Goal: Task Accomplishment & Management: Manage account settings

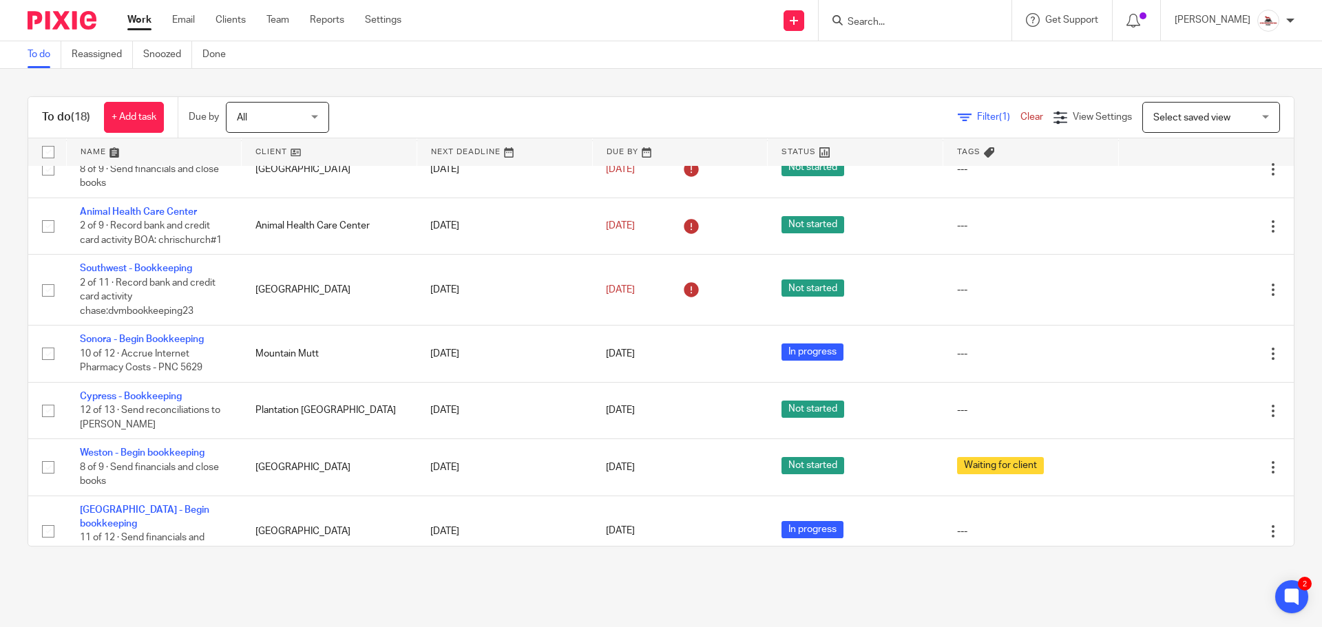
scroll to position [275, 0]
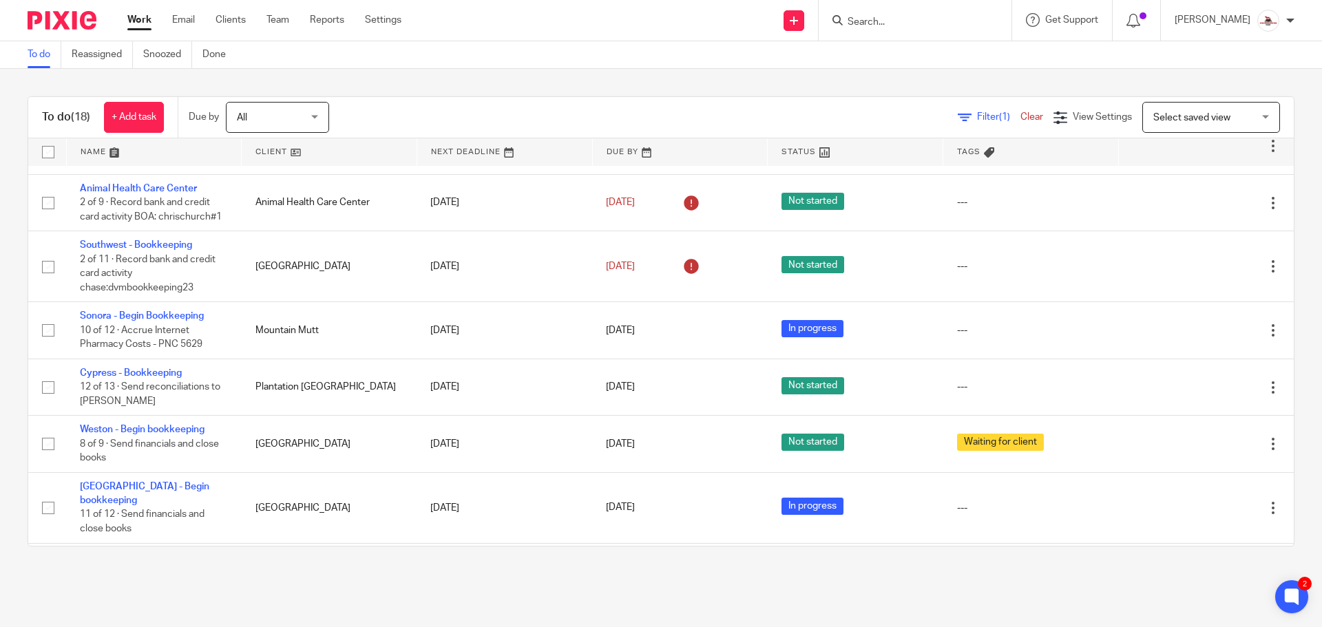
click at [269, 145] on link at bounding box center [329, 152] width 175 height 28
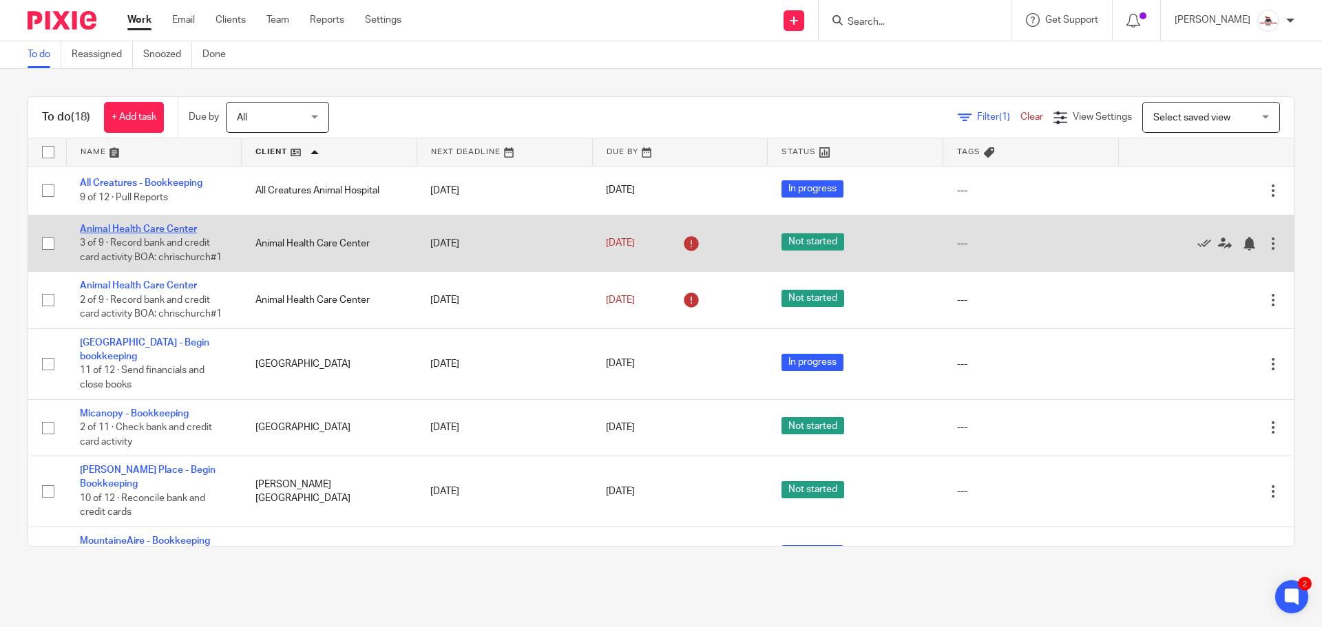
click at [145, 229] on link "Animal Health Care Center" at bounding box center [138, 230] width 117 height 10
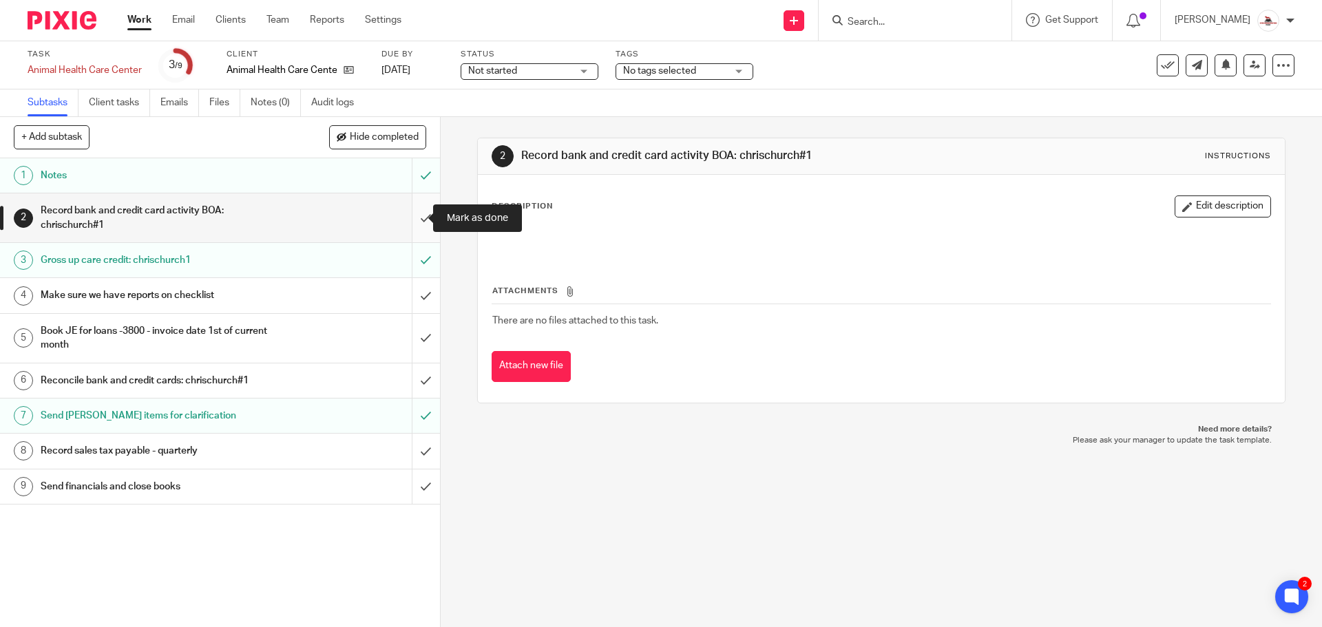
click at [413, 221] on input "submit" at bounding box center [220, 218] width 440 height 49
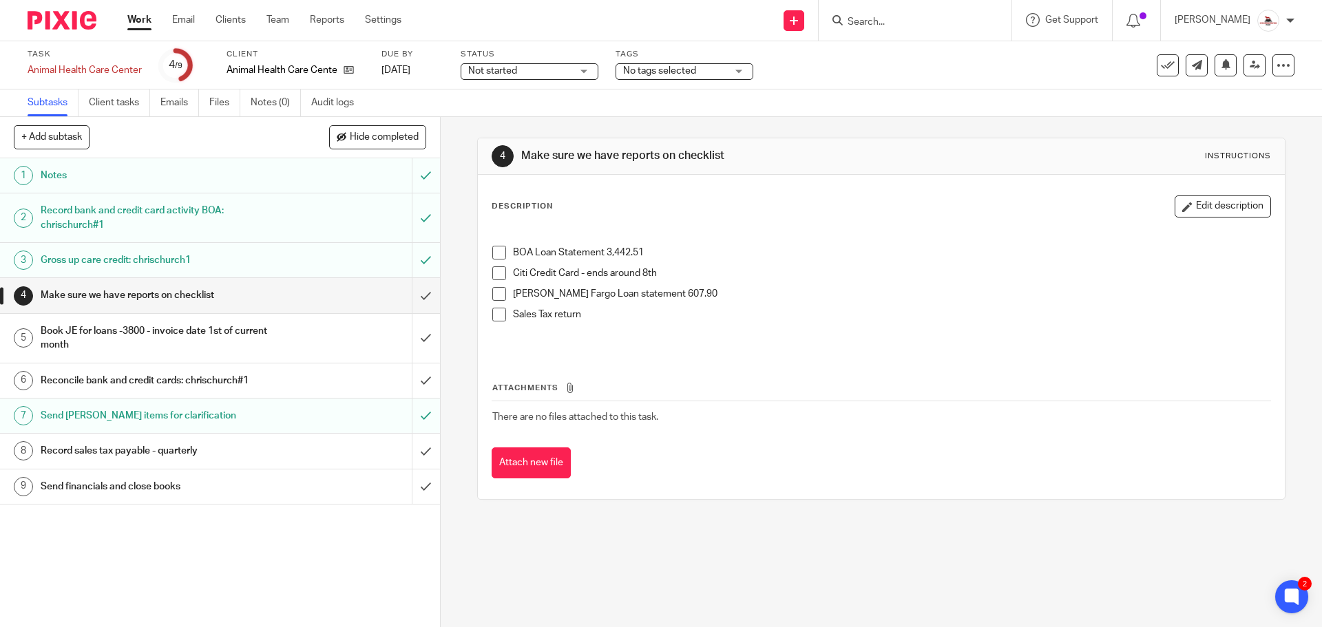
click at [303, 351] on div "Book JE for loans -3800 - invoice date 1st of current month" at bounding box center [219, 338] width 357 height 35
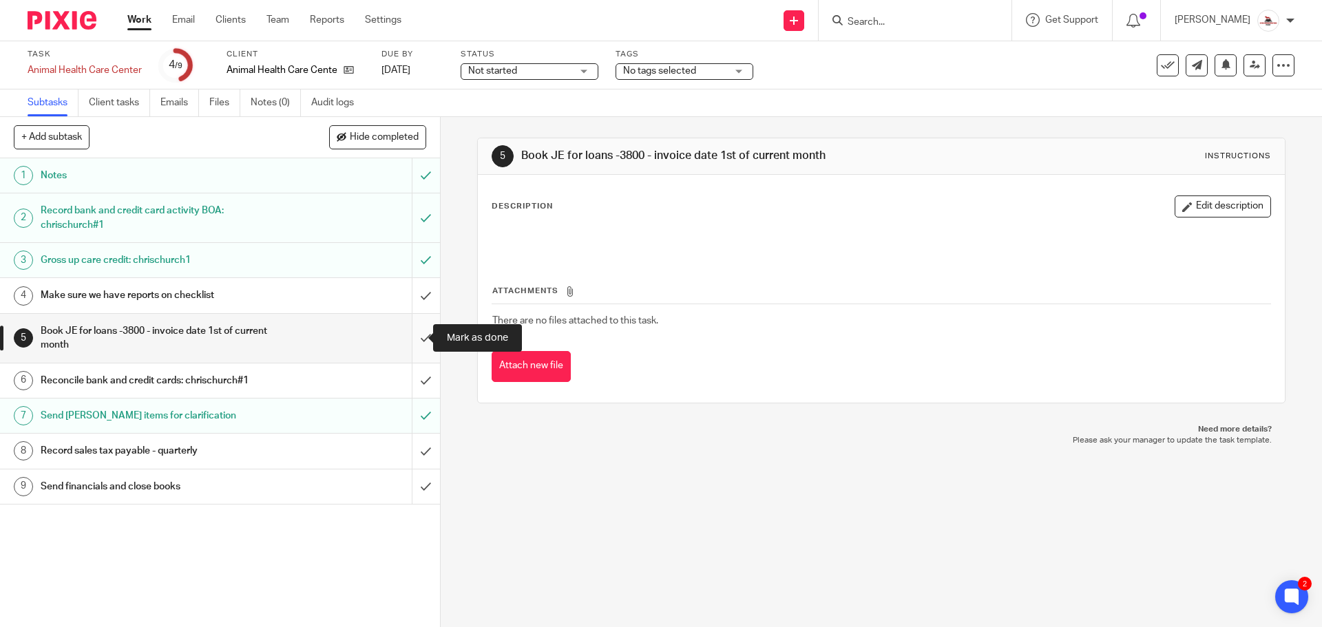
click at [412, 345] on input "submit" at bounding box center [220, 338] width 440 height 49
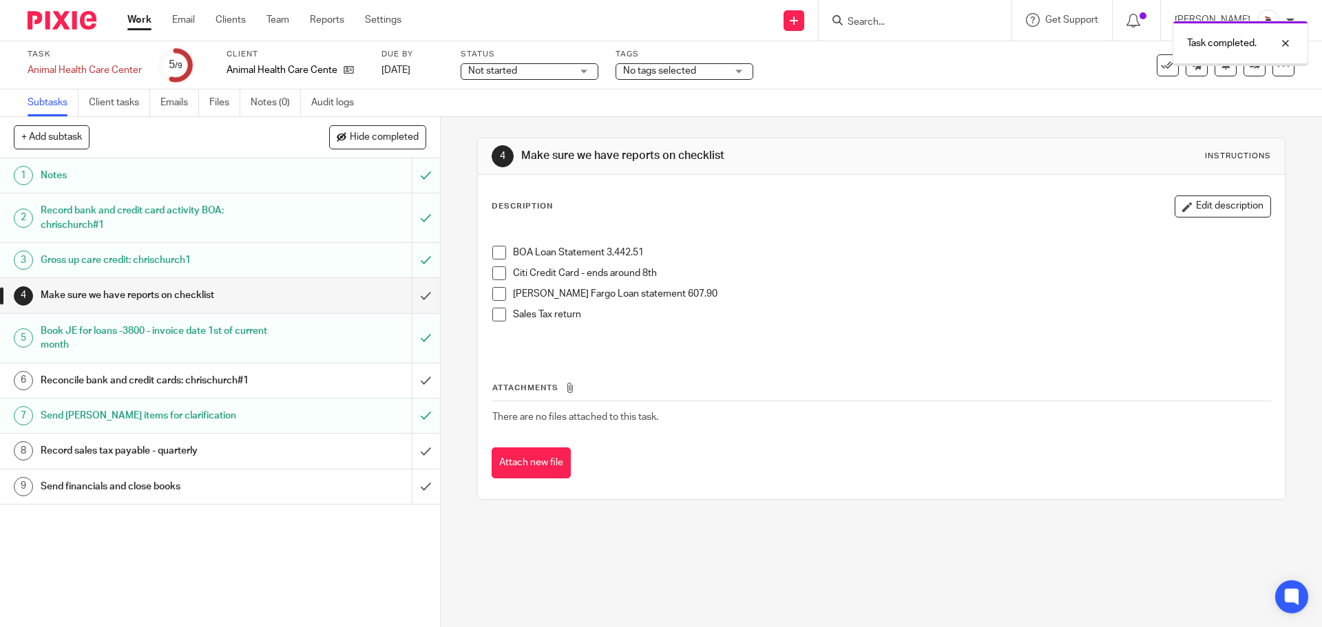
click at [138, 16] on link "Work" at bounding box center [139, 20] width 24 height 14
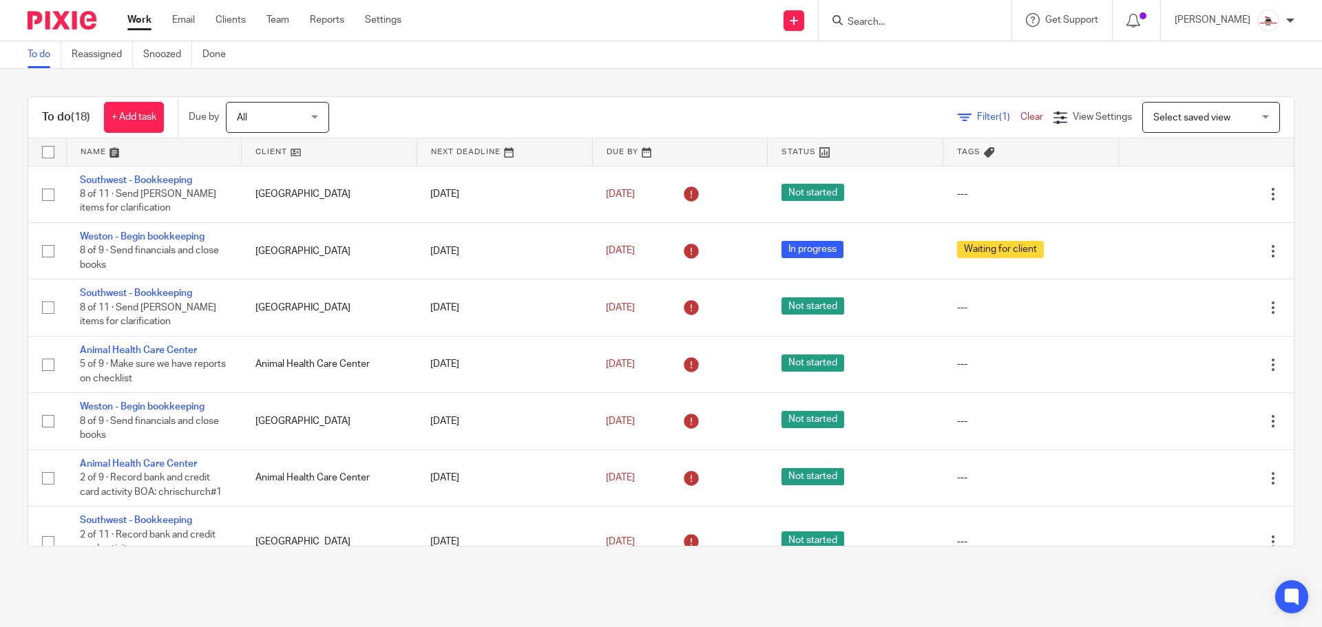
click at [266, 152] on link at bounding box center [329, 152] width 175 height 28
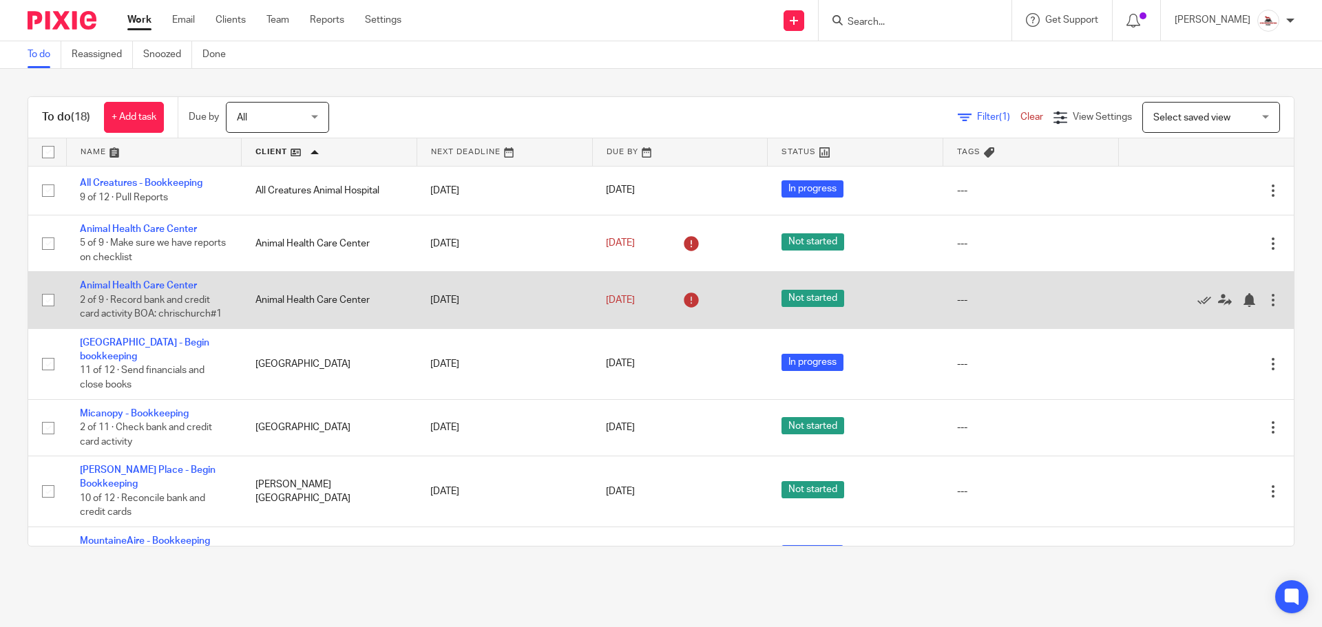
click at [168, 279] on td "Animal Health Care Center 2 of 9 · Record bank and credit card activity BOA: ch…" at bounding box center [154, 300] width 176 height 56
click at [165, 282] on link "Animal Health Care Center" at bounding box center [138, 286] width 117 height 10
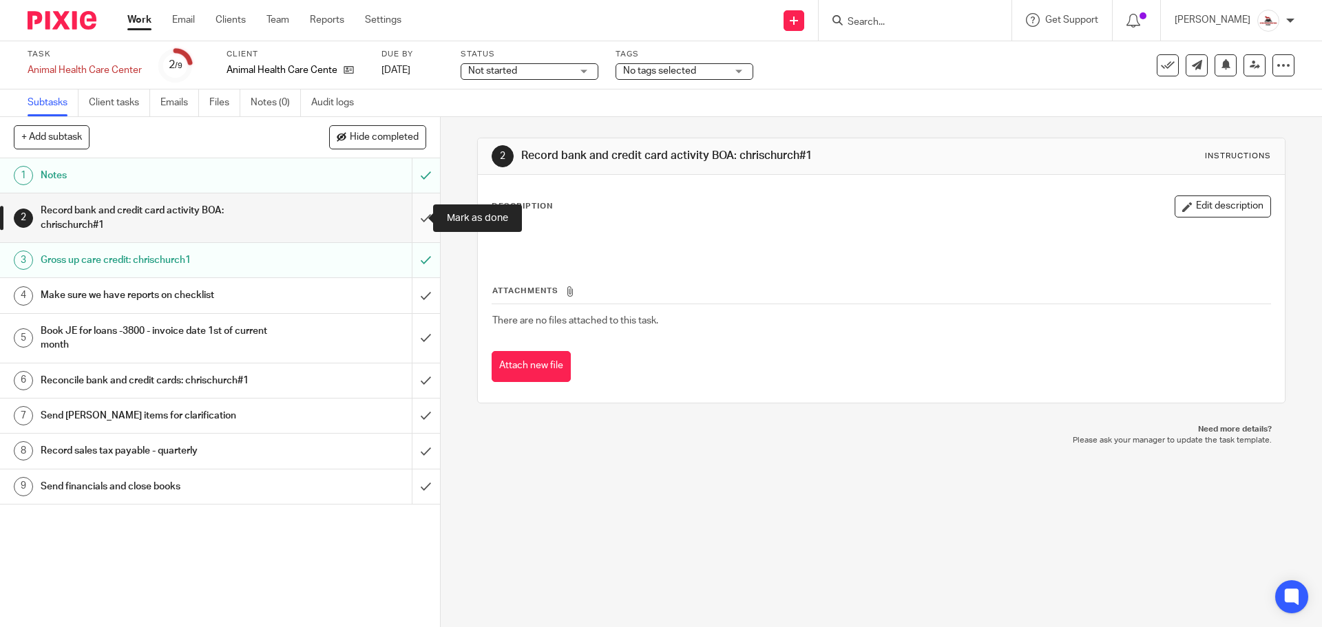
click at [399, 217] on input "submit" at bounding box center [220, 218] width 440 height 49
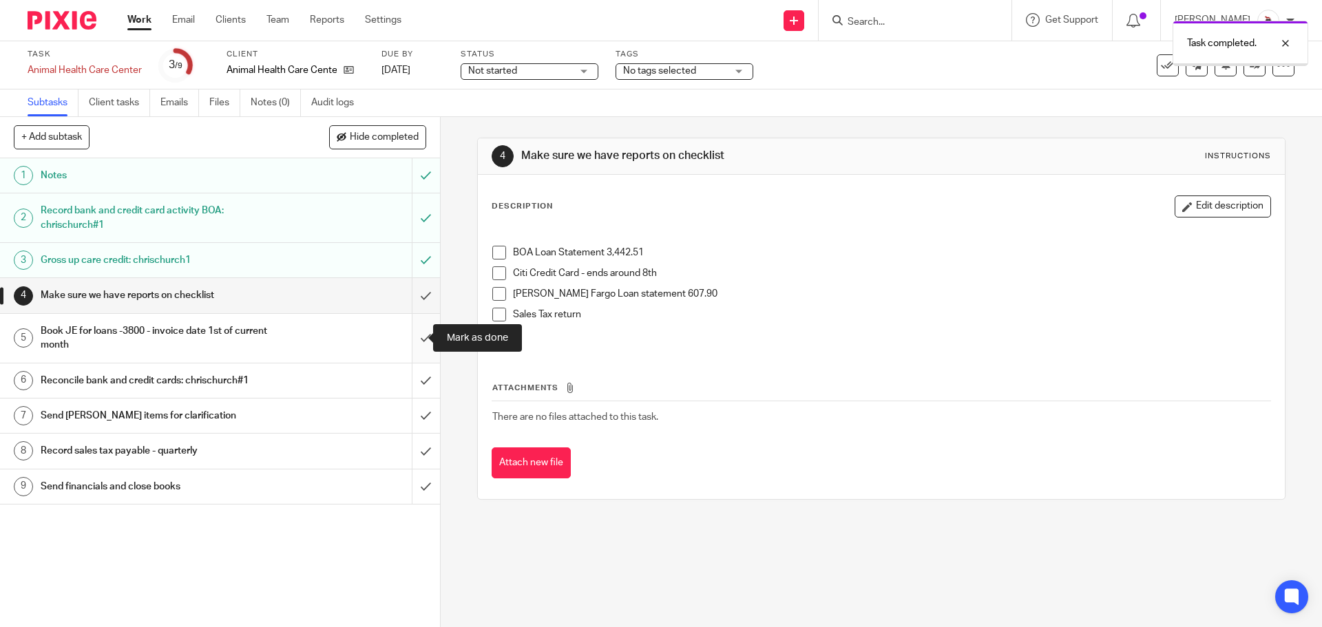
click at [416, 344] on input "submit" at bounding box center [220, 338] width 440 height 49
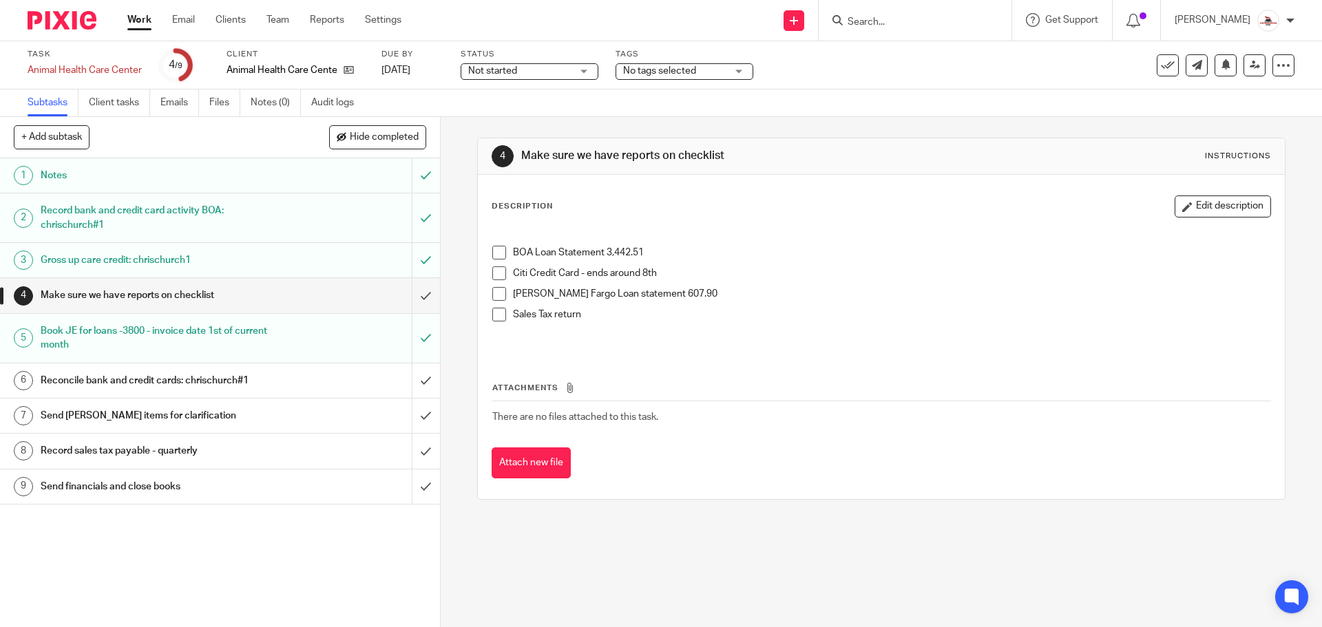
click at [137, 19] on link "Work" at bounding box center [139, 20] width 24 height 14
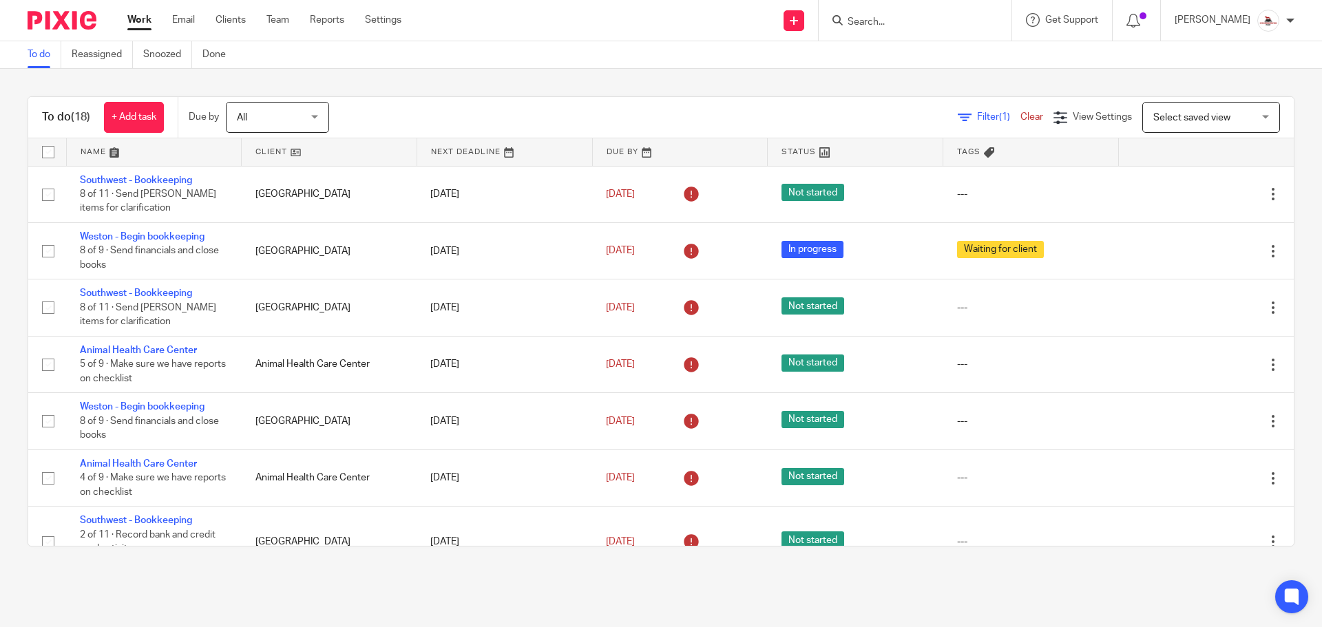
click at [273, 155] on link at bounding box center [329, 152] width 175 height 28
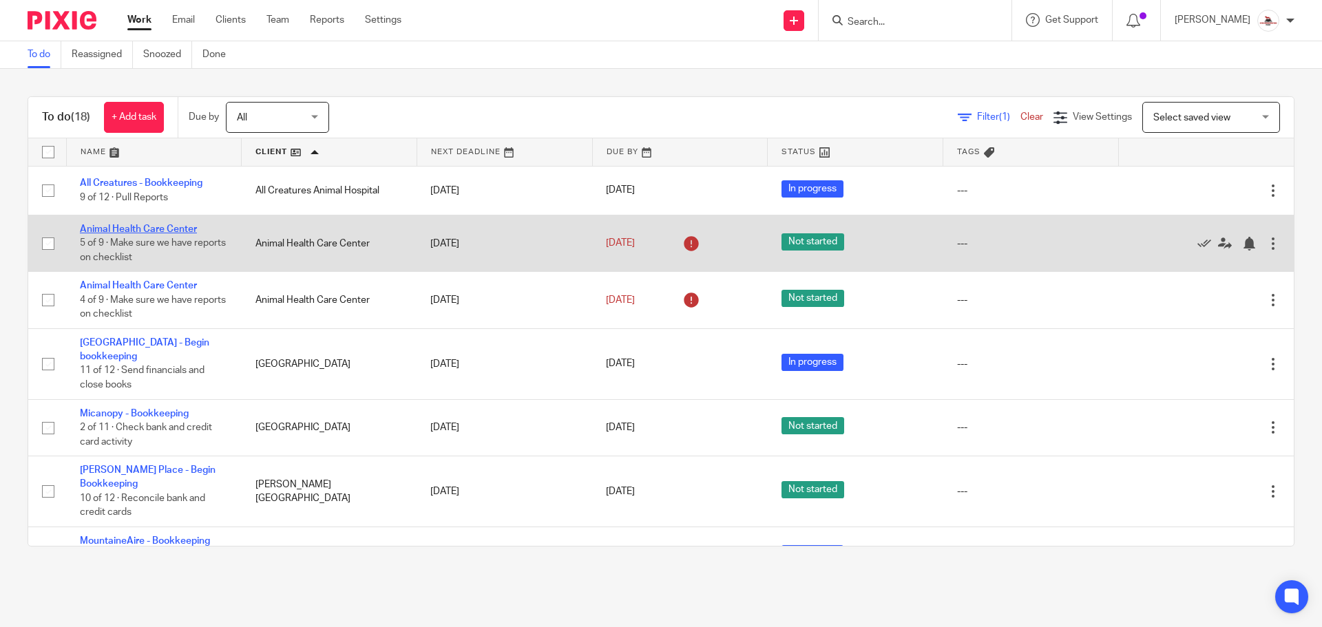
click at [175, 227] on link "Animal Health Care Center" at bounding box center [138, 230] width 117 height 10
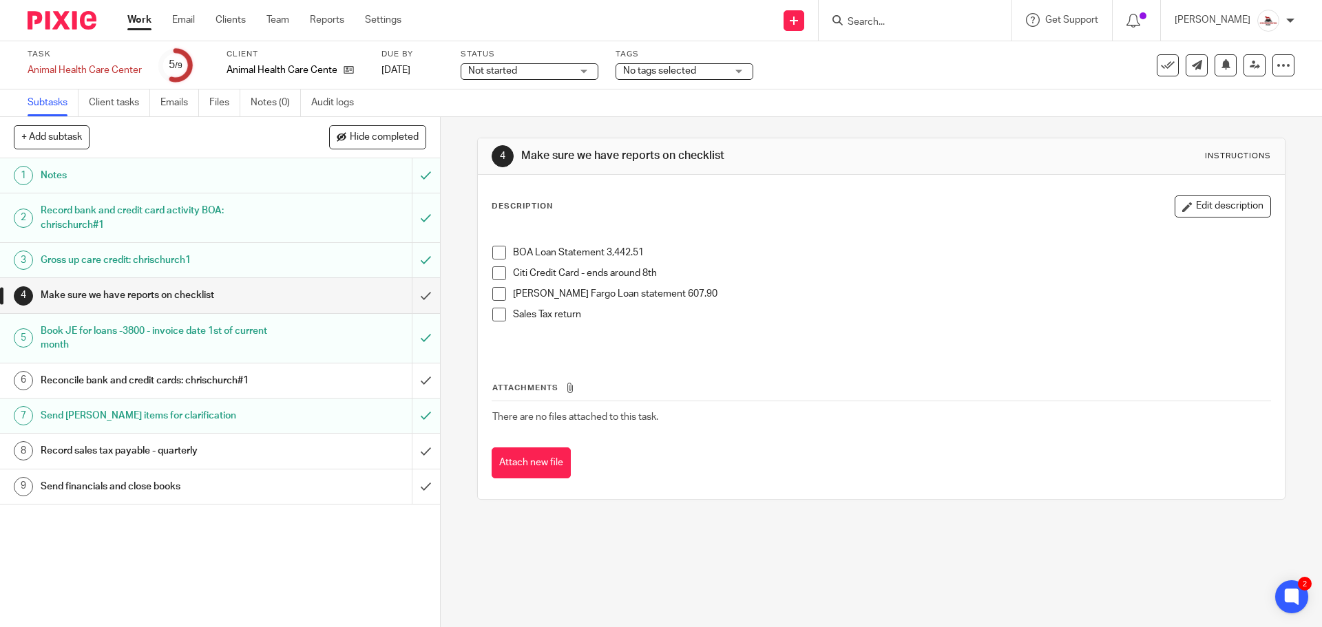
click at [264, 377] on h1 "Reconcile bank and credit cards: chrischurch#1" at bounding box center [160, 381] width 238 height 21
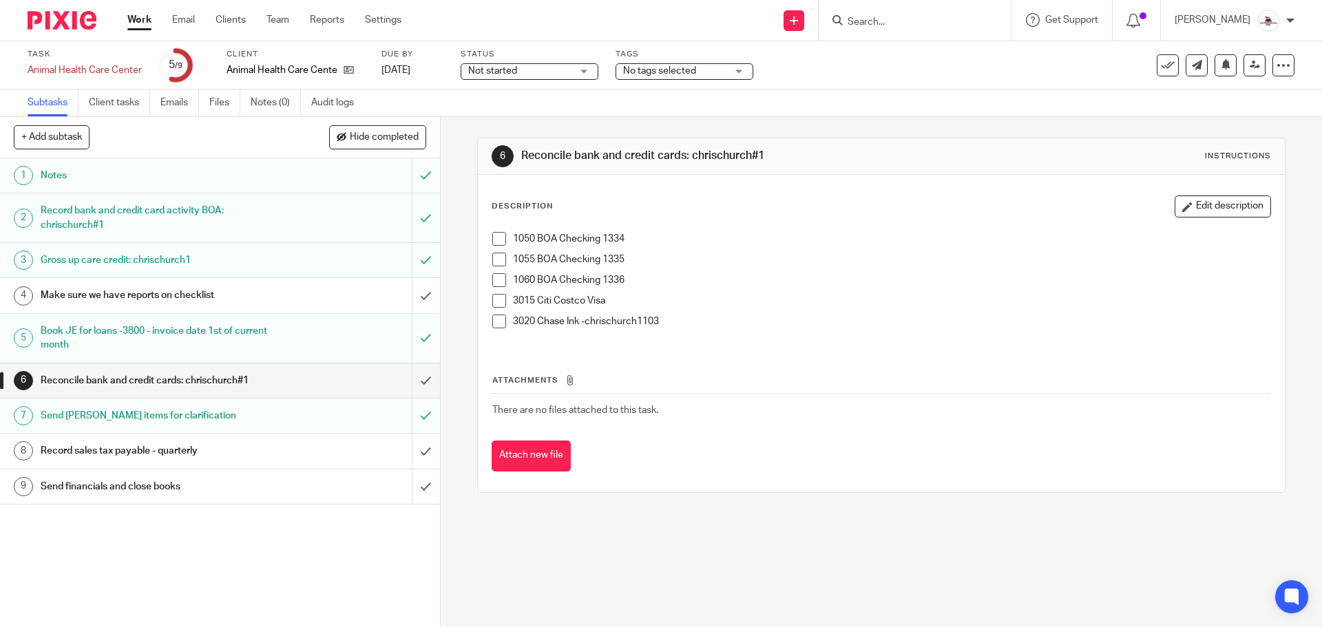
click at [499, 240] on span at bounding box center [499, 239] width 14 height 14
click at [495, 262] on span at bounding box center [499, 260] width 14 height 14
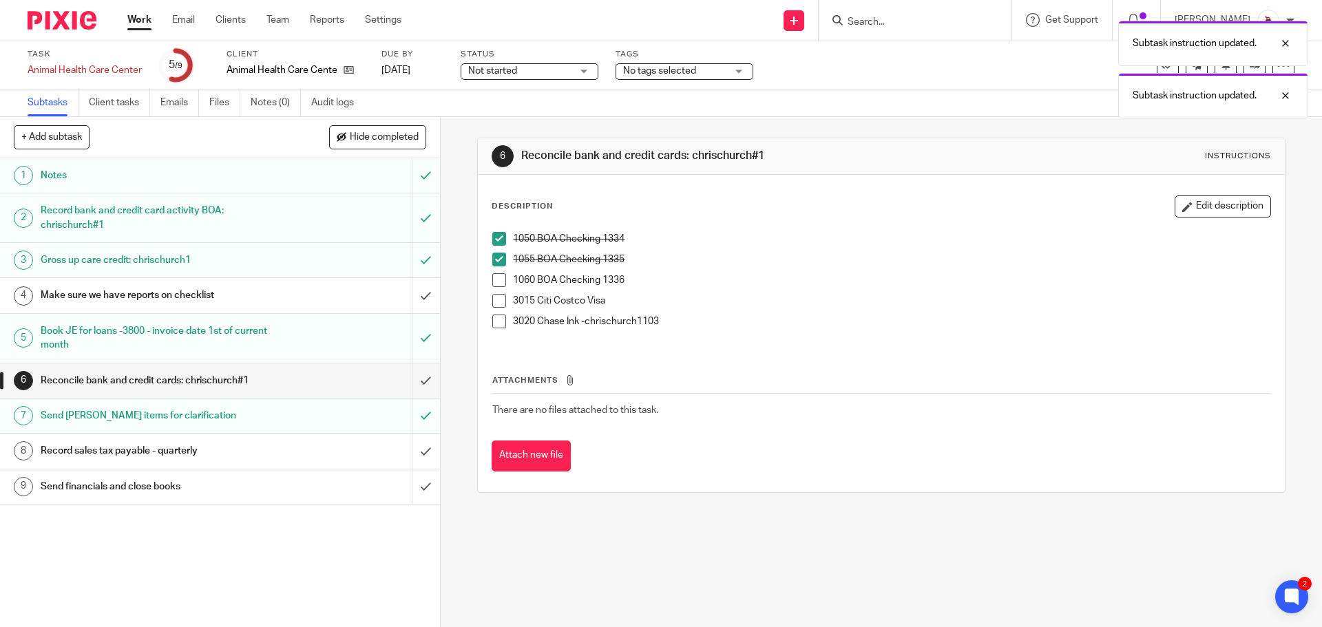
click at [497, 286] on span at bounding box center [499, 280] width 14 height 14
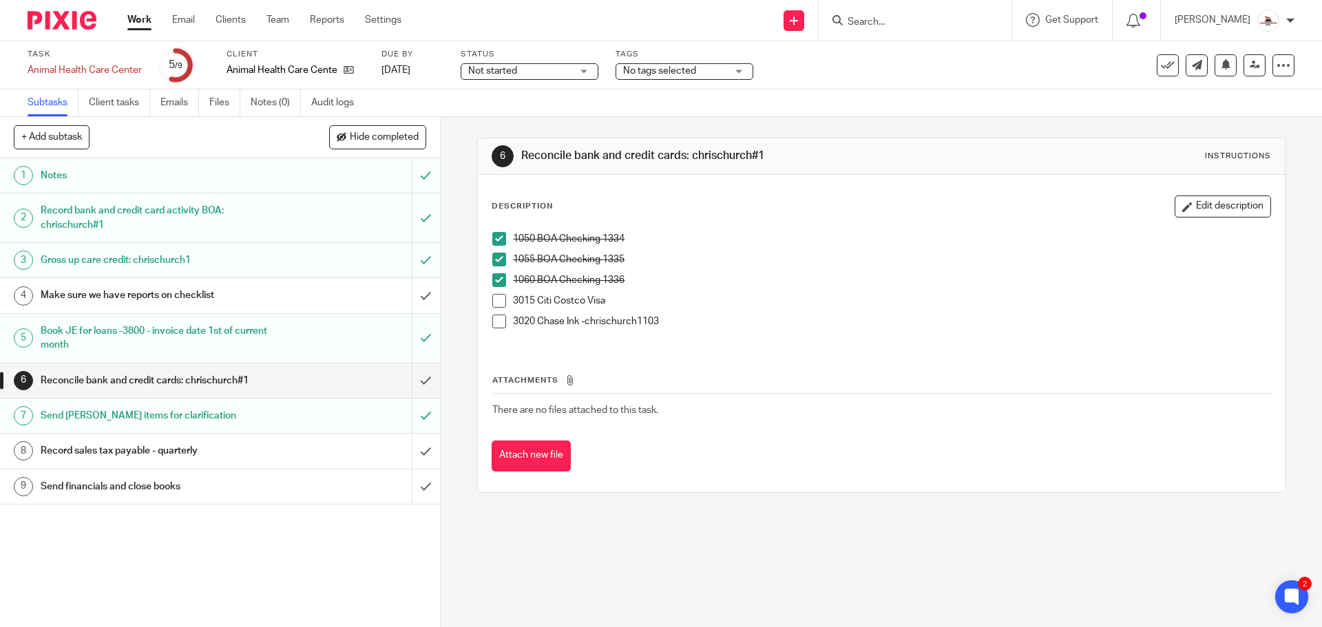
click at [492, 326] on span at bounding box center [499, 322] width 14 height 14
click at [145, 19] on link "Work" at bounding box center [139, 20] width 24 height 14
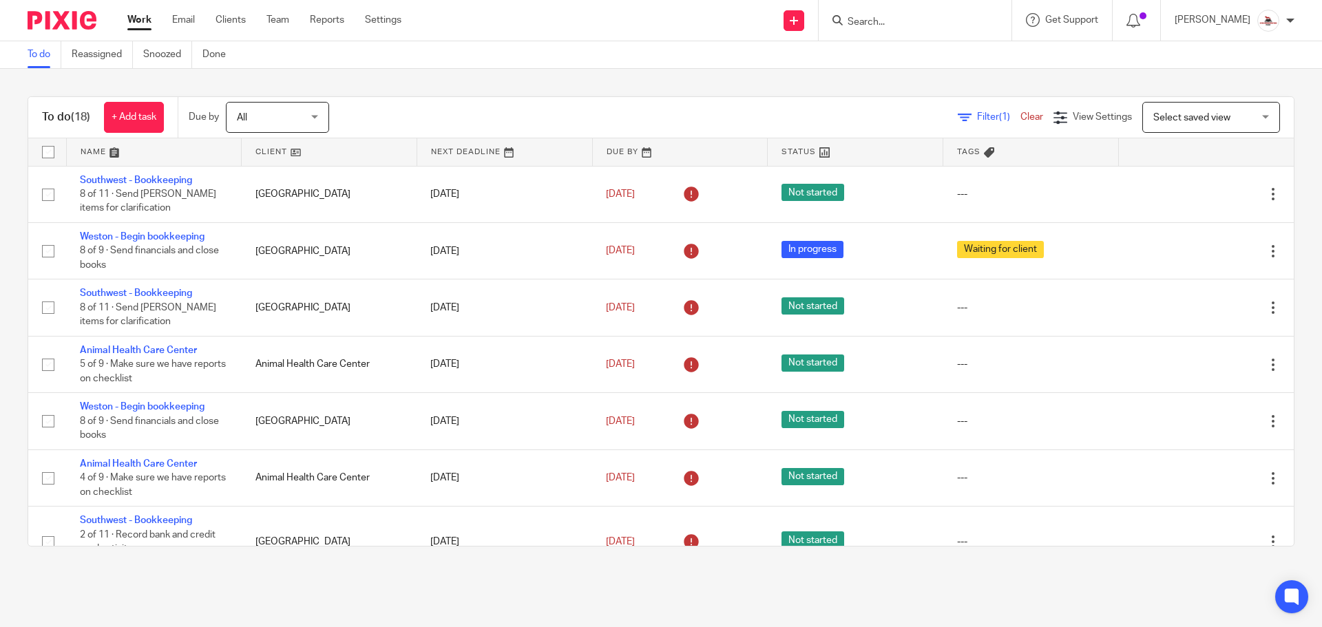
click at [266, 151] on link at bounding box center [329, 152] width 175 height 28
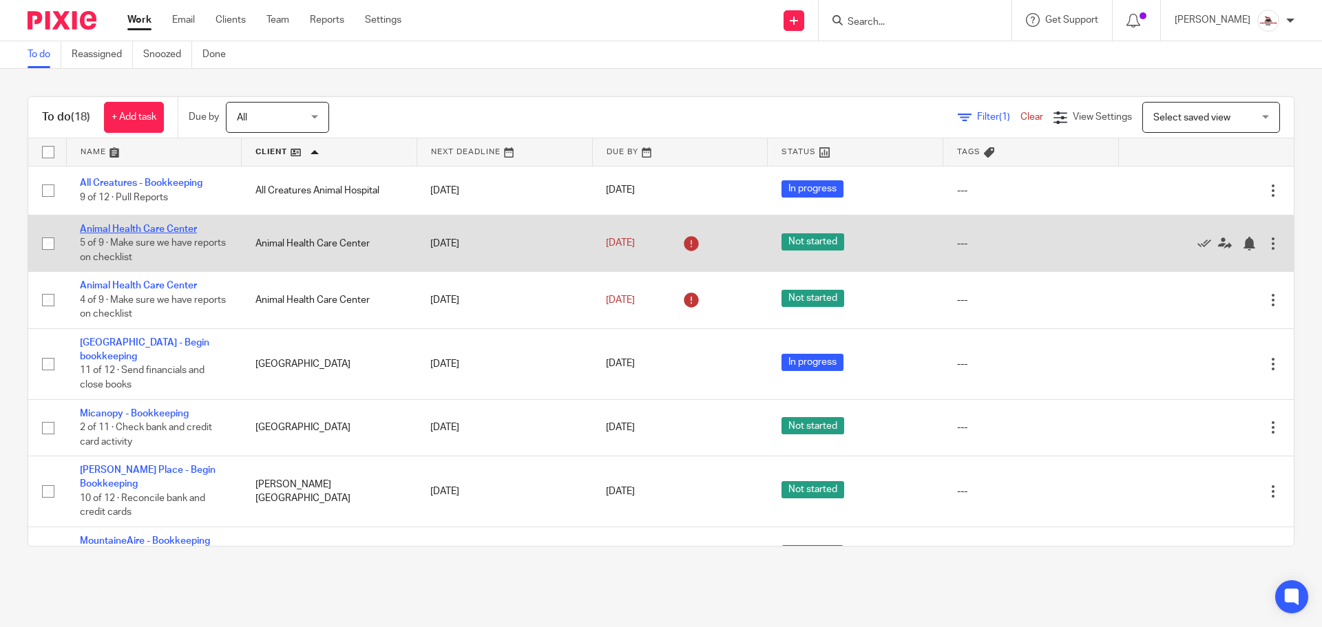
click at [140, 229] on link "Animal Health Care Center" at bounding box center [138, 230] width 117 height 10
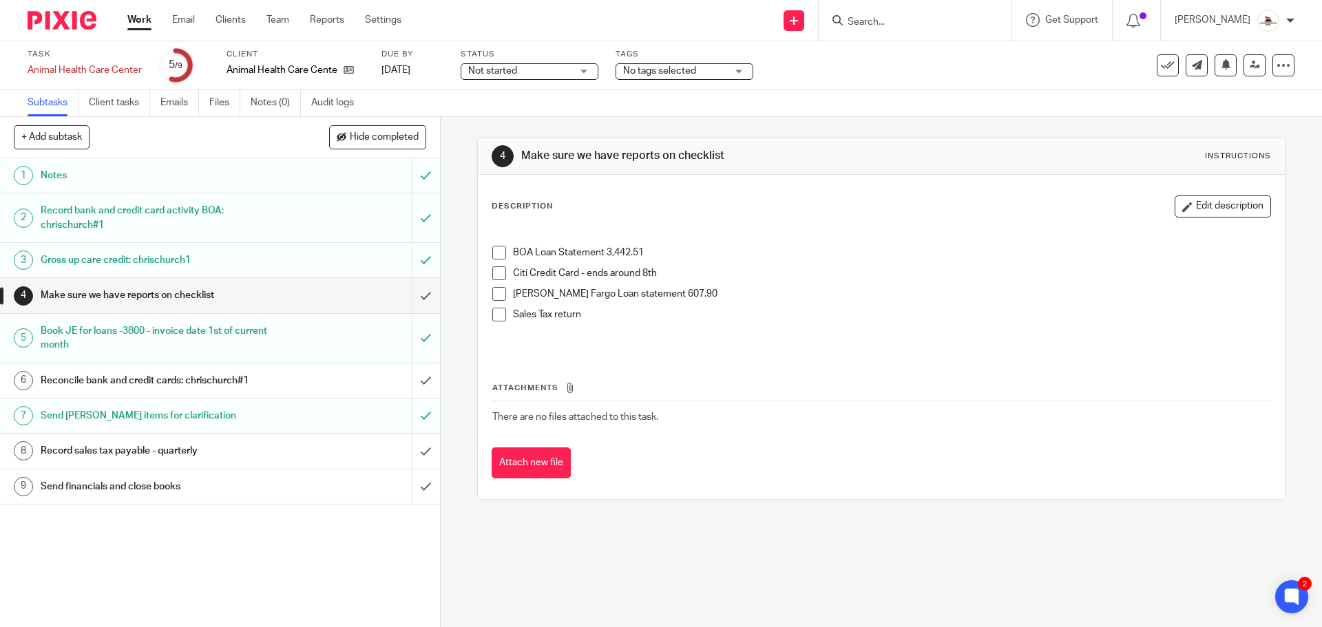
click at [287, 382] on div "Reconcile bank and credit cards: chrischurch#1" at bounding box center [219, 381] width 357 height 21
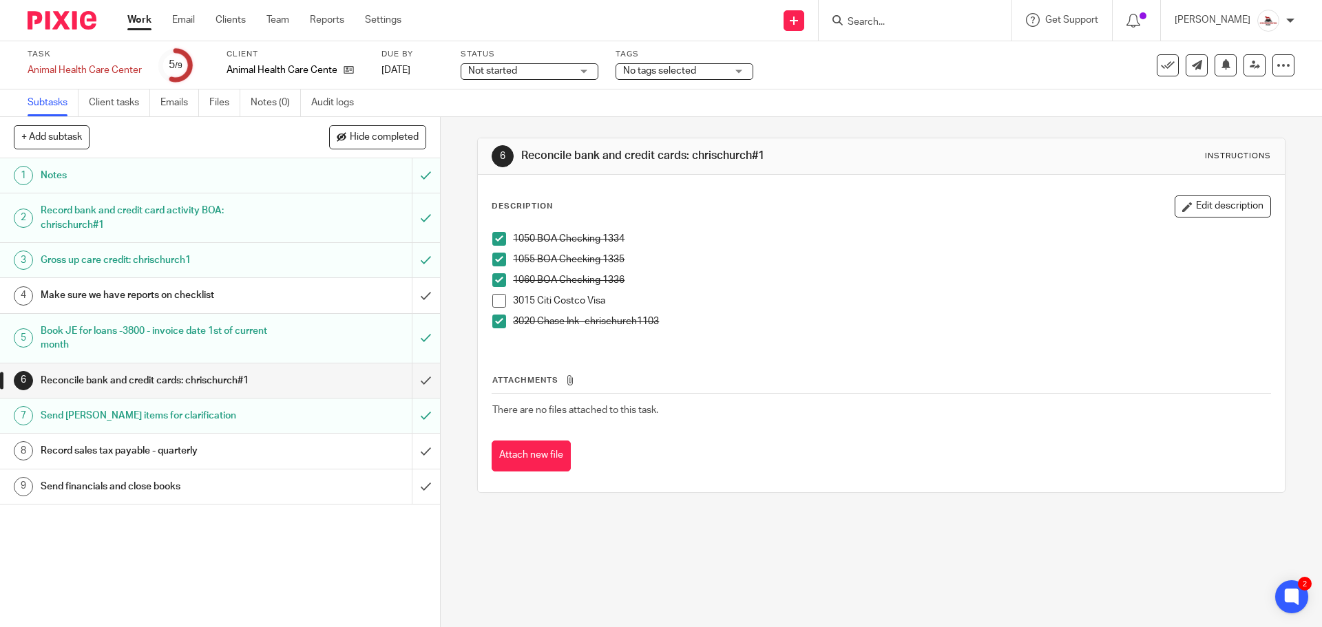
click at [130, 21] on link "Work" at bounding box center [139, 20] width 24 height 14
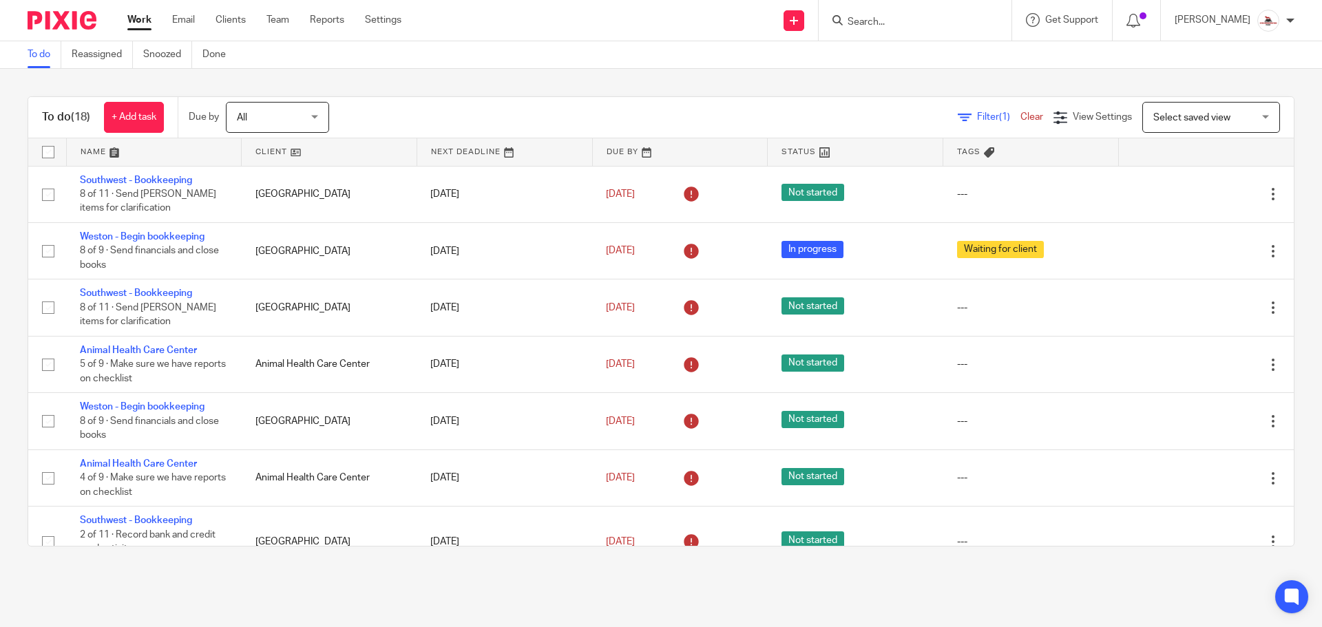
click at [260, 151] on link at bounding box center [329, 152] width 175 height 28
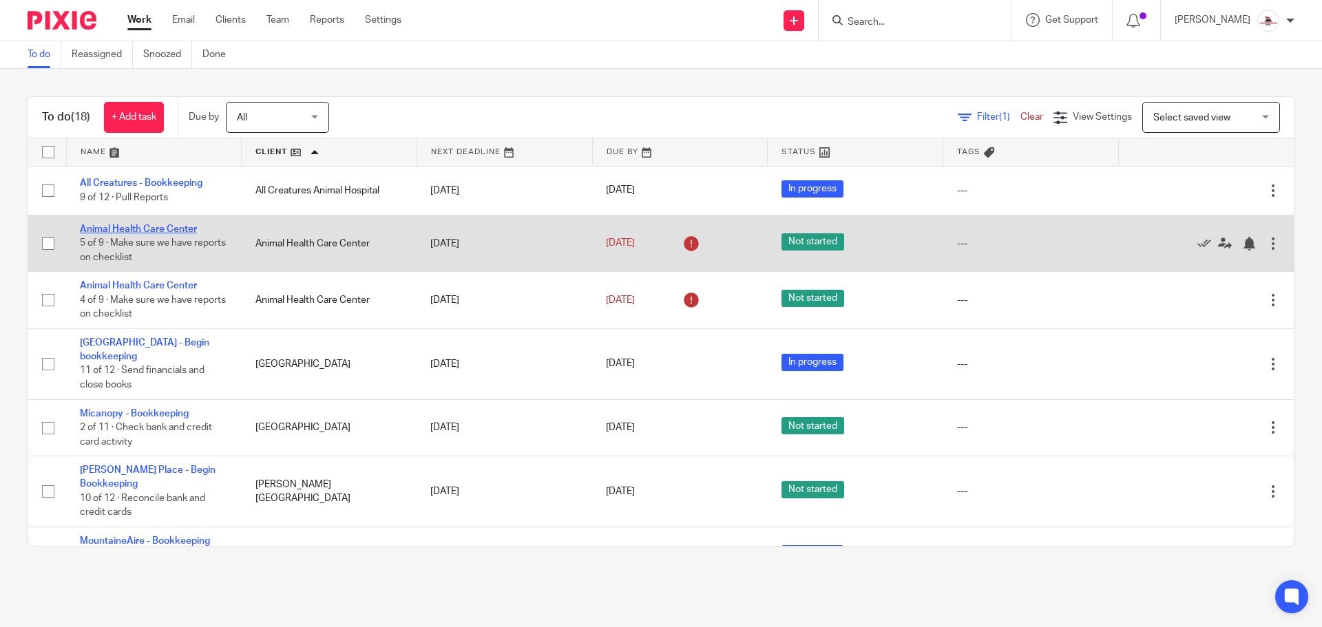
click at [156, 227] on link "Animal Health Care Center" at bounding box center [138, 230] width 117 height 10
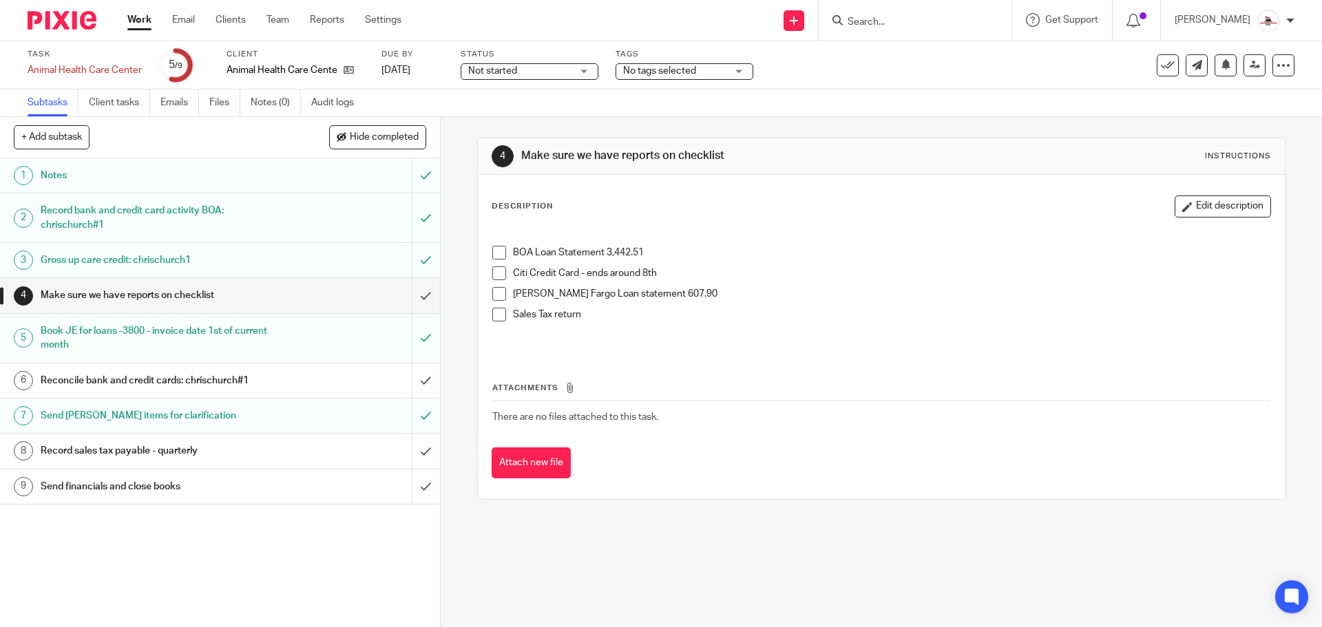
click at [315, 386] on div "Reconcile bank and credit cards: chrischurch#1" at bounding box center [219, 381] width 357 height 21
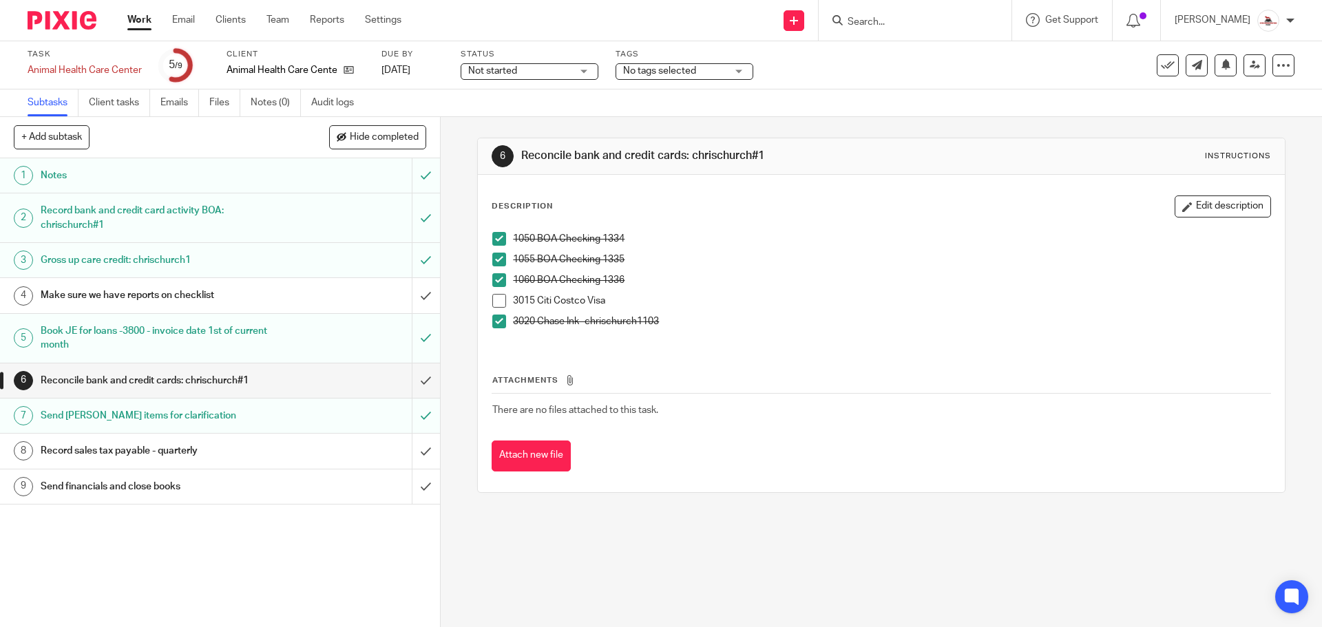
click at [494, 301] on span at bounding box center [499, 301] width 14 height 14
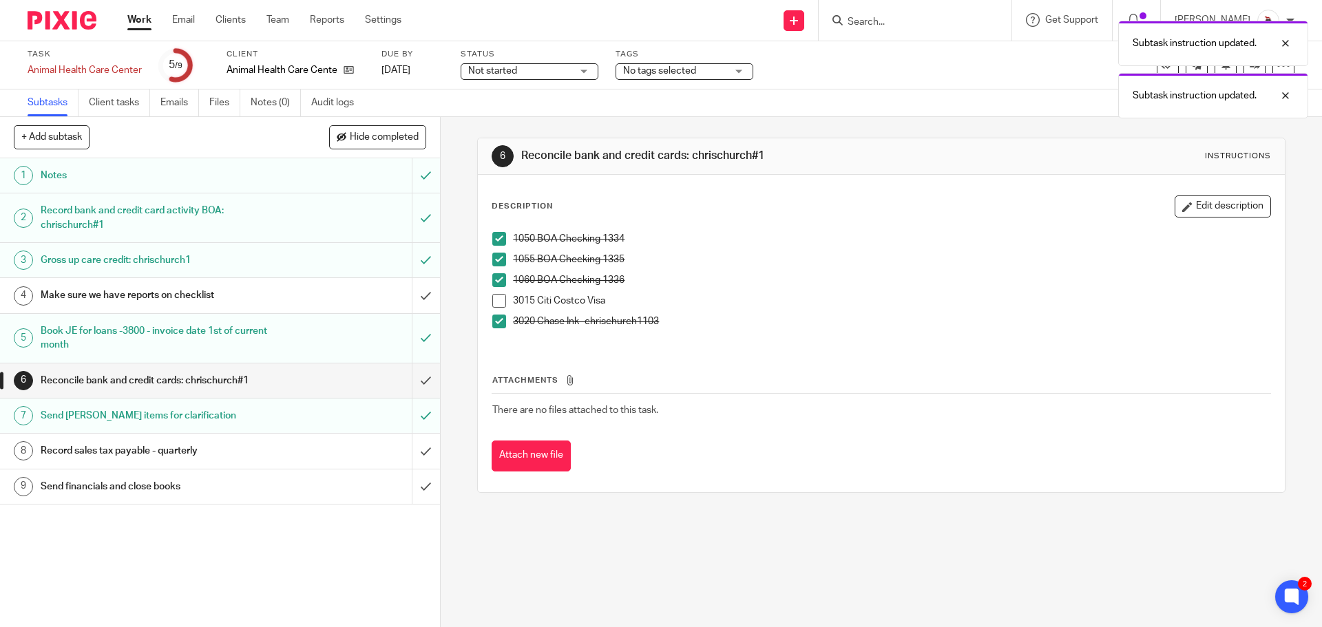
click at [138, 21] on link "Work" at bounding box center [139, 20] width 24 height 14
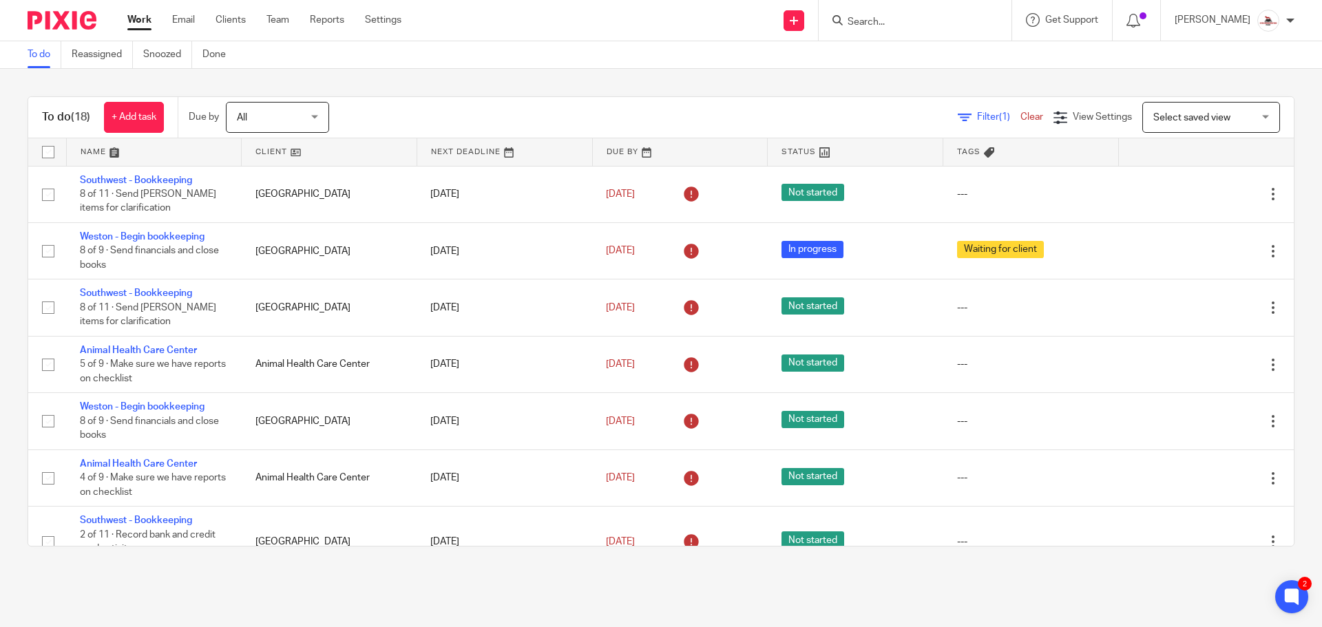
click at [272, 152] on link at bounding box center [329, 152] width 175 height 28
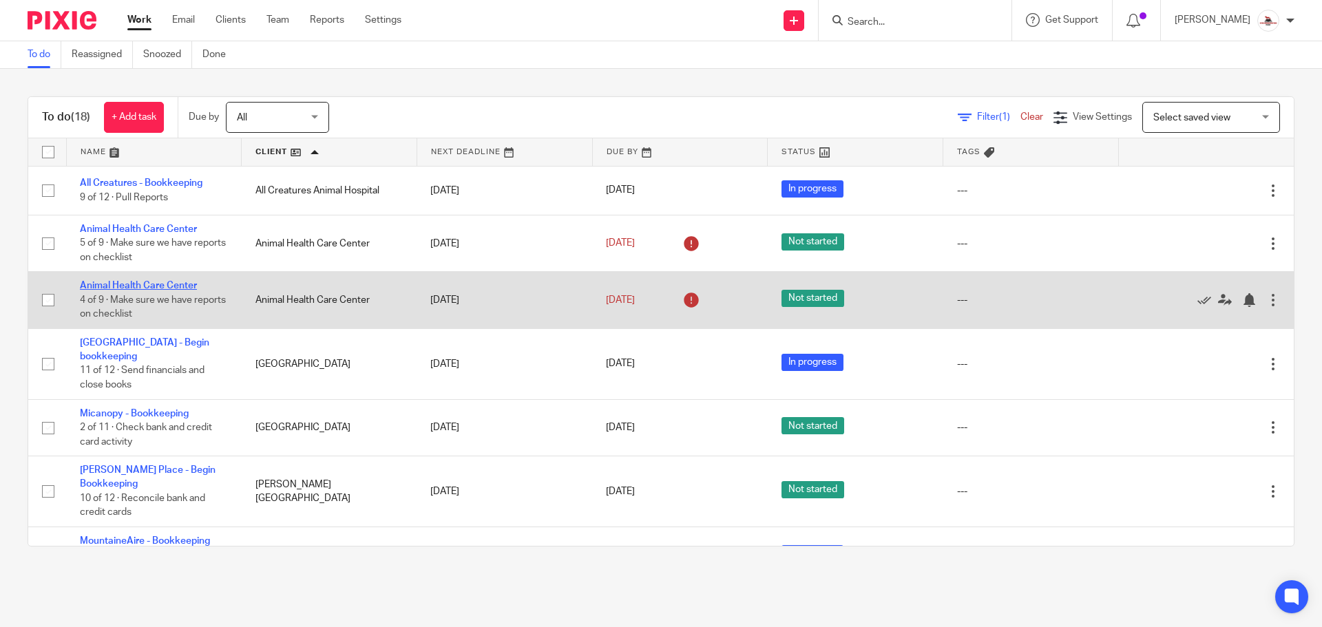
click at [153, 286] on link "Animal Health Care Center" at bounding box center [138, 286] width 117 height 10
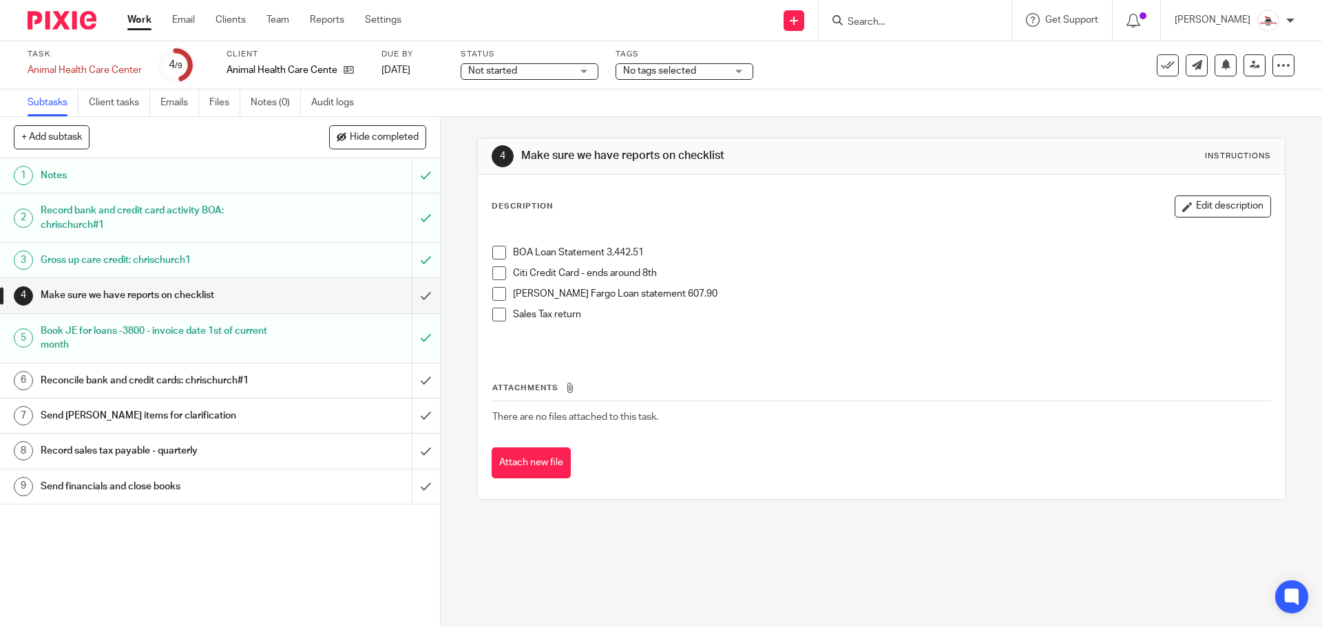
click at [247, 371] on h1 "Reconcile bank and credit cards: chrischurch#1" at bounding box center [160, 381] width 238 height 21
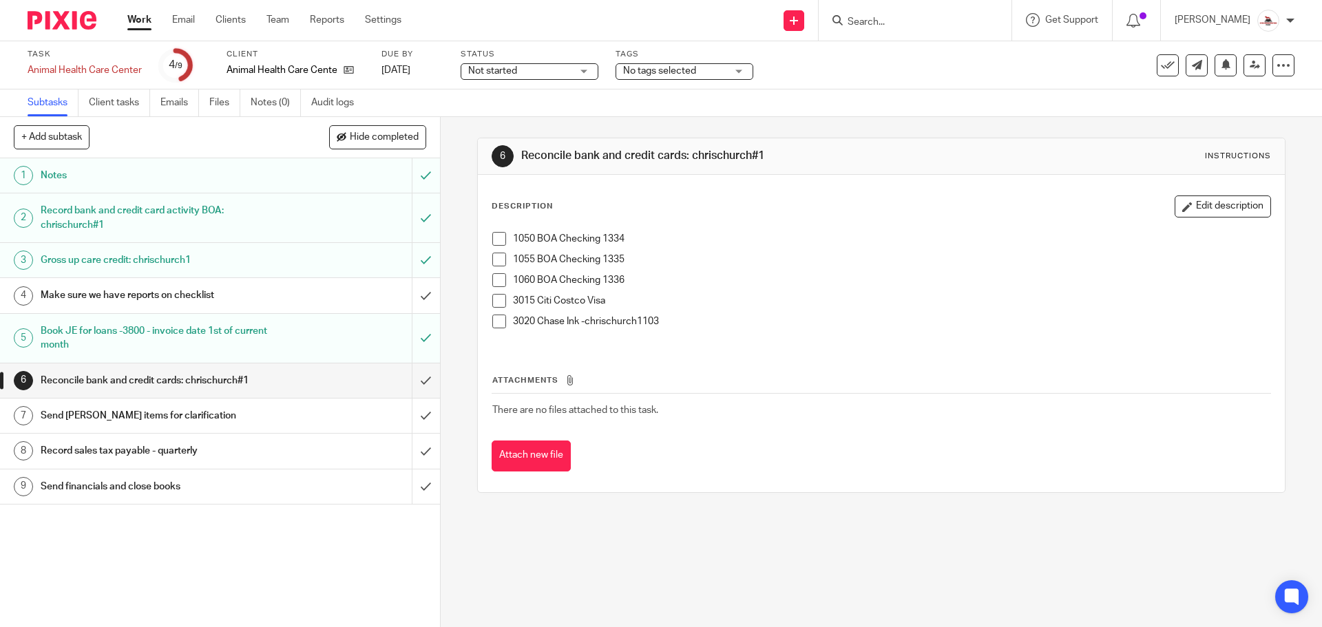
click at [492, 320] on span at bounding box center [499, 322] width 14 height 14
drag, startPoint x: 490, startPoint y: 280, endPoint x: 492, endPoint y: 273, distance: 7.2
click at [492, 280] on span at bounding box center [499, 280] width 14 height 14
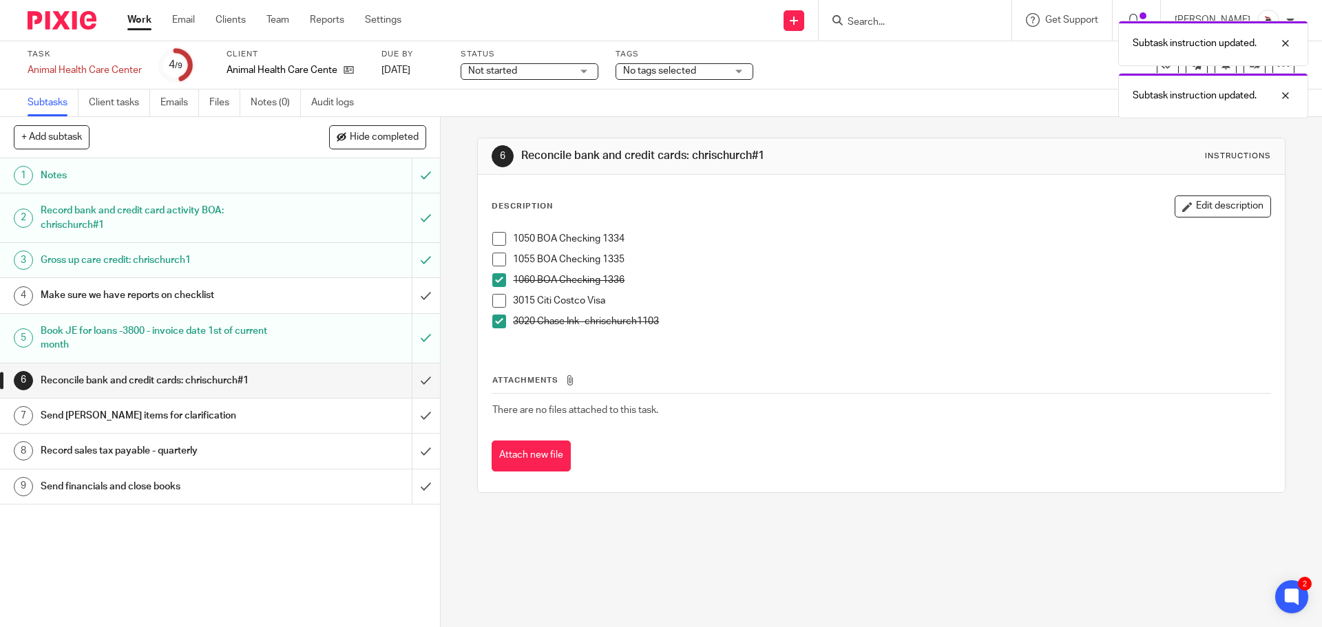
click at [493, 258] on span at bounding box center [499, 260] width 14 height 14
click at [492, 236] on span at bounding box center [499, 239] width 14 height 14
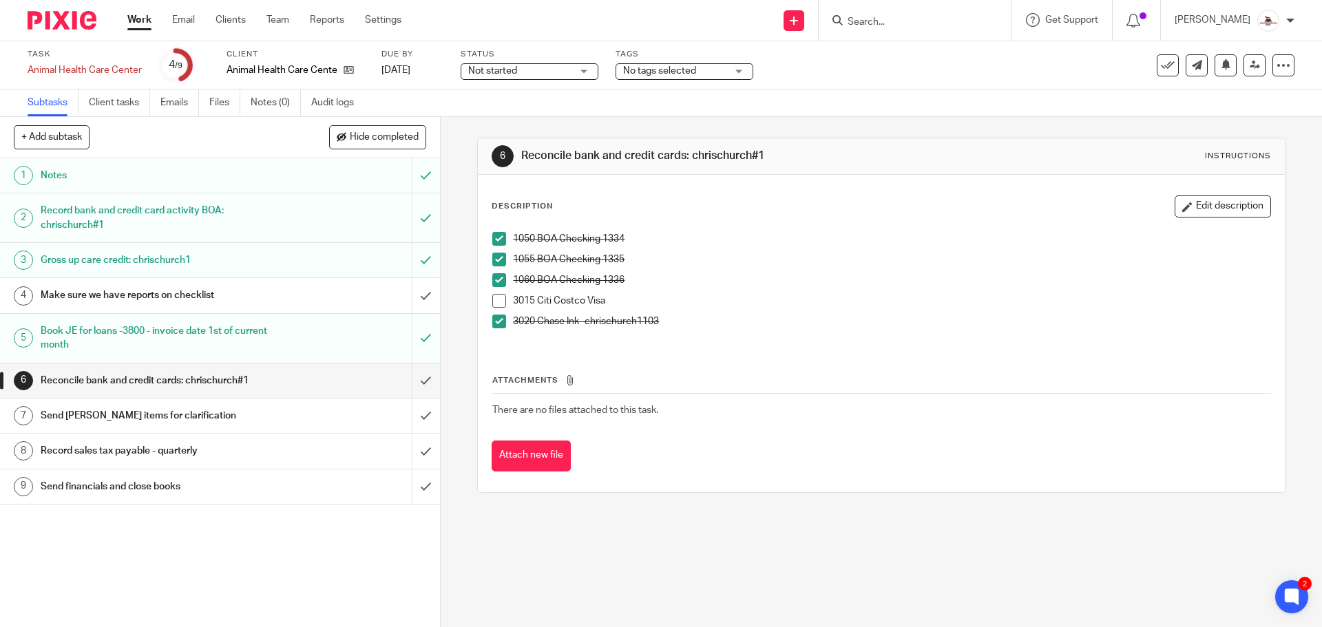
click at [337, 422] on div "Send Lisa items for clarification" at bounding box center [219, 416] width 357 height 21
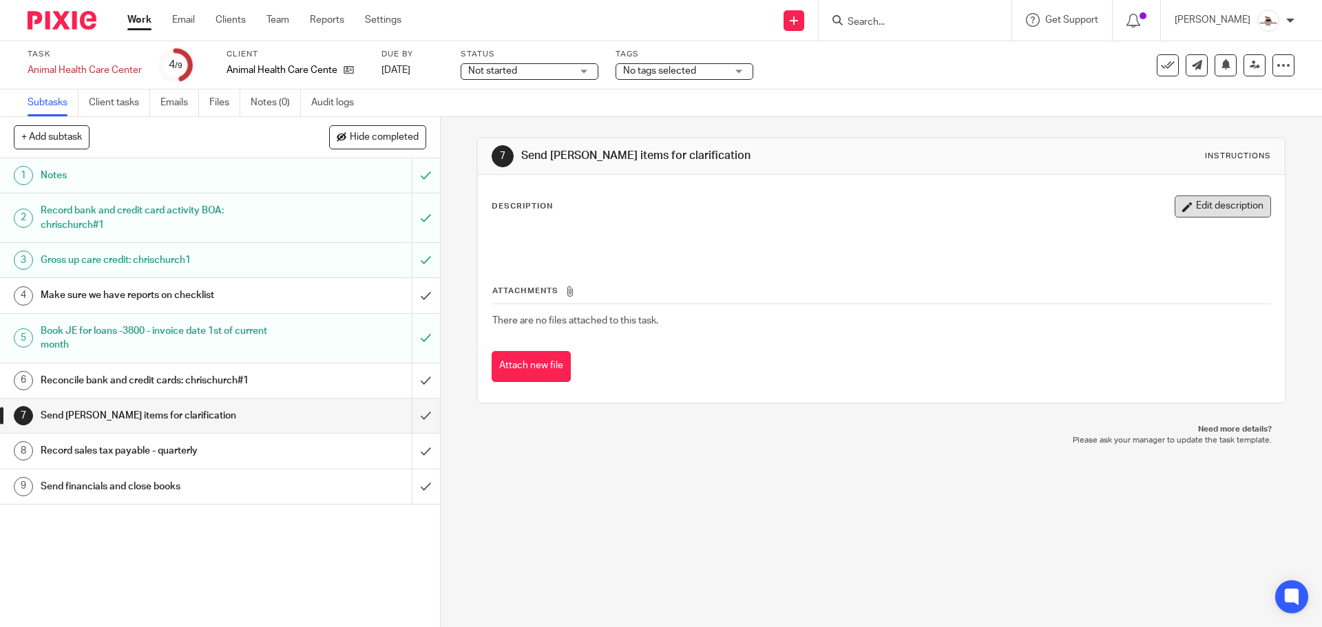
click at [1205, 210] on button "Edit description" at bounding box center [1223, 207] width 96 height 22
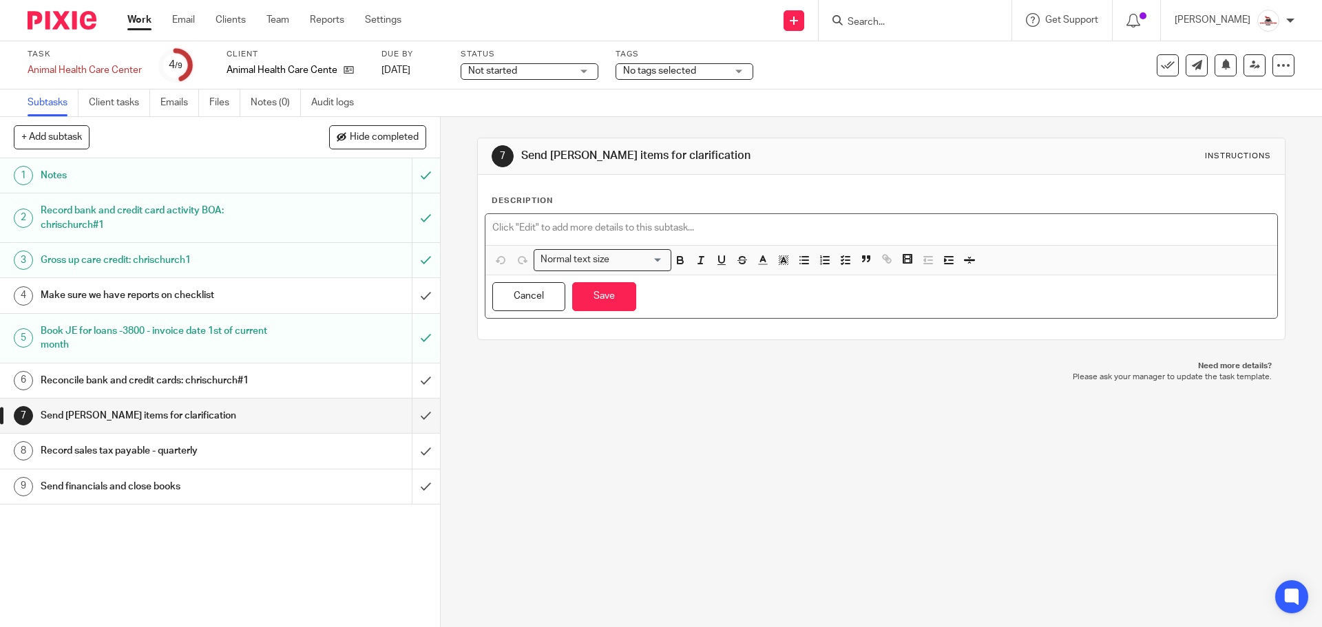
click at [635, 218] on div at bounding box center [881, 229] width 791 height 31
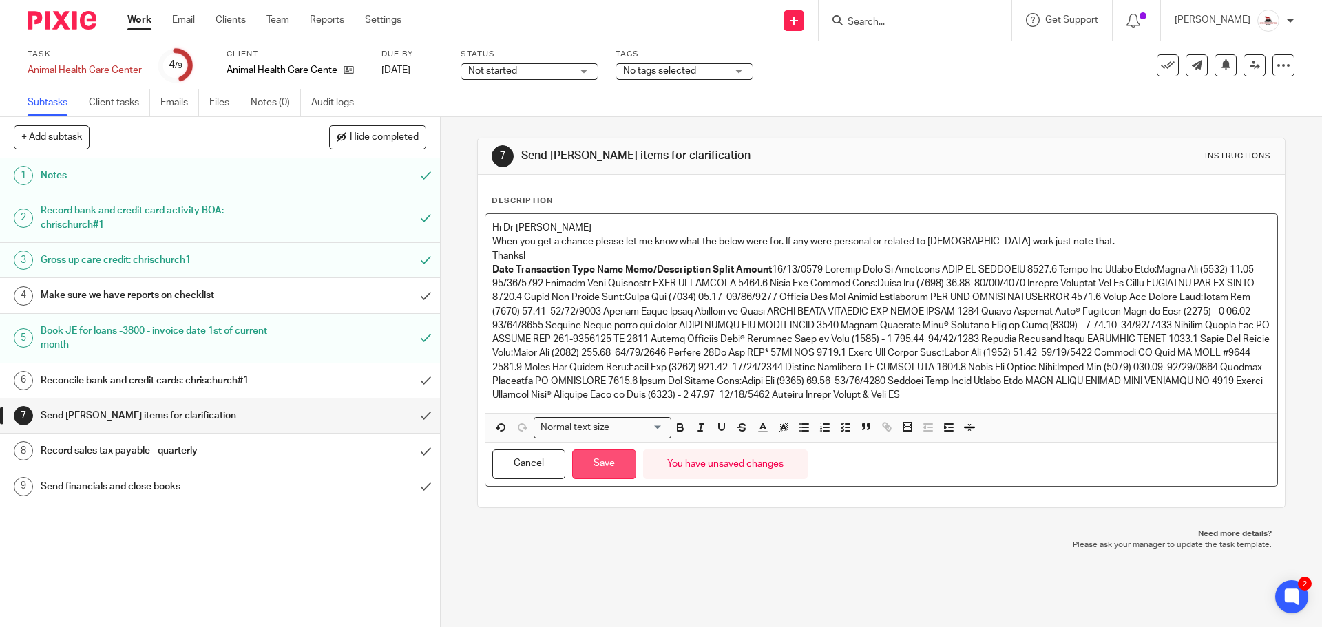
click at [616, 463] on button "Save" at bounding box center [604, 465] width 64 height 30
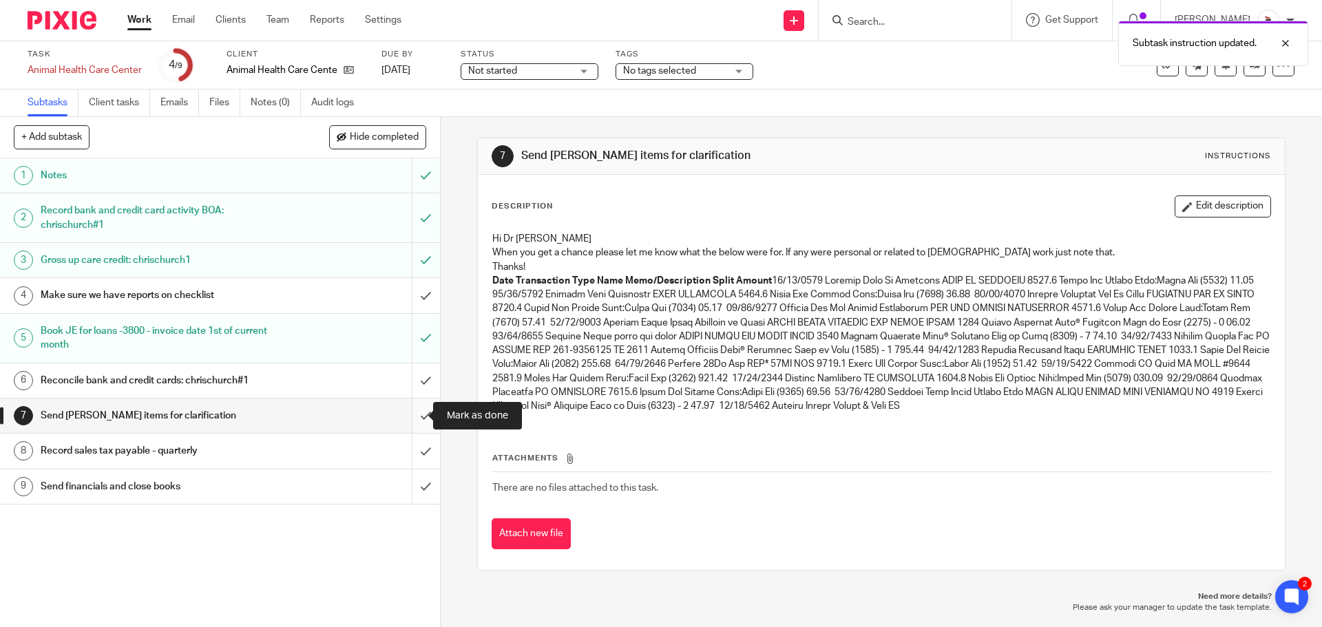
click at [415, 417] on input "submit" at bounding box center [220, 416] width 440 height 34
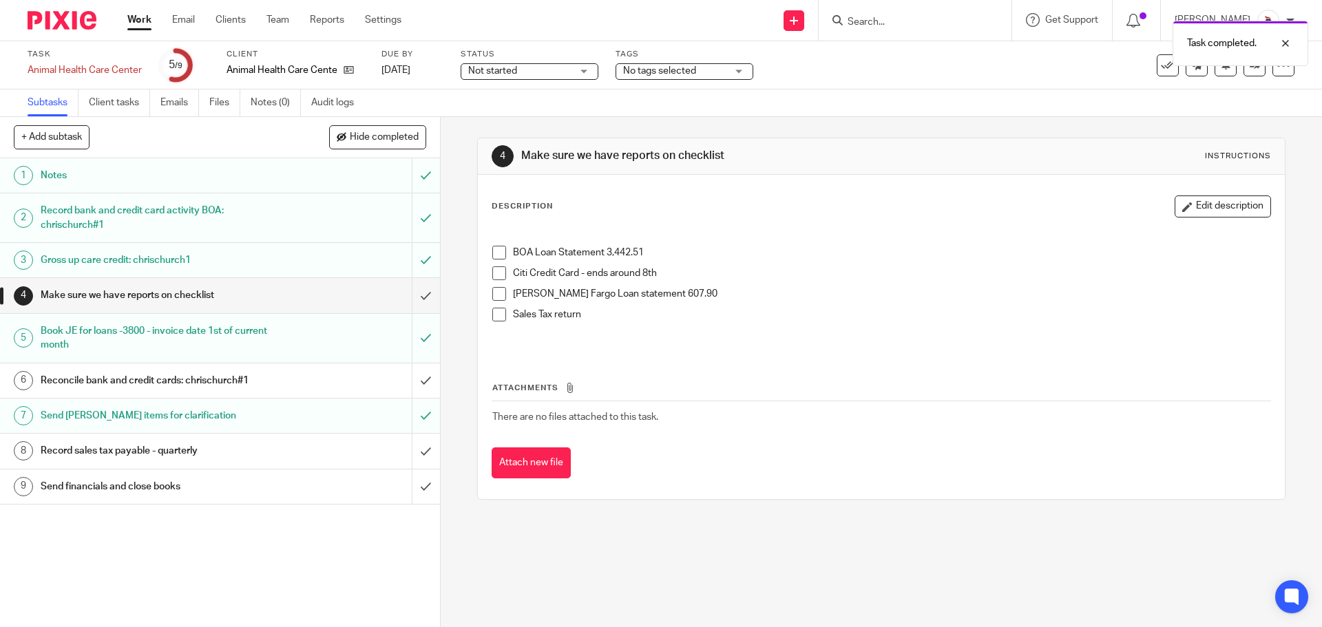
click at [229, 379] on h1 "Reconcile bank and credit cards: chrischurch#1" at bounding box center [160, 381] width 238 height 21
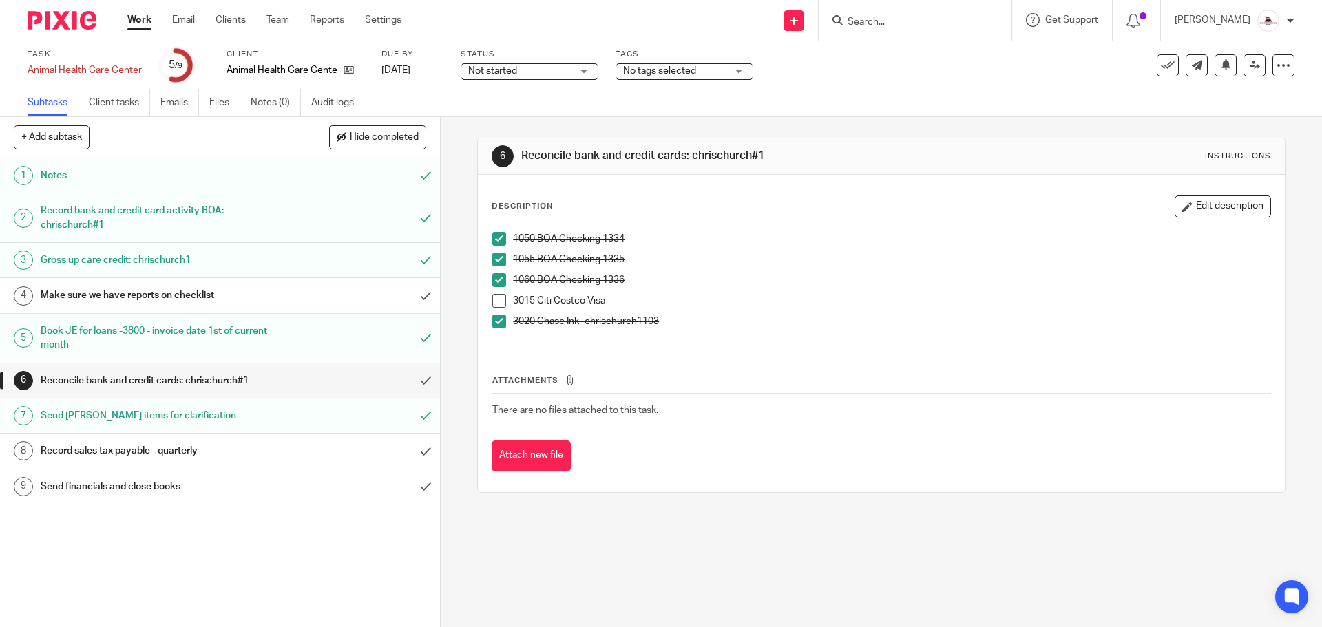
click at [134, 18] on link "Work" at bounding box center [139, 20] width 24 height 14
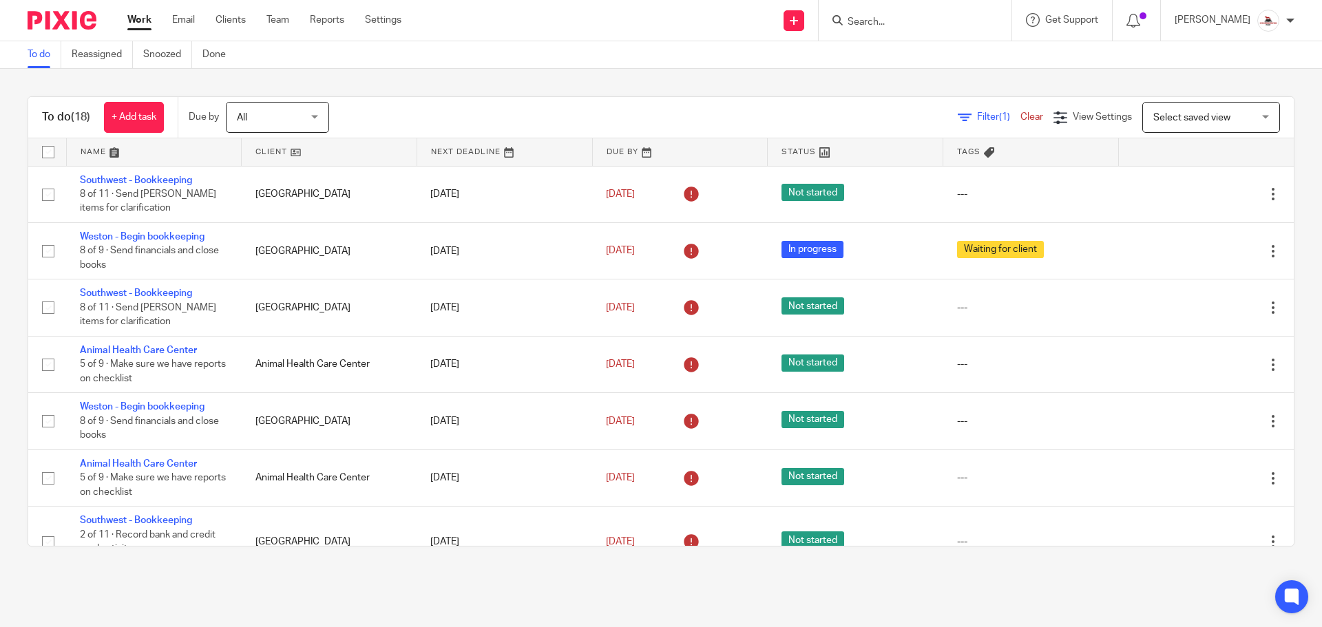
click at [271, 149] on link at bounding box center [329, 152] width 175 height 28
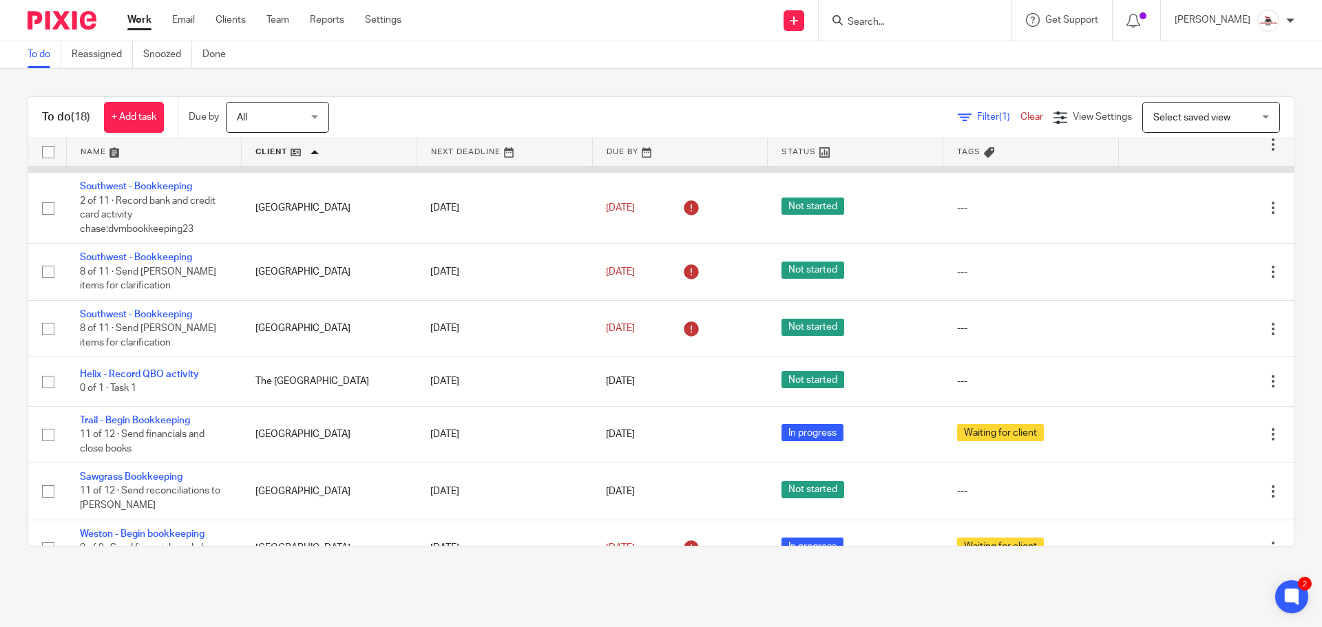
scroll to position [551, 0]
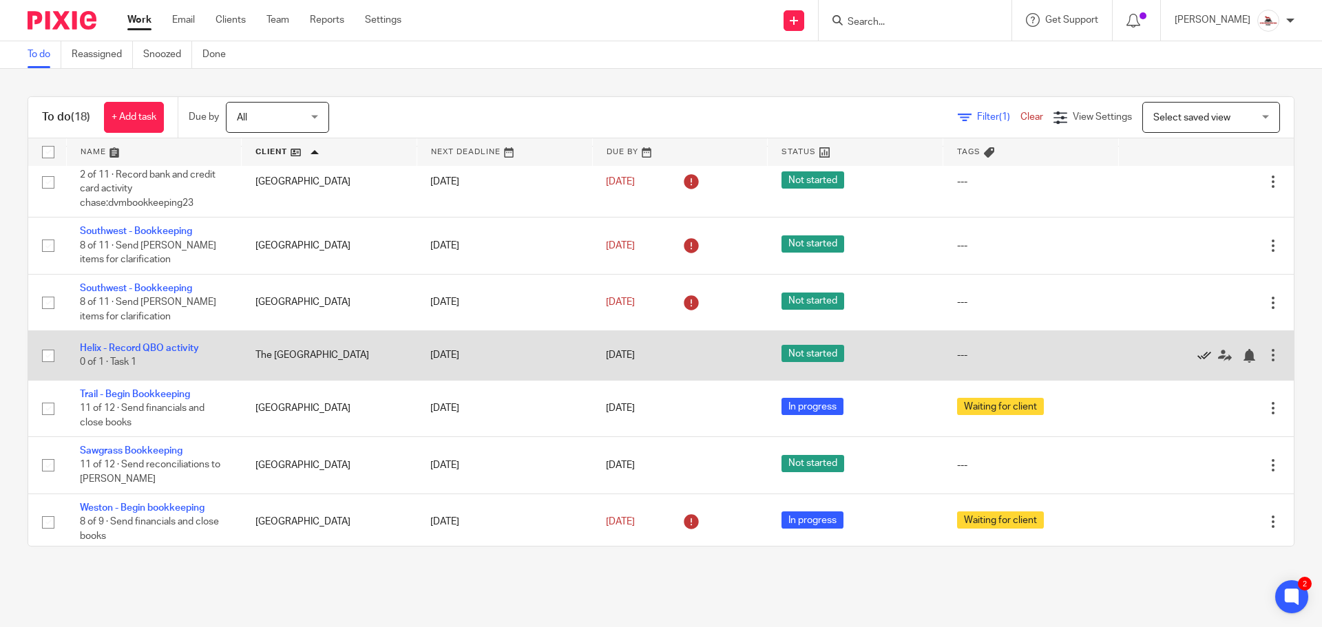
click at [1198, 349] on icon at bounding box center [1205, 356] width 14 height 14
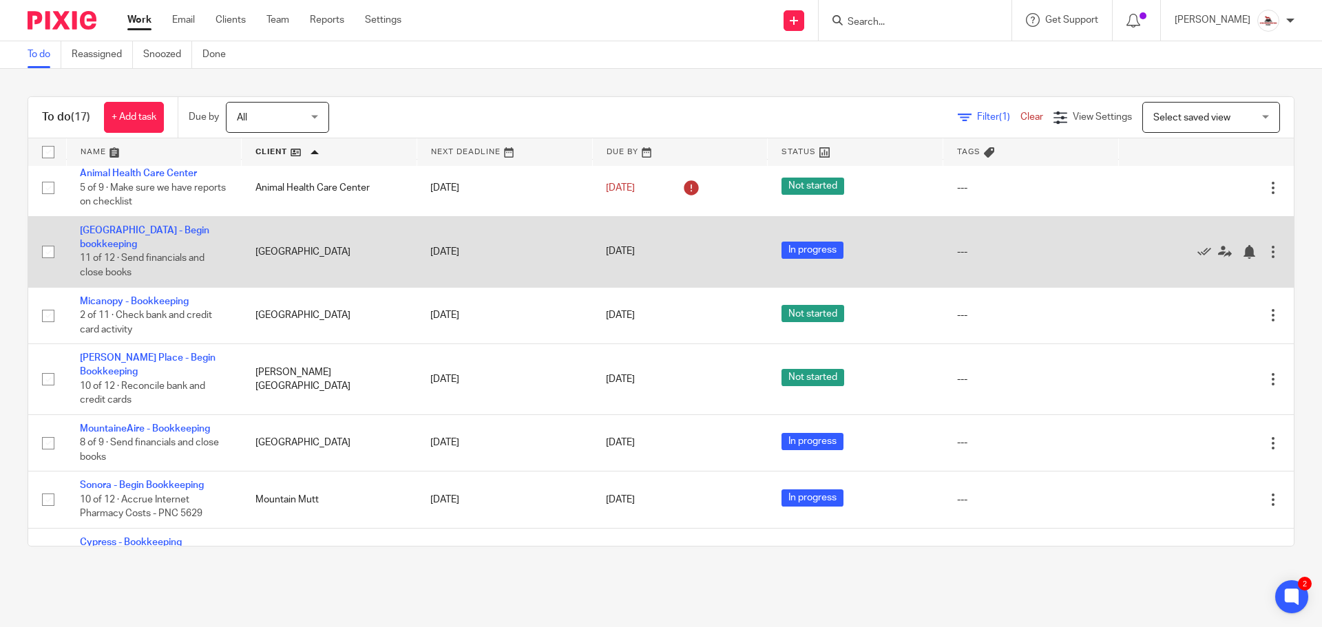
scroll to position [138, 0]
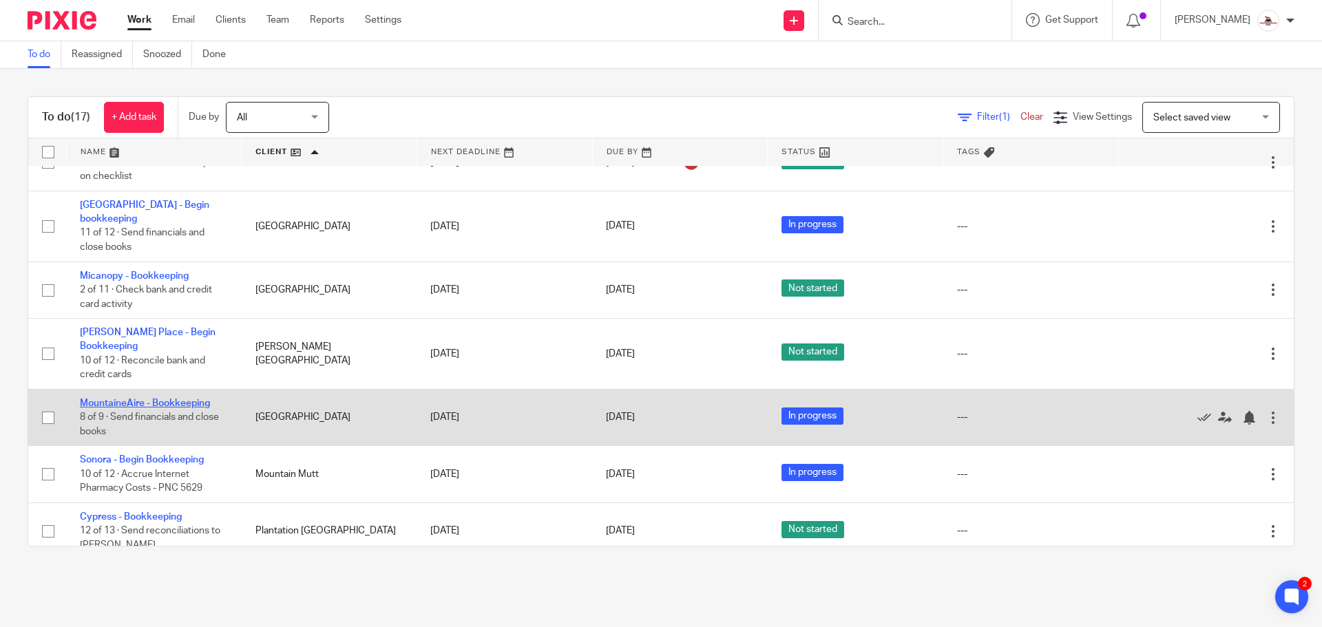
click at [183, 399] on link "MountaineAire - Bookkeeping" at bounding box center [145, 404] width 130 height 10
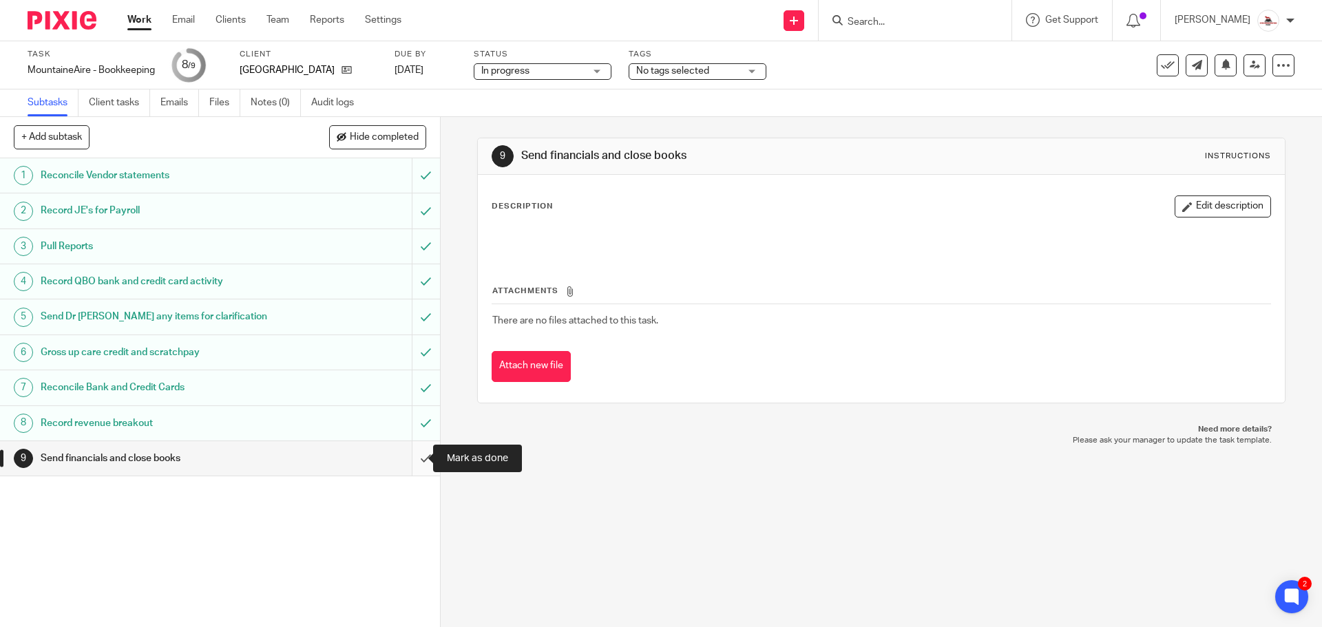
click at [417, 461] on input "submit" at bounding box center [220, 458] width 440 height 34
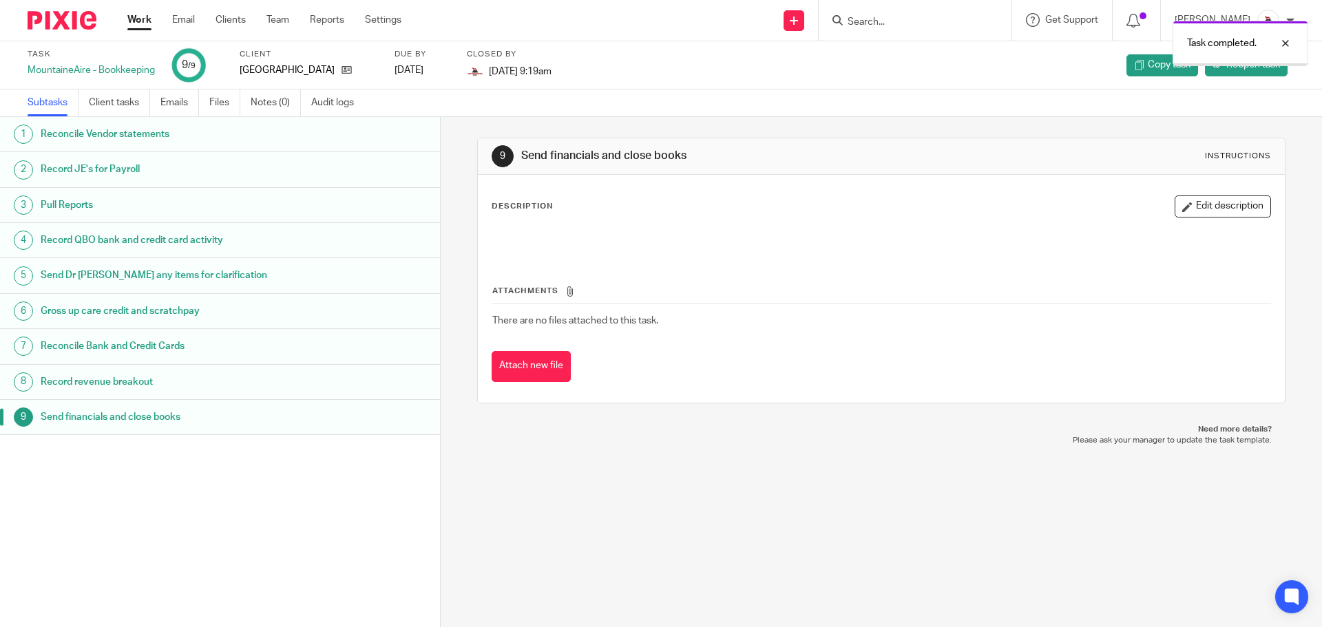
click at [139, 21] on link "Work" at bounding box center [139, 20] width 24 height 14
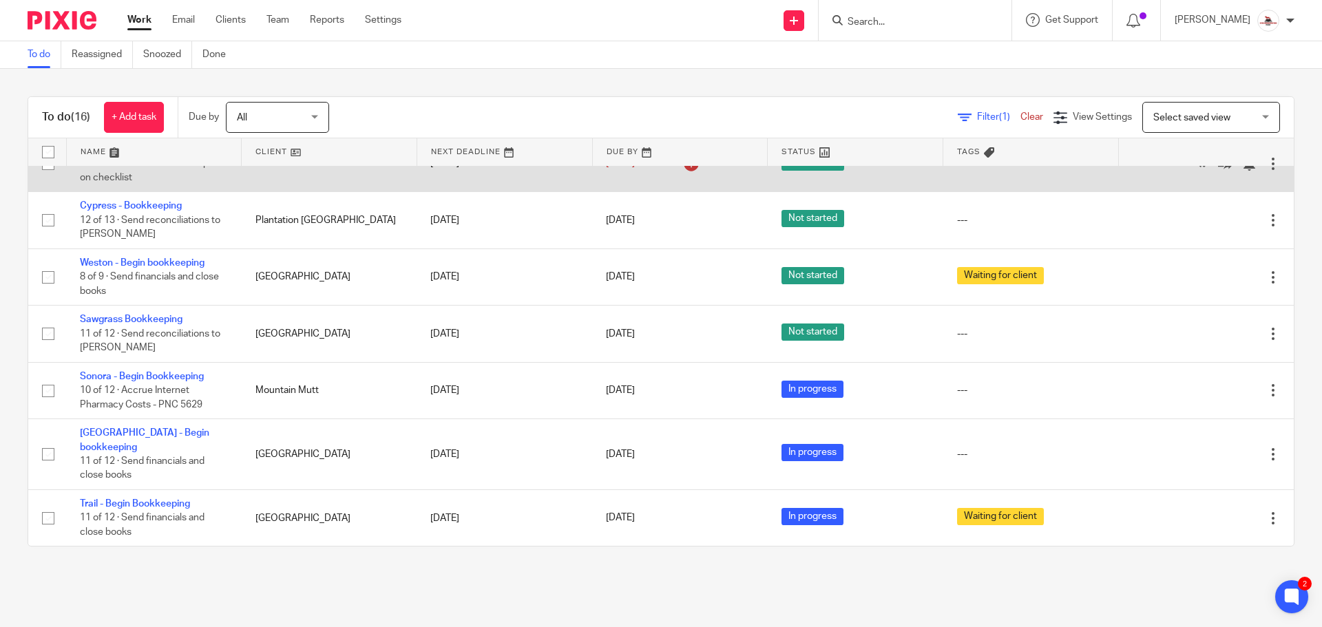
scroll to position [413, 0]
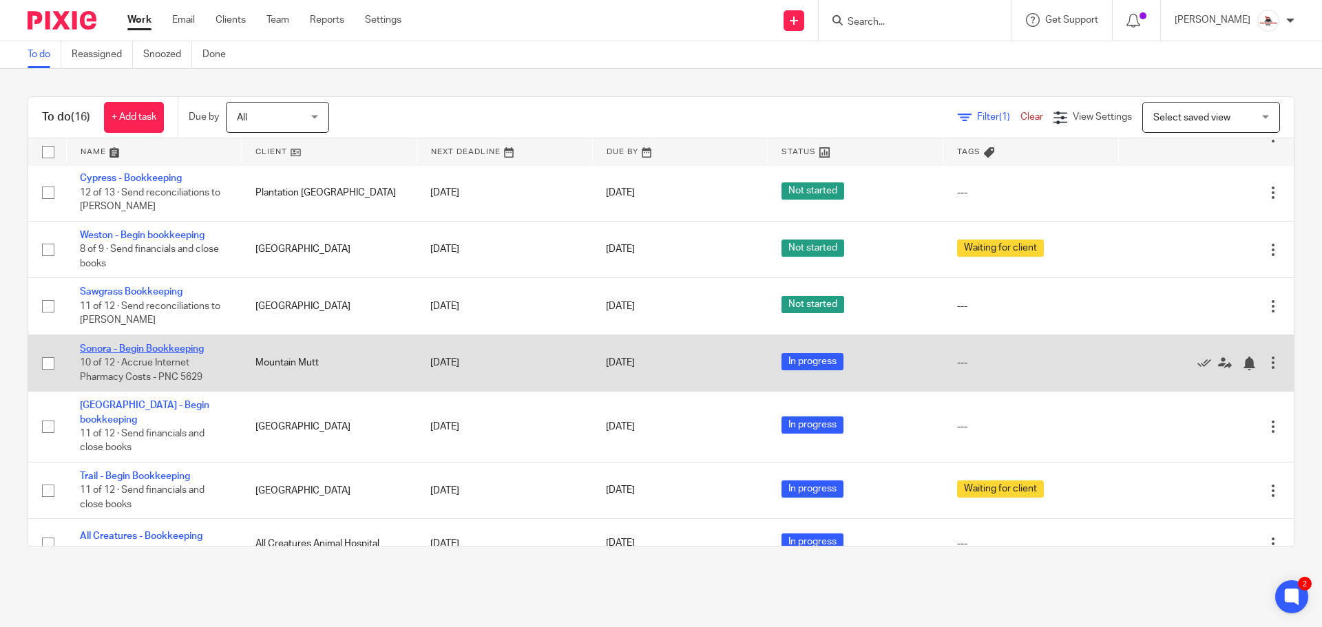
click at [159, 348] on link "Sonora - Begin Bookkeeping" at bounding box center [142, 349] width 124 height 10
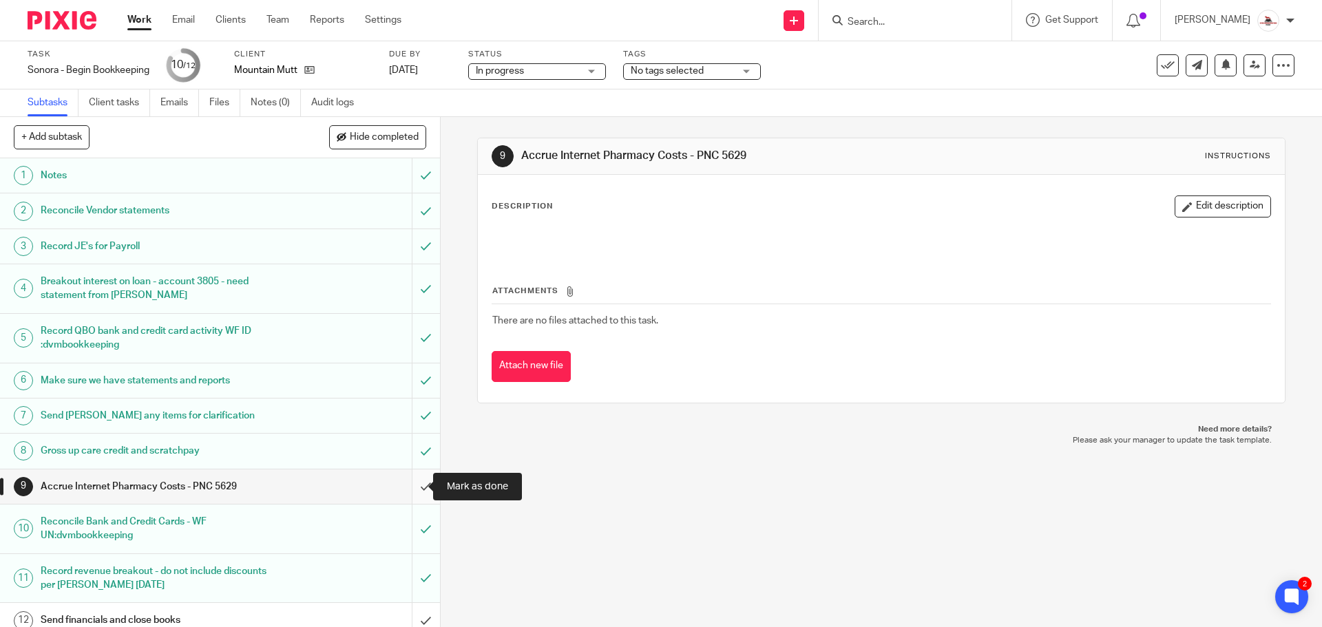
click at [411, 489] on input "submit" at bounding box center [220, 487] width 440 height 34
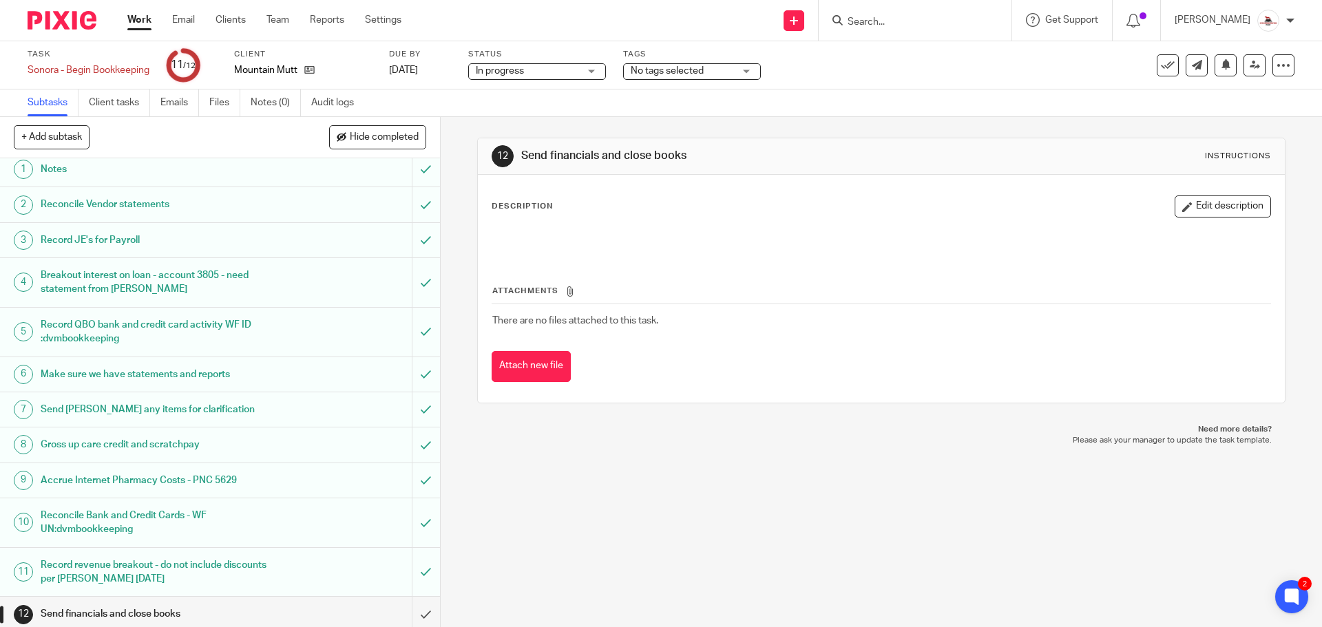
scroll to position [12, 0]
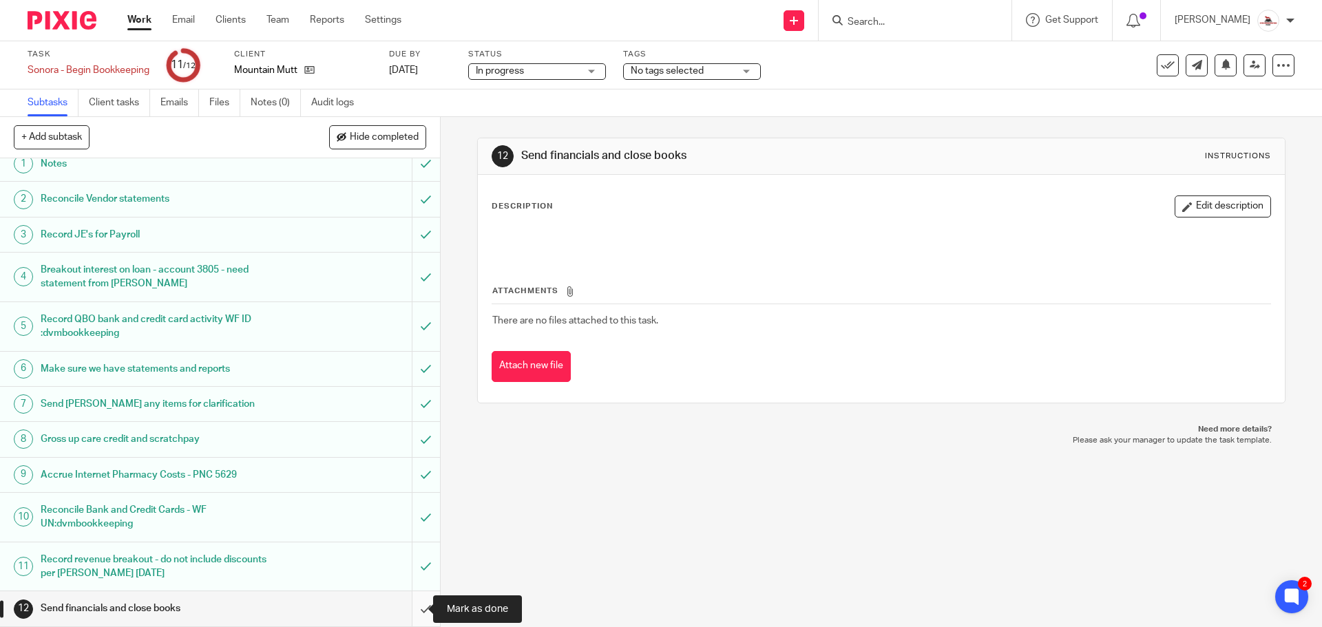
click at [407, 600] on input "submit" at bounding box center [220, 609] width 440 height 34
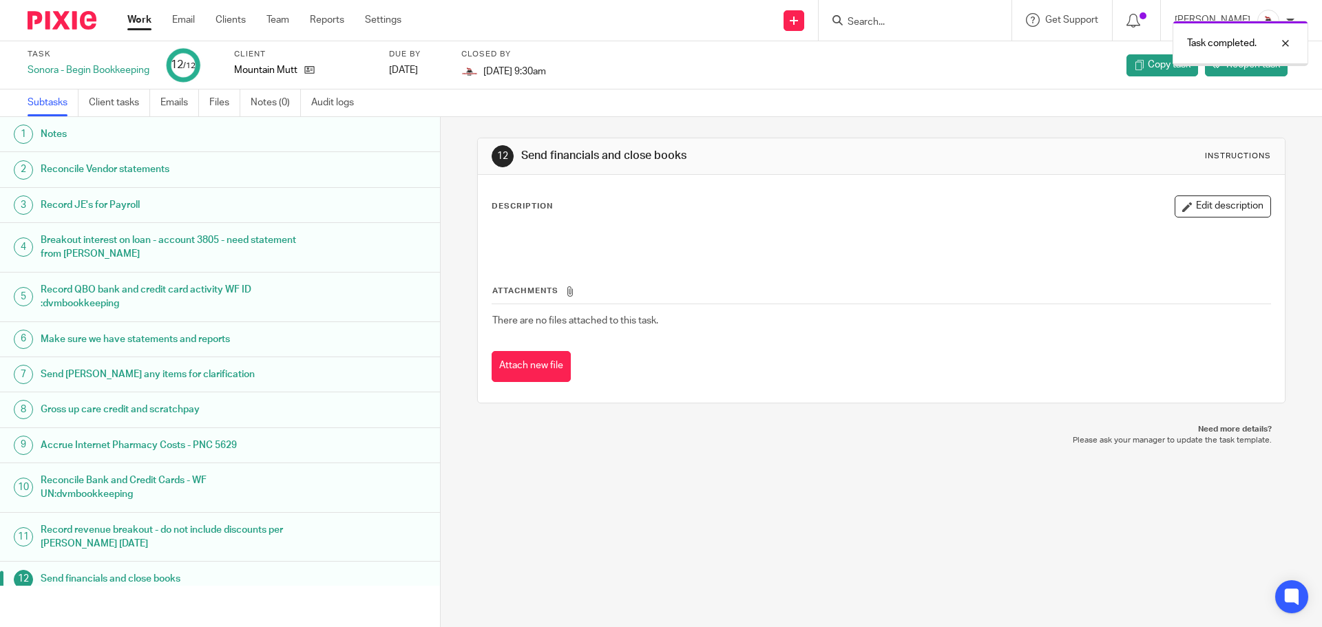
click at [132, 25] on link "Work" at bounding box center [139, 20] width 24 height 14
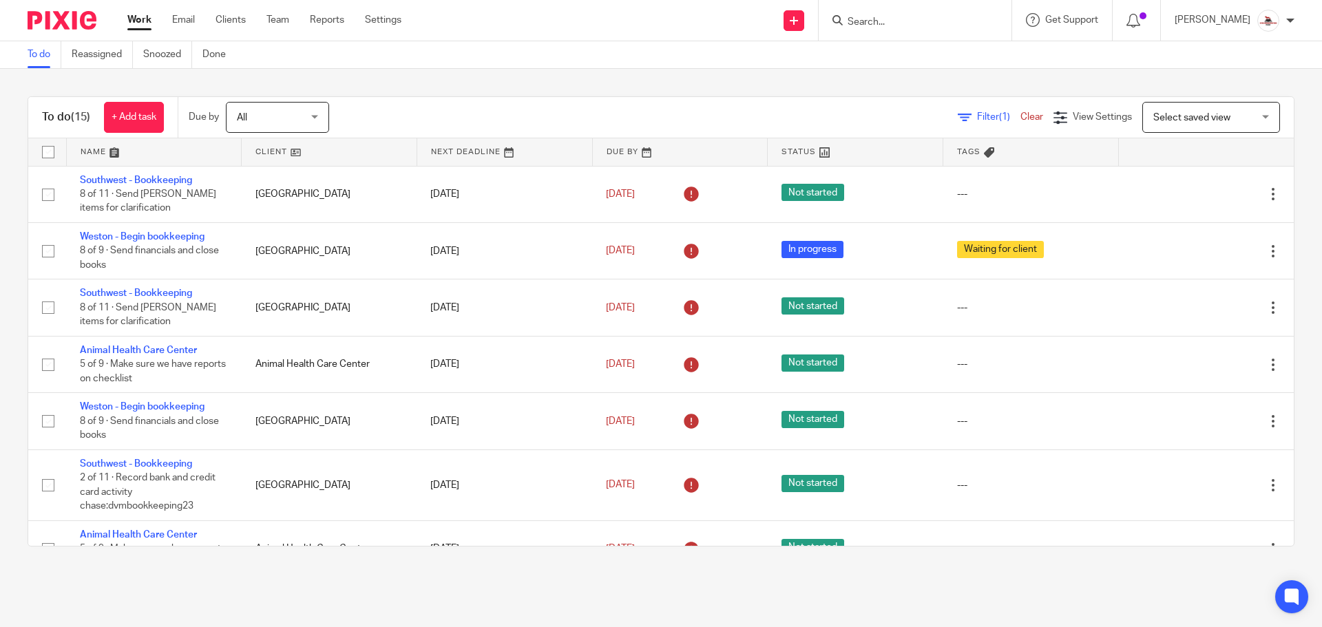
click at [272, 151] on link at bounding box center [329, 152] width 175 height 28
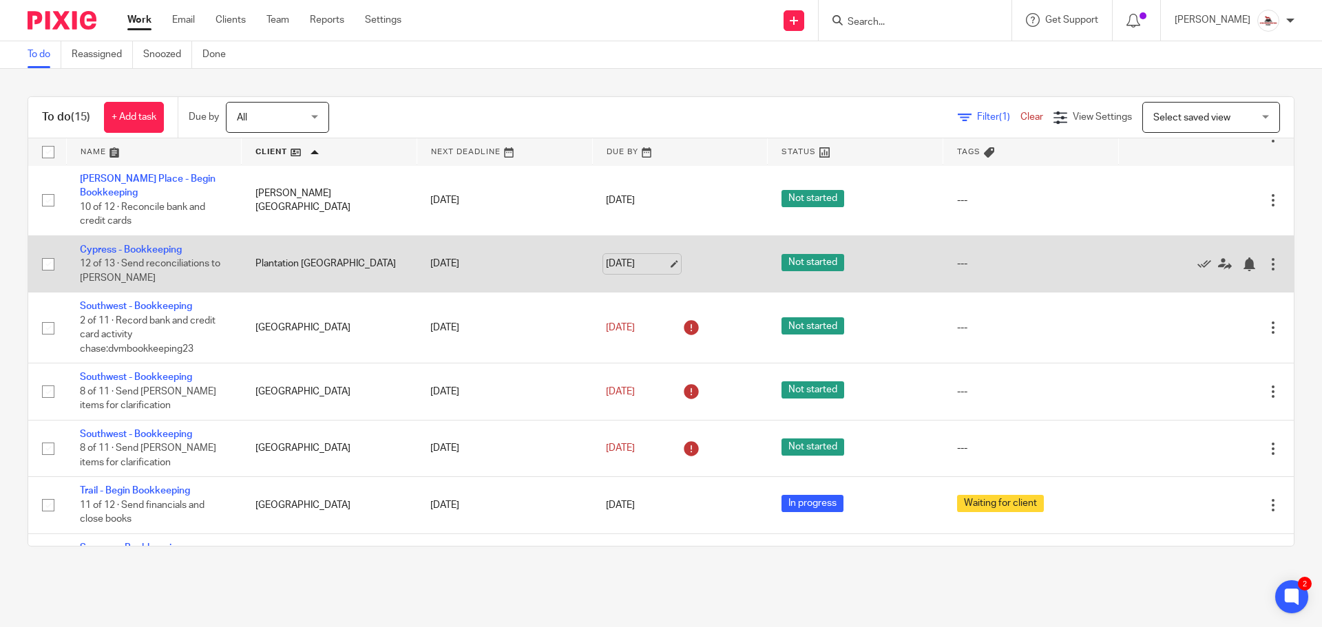
scroll to position [344, 0]
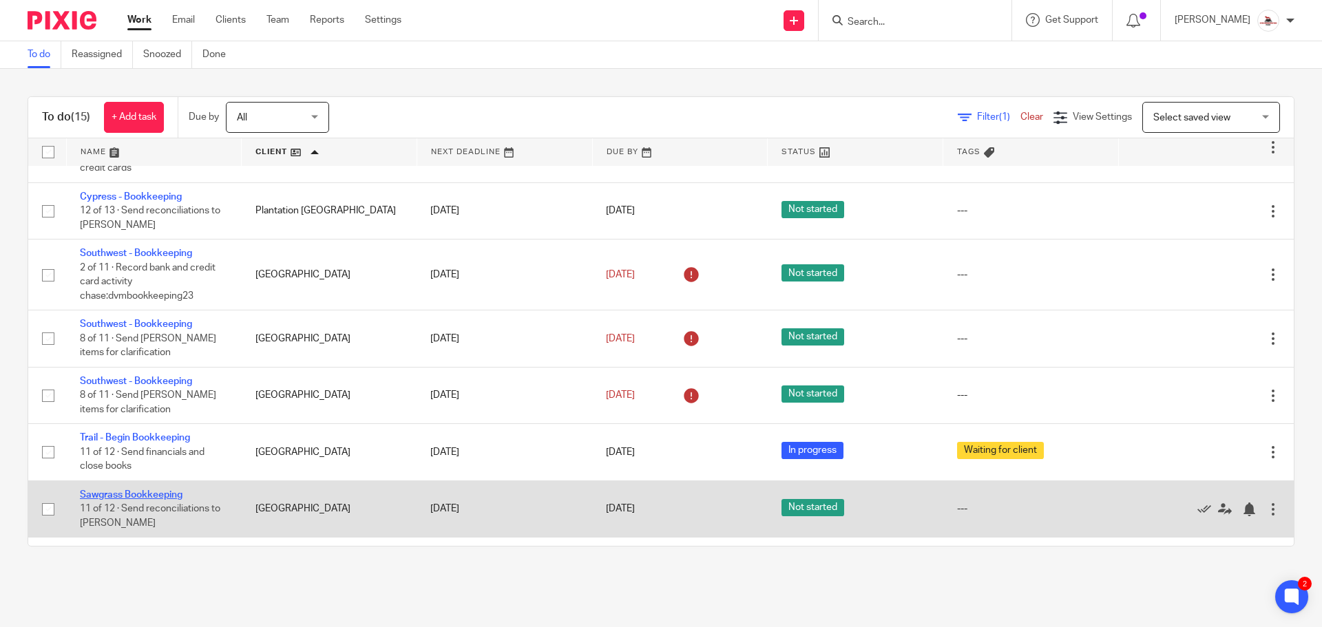
click at [160, 490] on link "Sawgrass Bookkeeping" at bounding box center [131, 495] width 103 height 10
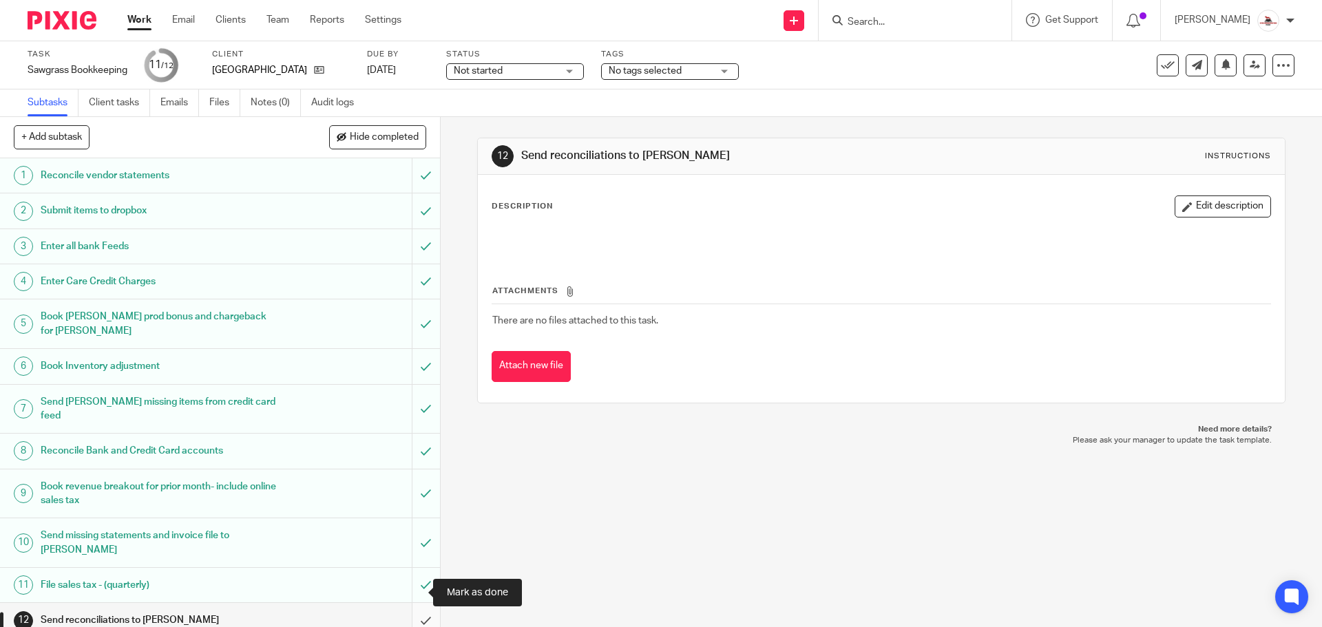
click at [414, 603] on input "submit" at bounding box center [220, 620] width 440 height 34
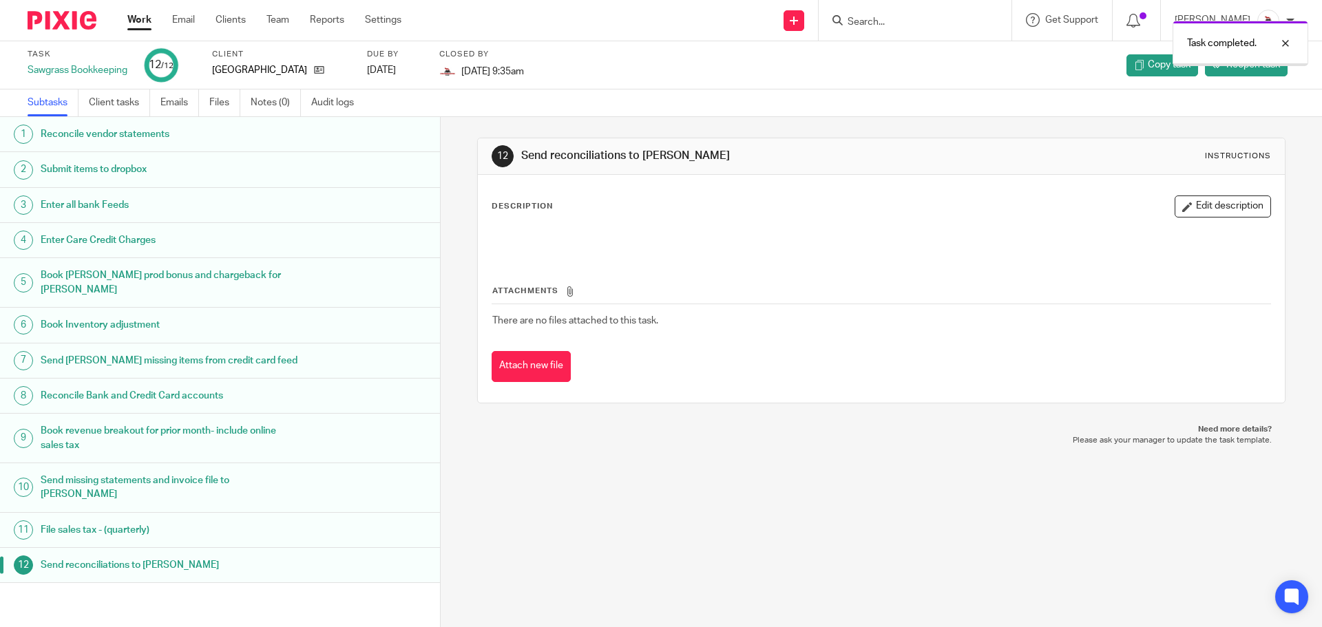
click at [137, 21] on link "Work" at bounding box center [139, 20] width 24 height 14
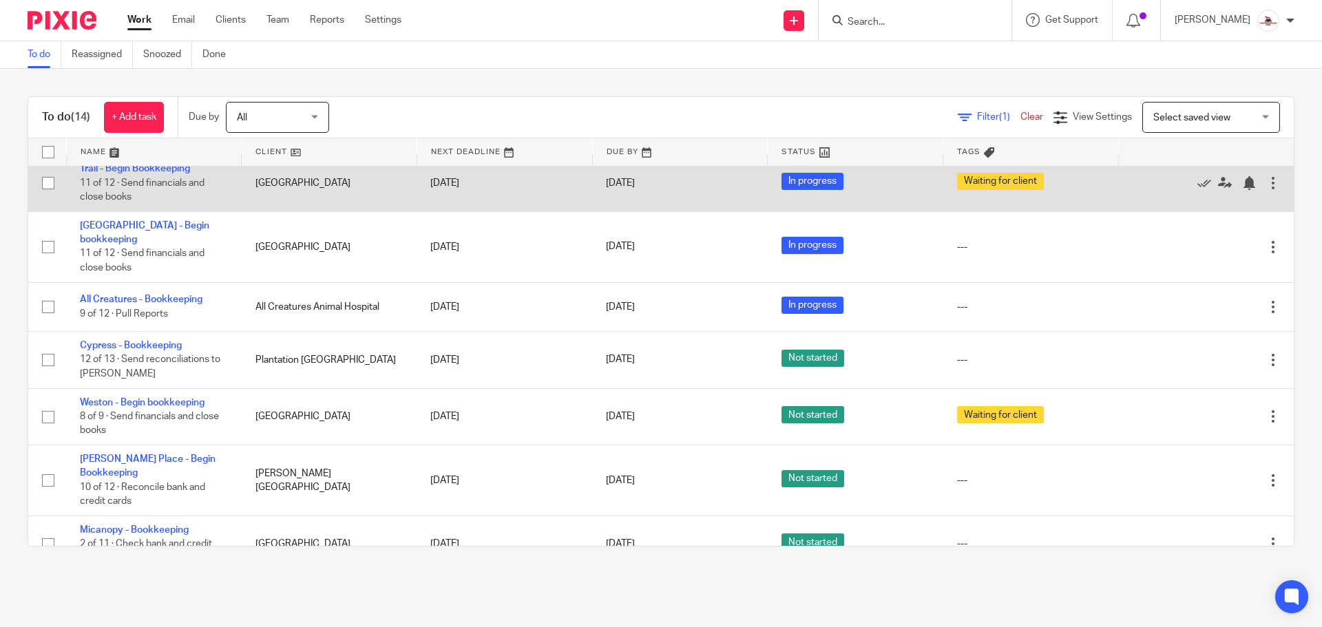
scroll to position [435, 0]
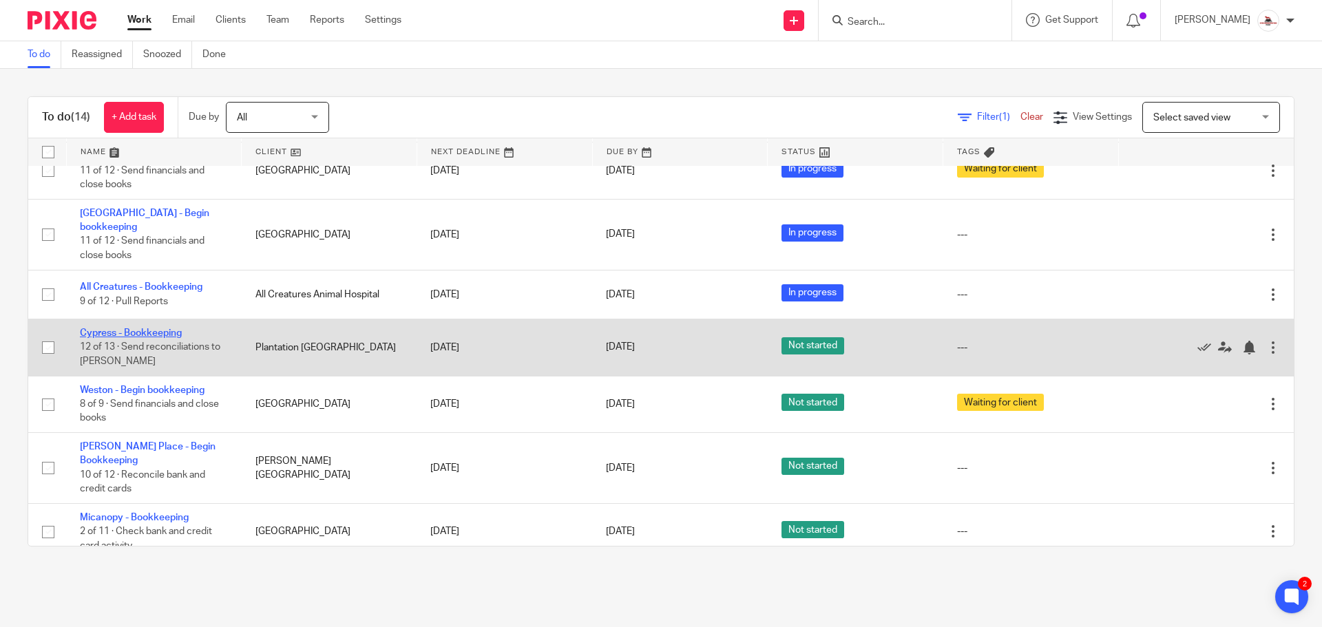
click at [165, 329] on link "Cypress - Bookkeeping" at bounding box center [131, 334] width 102 height 10
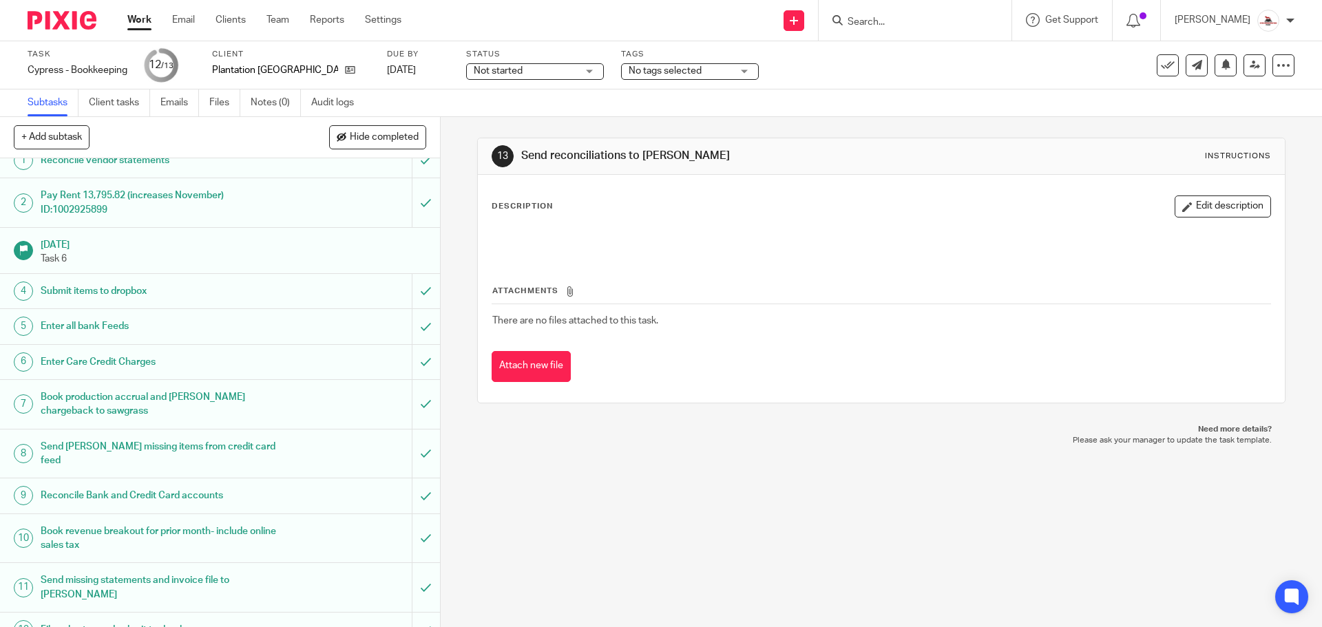
scroll to position [43, 0]
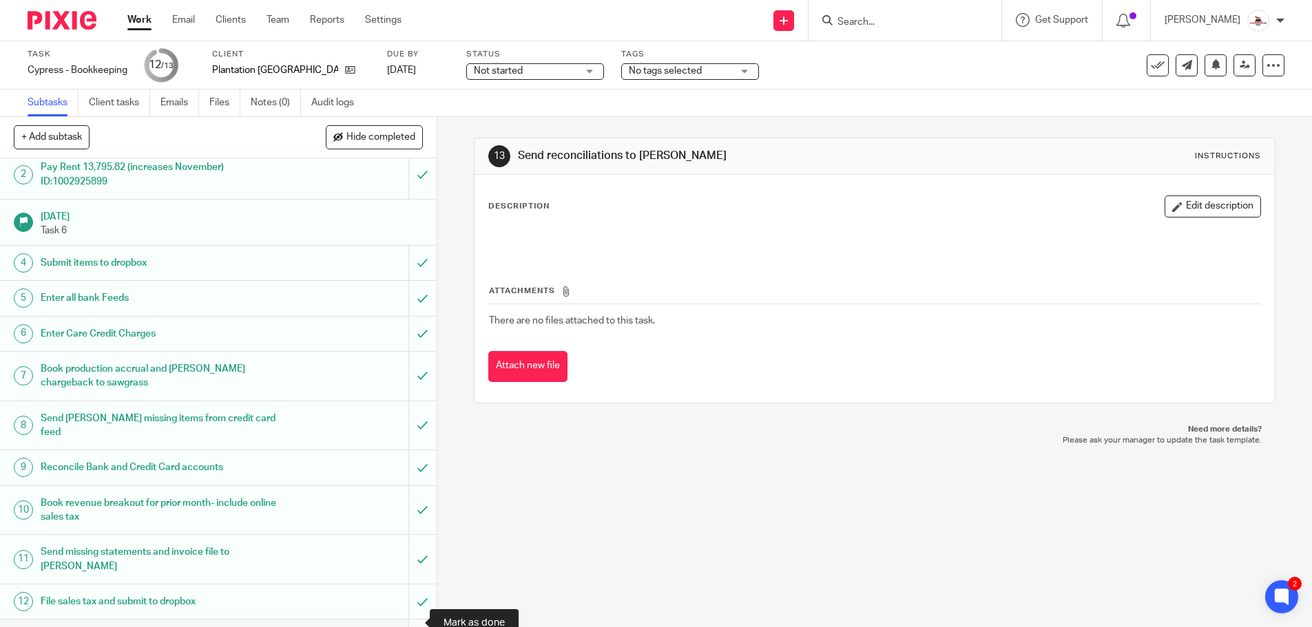
click at [410, 621] on input "submit" at bounding box center [218, 637] width 437 height 34
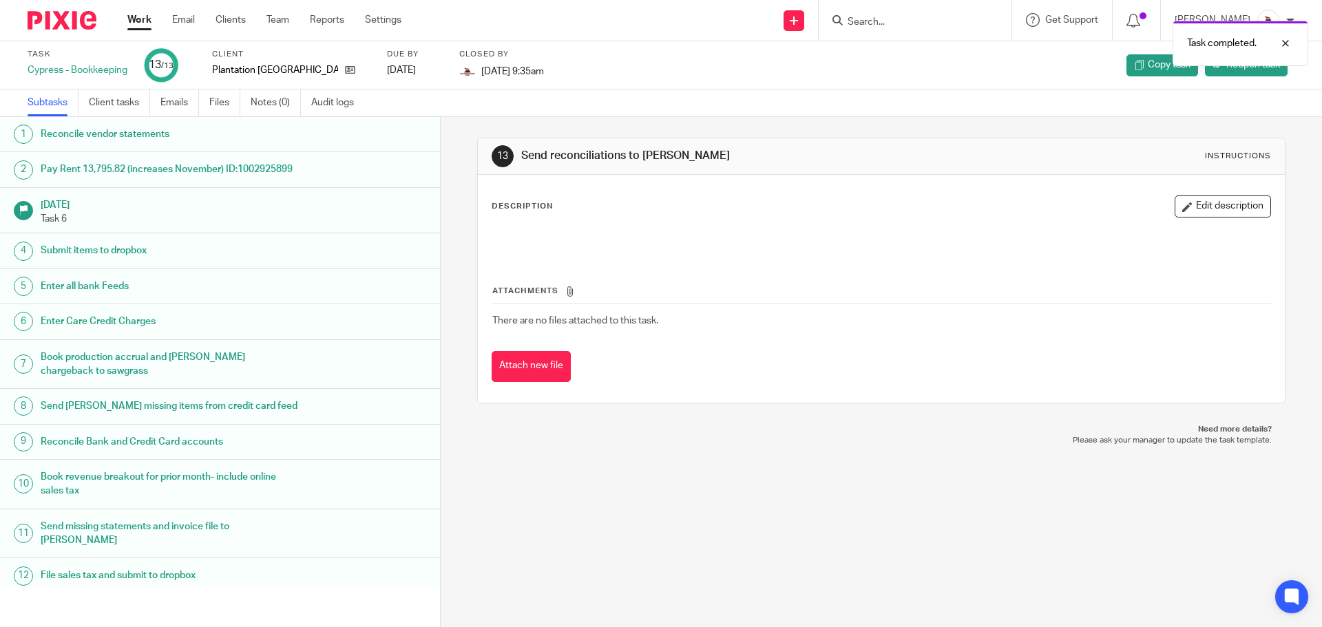
click at [139, 23] on link "Work" at bounding box center [139, 20] width 24 height 14
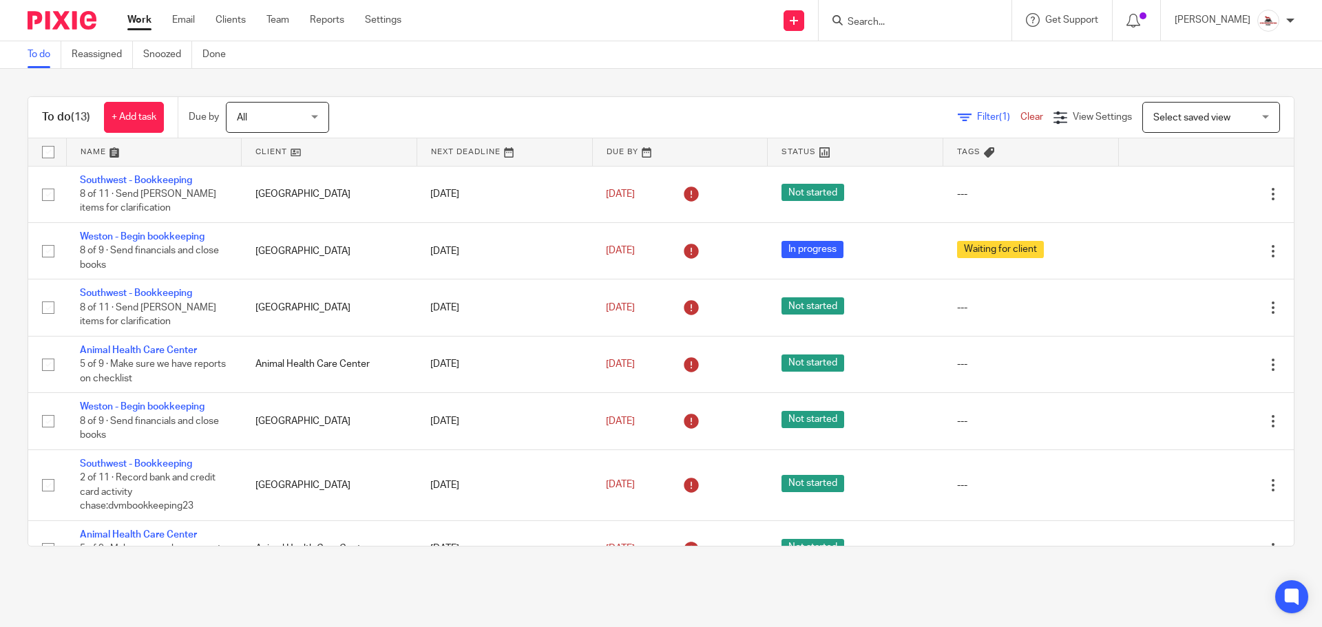
click at [269, 149] on link at bounding box center [329, 152] width 175 height 28
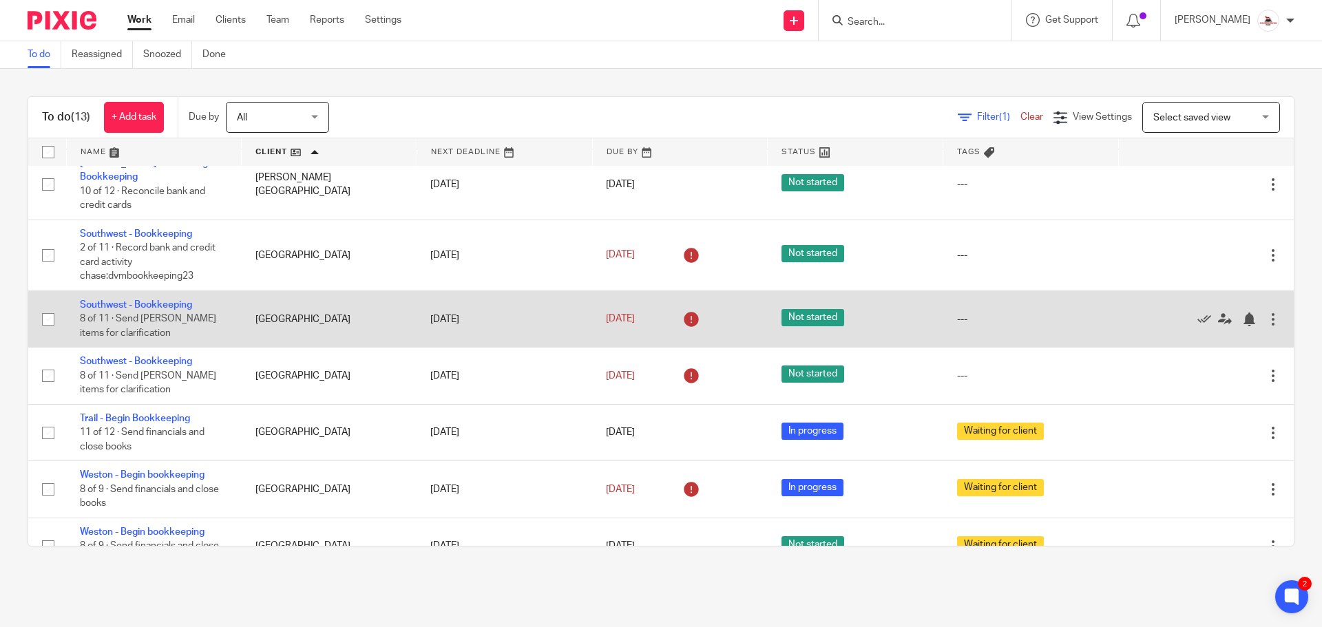
scroll to position [309, 0]
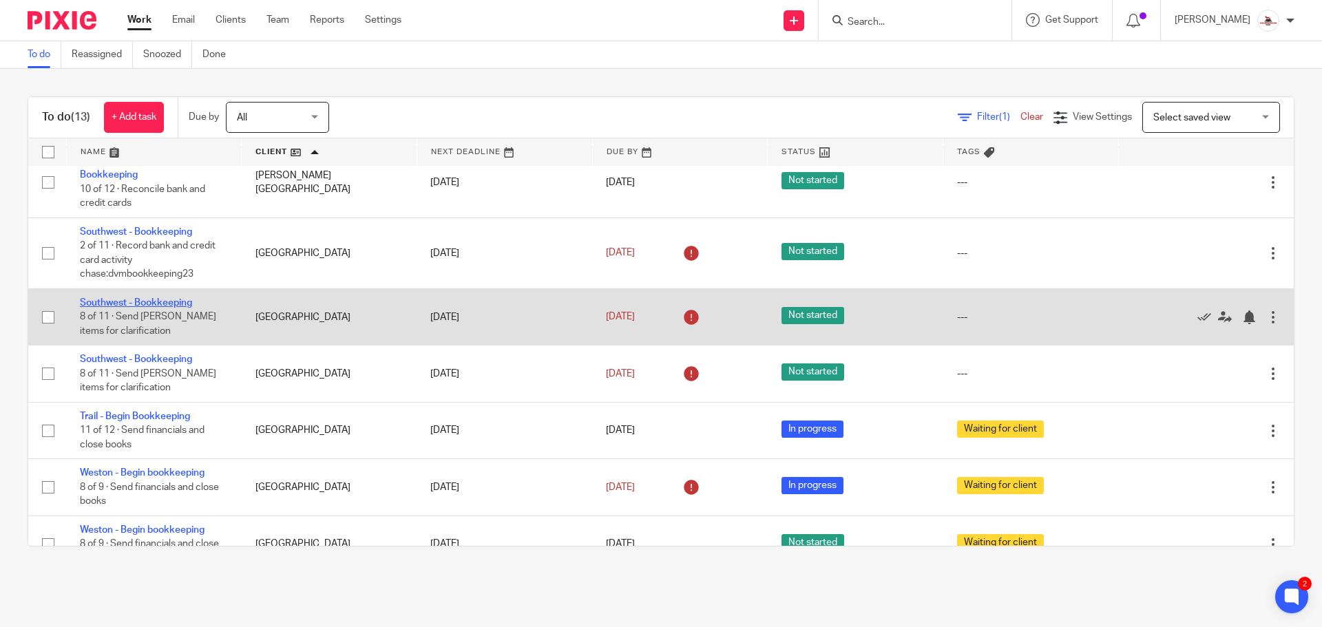
click at [145, 298] on link "Southwest - Bookkeeping" at bounding box center [136, 303] width 112 height 10
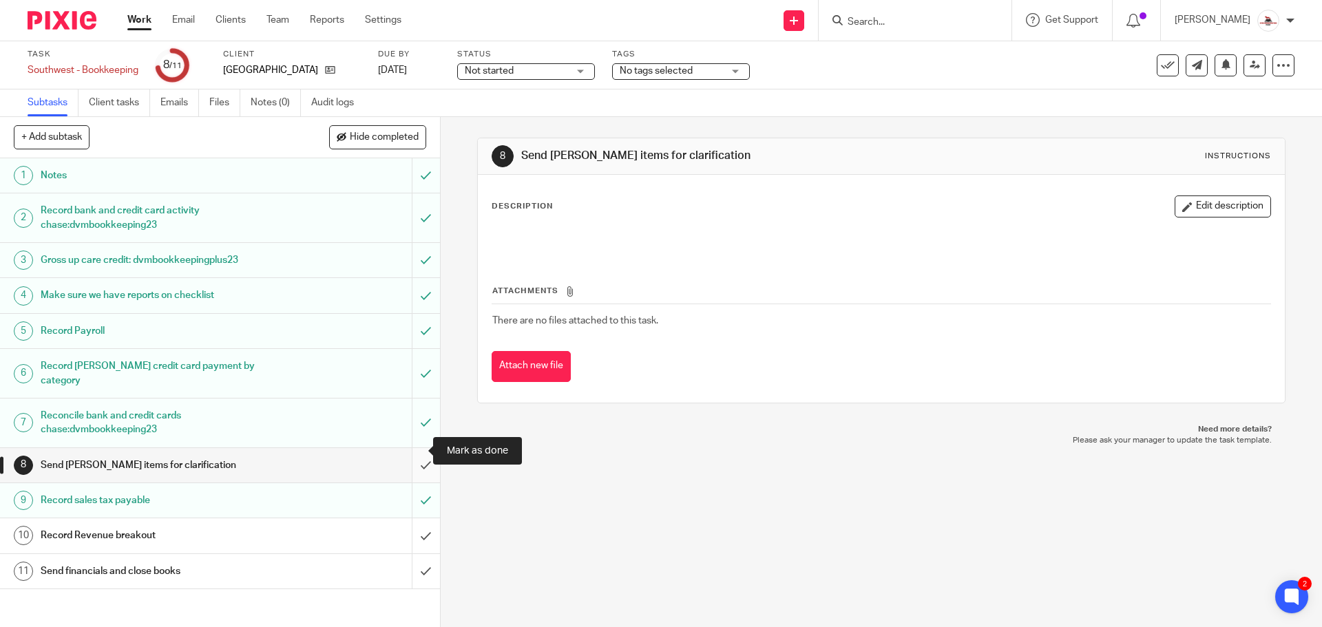
click at [410, 454] on input "submit" at bounding box center [220, 465] width 440 height 34
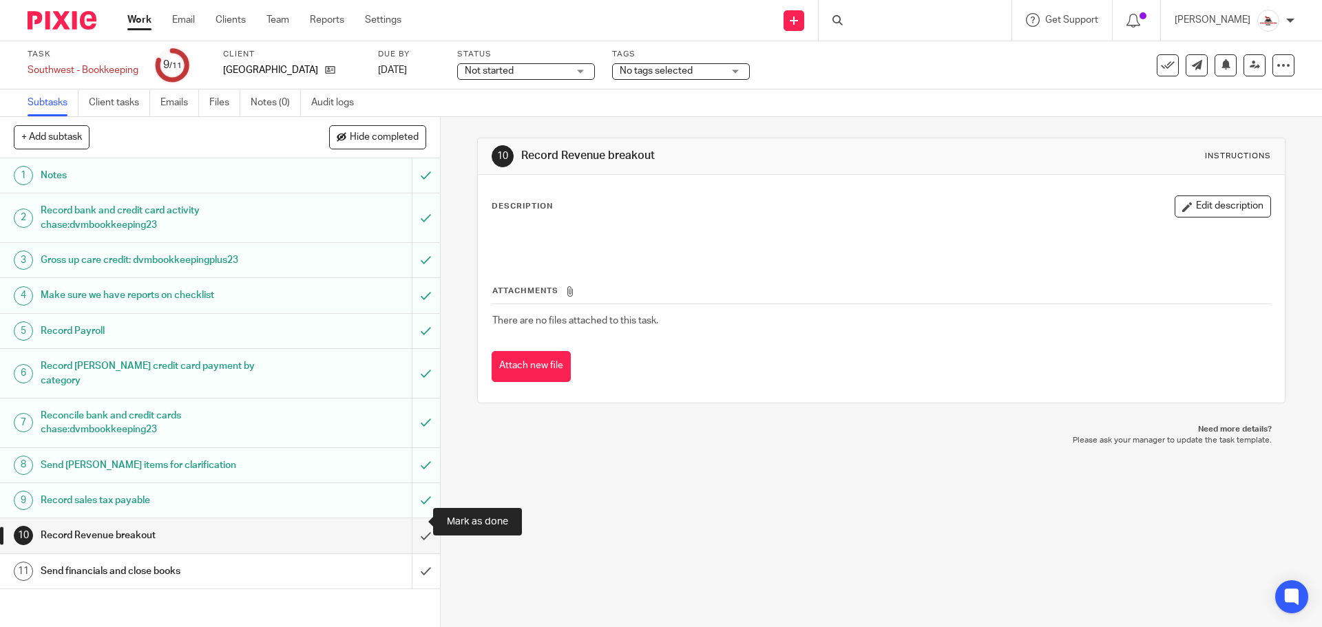
click at [416, 520] on input "submit" at bounding box center [220, 536] width 440 height 34
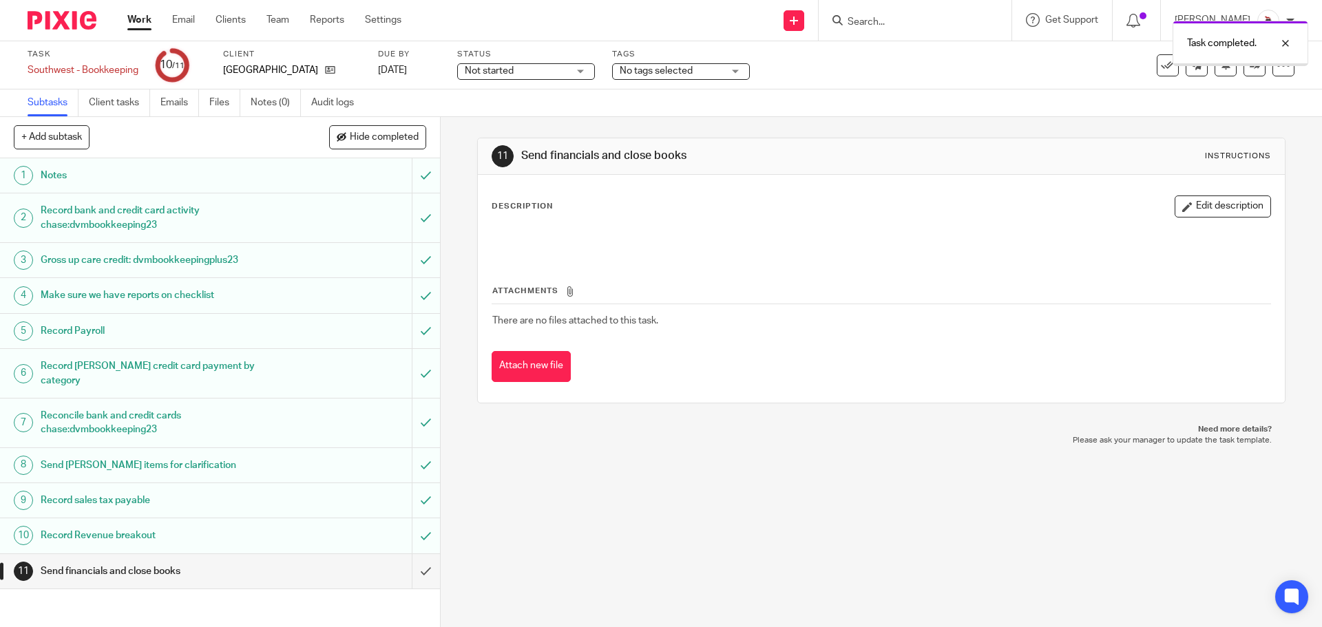
click at [141, 23] on link "Work" at bounding box center [139, 20] width 24 height 14
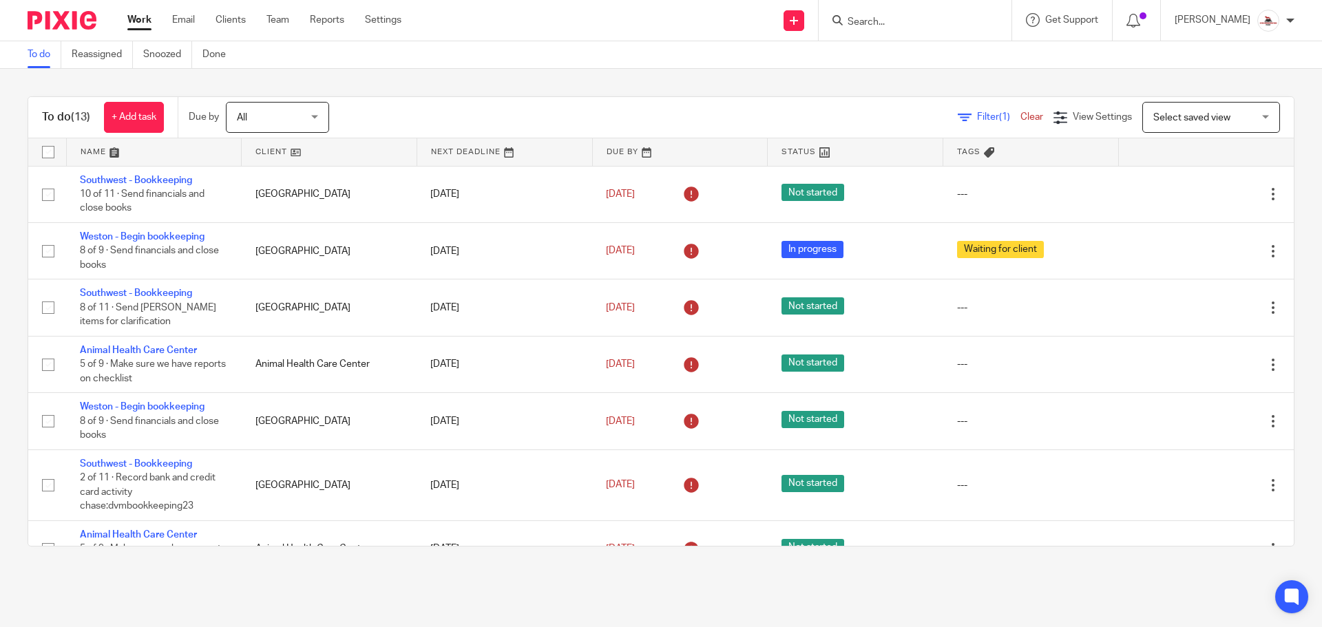
click at [267, 148] on link at bounding box center [329, 152] width 175 height 28
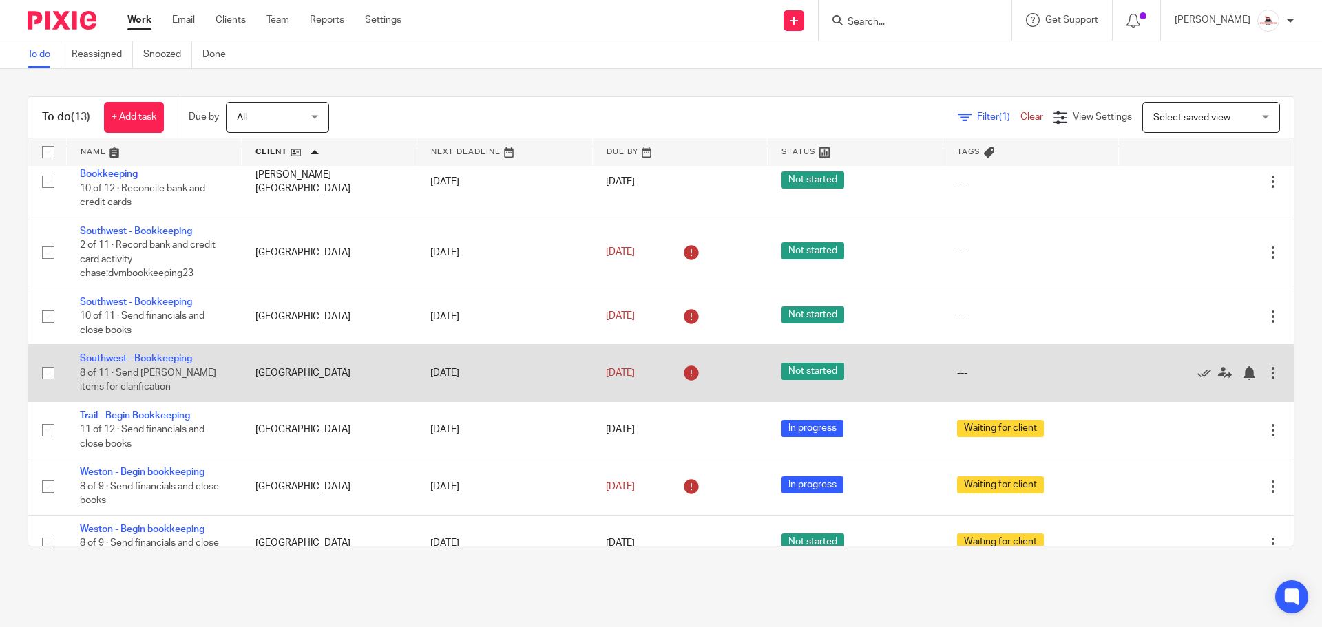
scroll to position [309, 0]
click at [161, 355] on link "Southwest - Bookkeeping" at bounding box center [136, 360] width 112 height 10
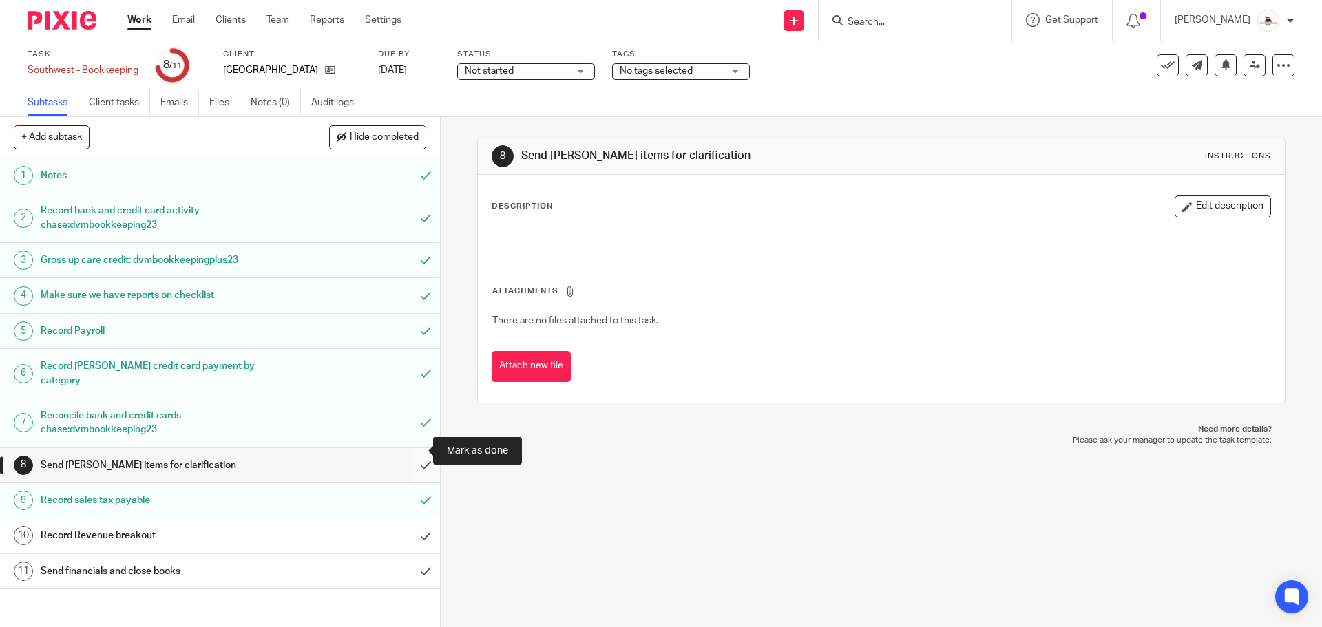
drag, startPoint x: 418, startPoint y: 454, endPoint x: 410, endPoint y: 452, distance: 7.7
click at [417, 454] on input "submit" at bounding box center [220, 465] width 440 height 34
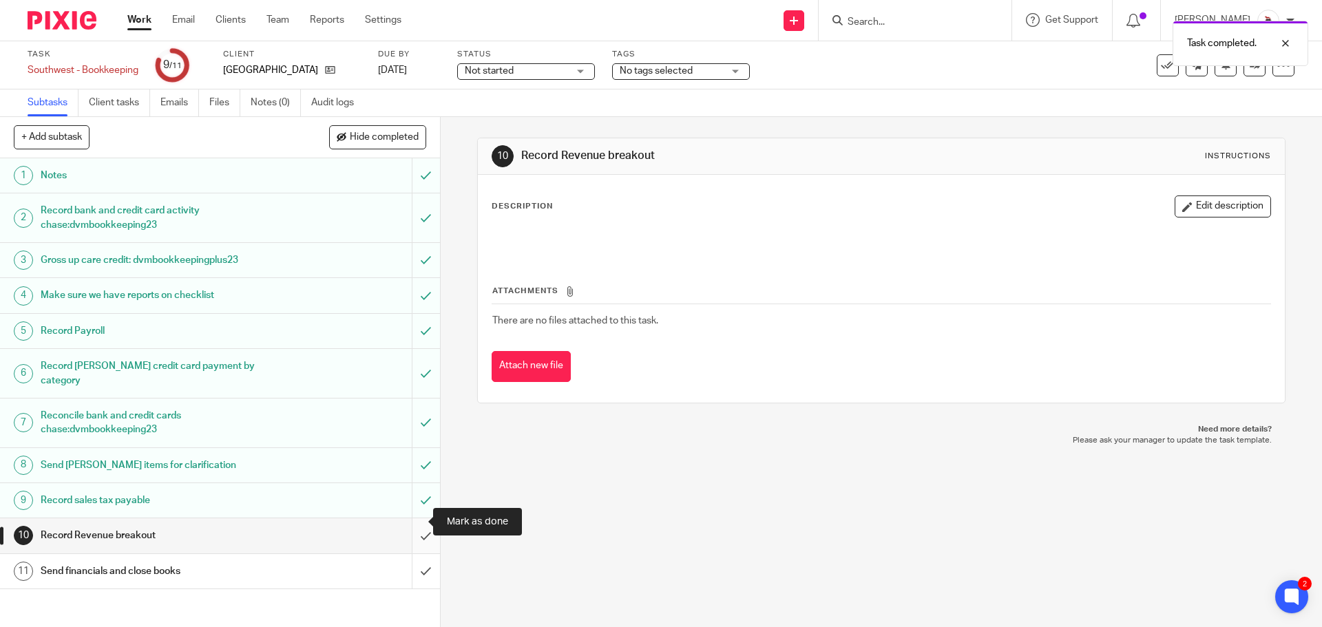
click at [404, 521] on input "submit" at bounding box center [220, 536] width 440 height 34
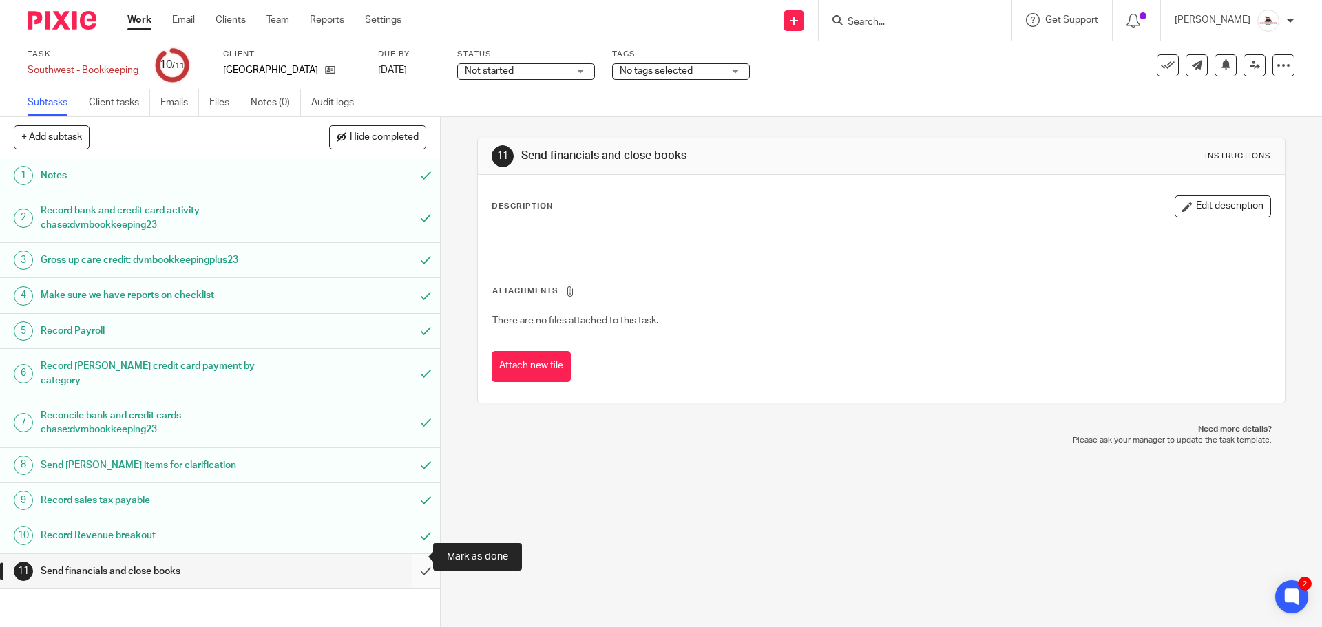
click at [414, 561] on input "submit" at bounding box center [220, 571] width 440 height 34
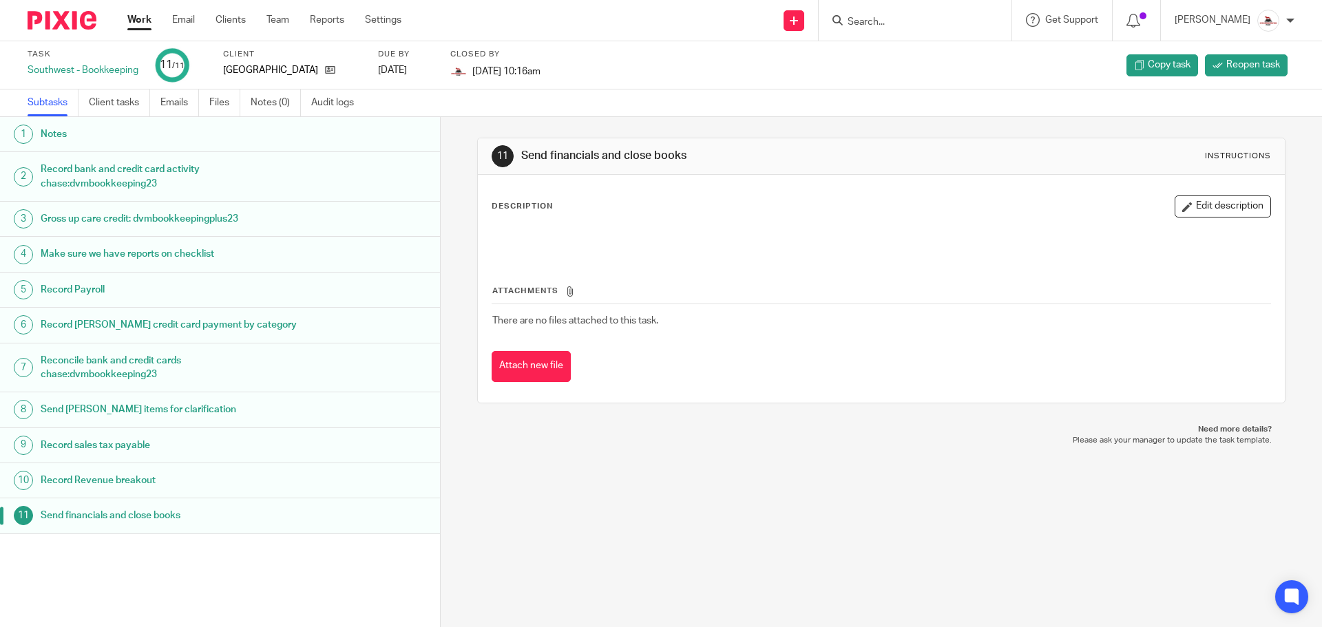
click at [135, 19] on link "Work" at bounding box center [139, 20] width 24 height 14
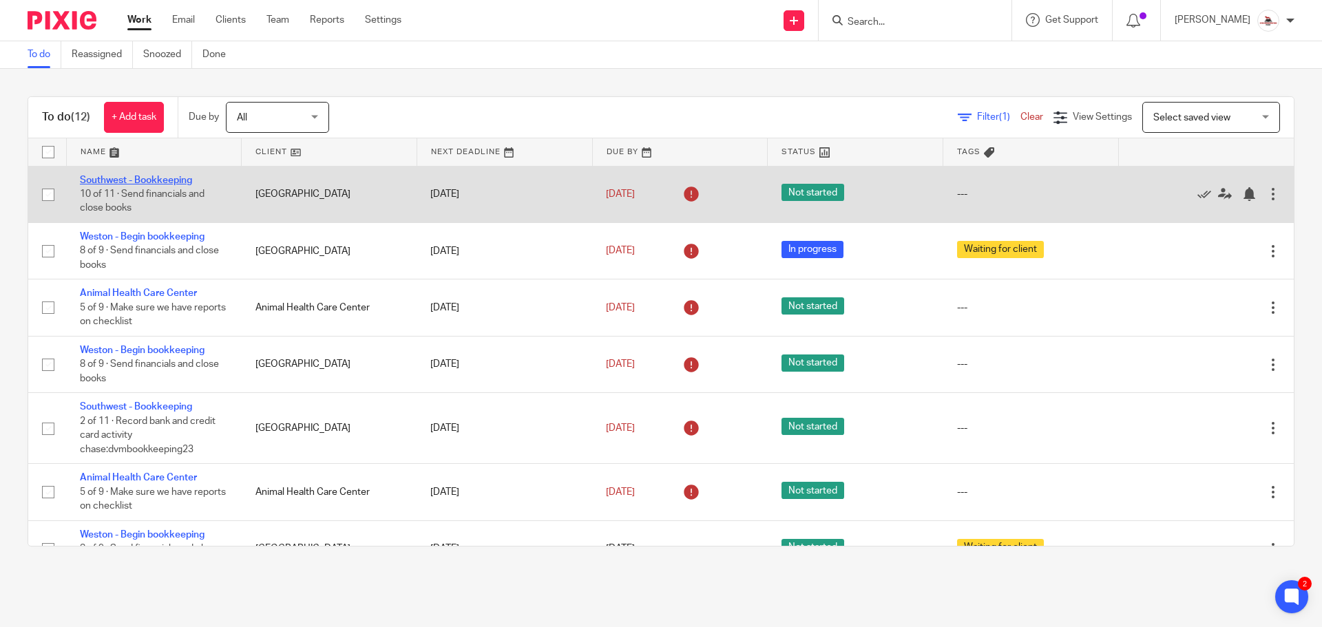
click at [180, 182] on link "Southwest - Bookkeeping" at bounding box center [136, 181] width 112 height 10
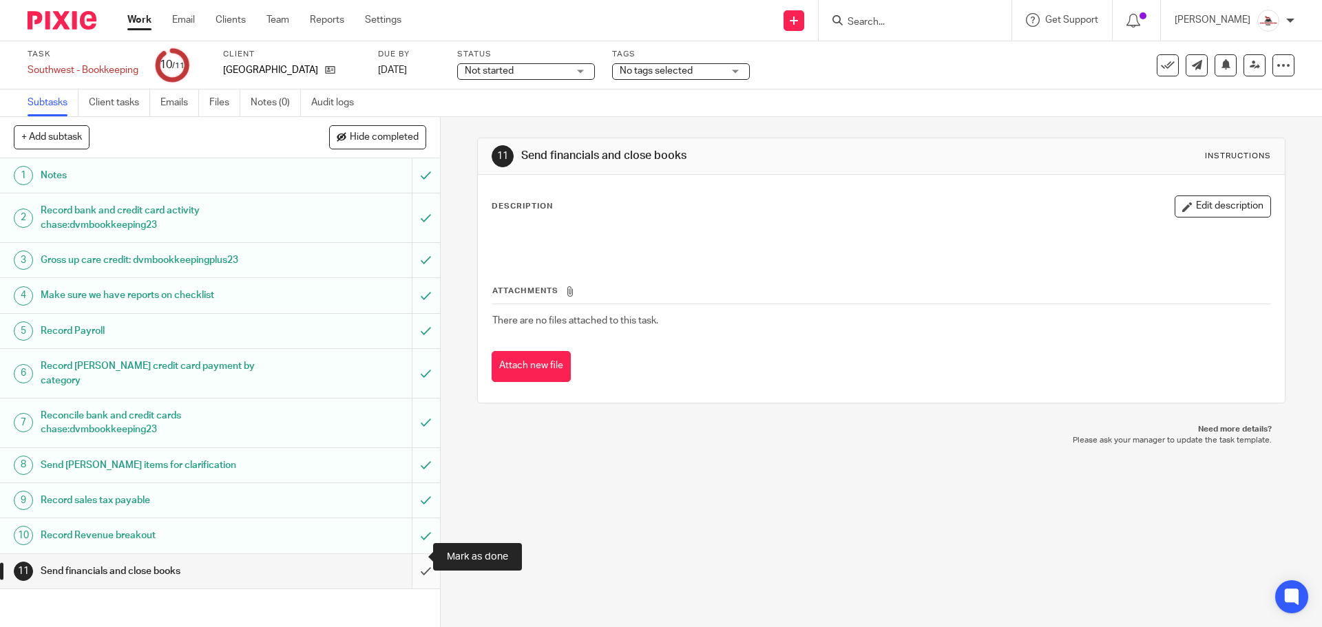
click at [413, 554] on input "submit" at bounding box center [220, 571] width 440 height 34
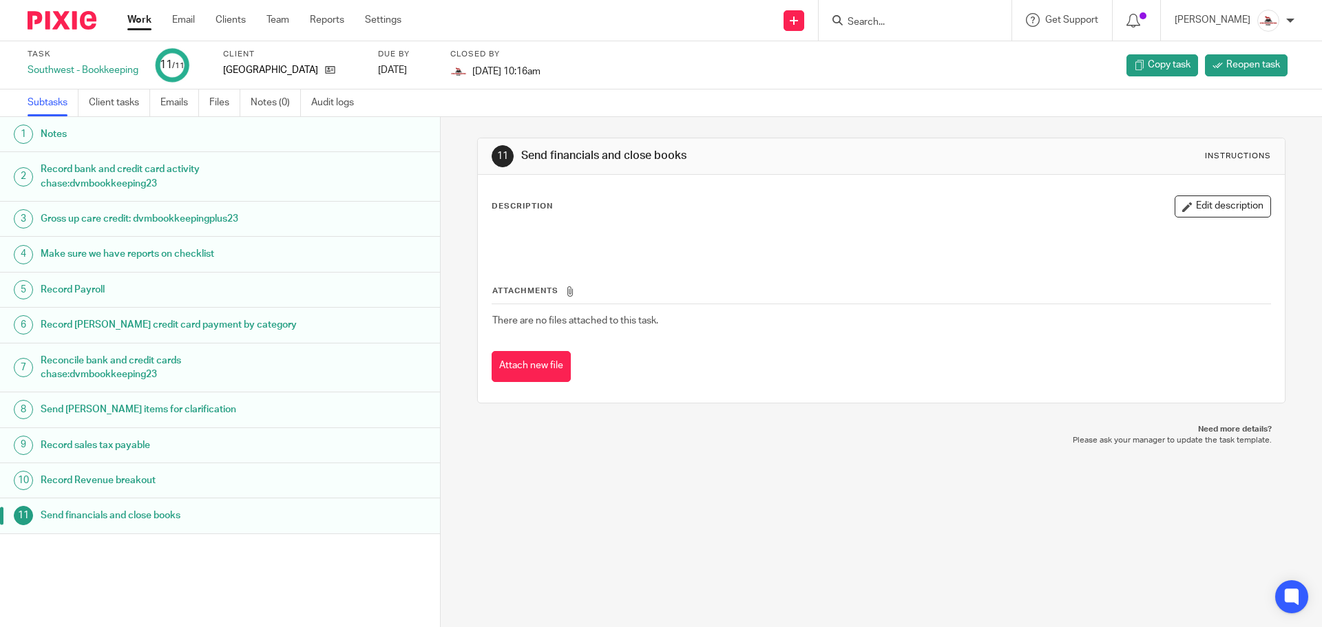
click at [138, 23] on link "Work" at bounding box center [139, 20] width 24 height 14
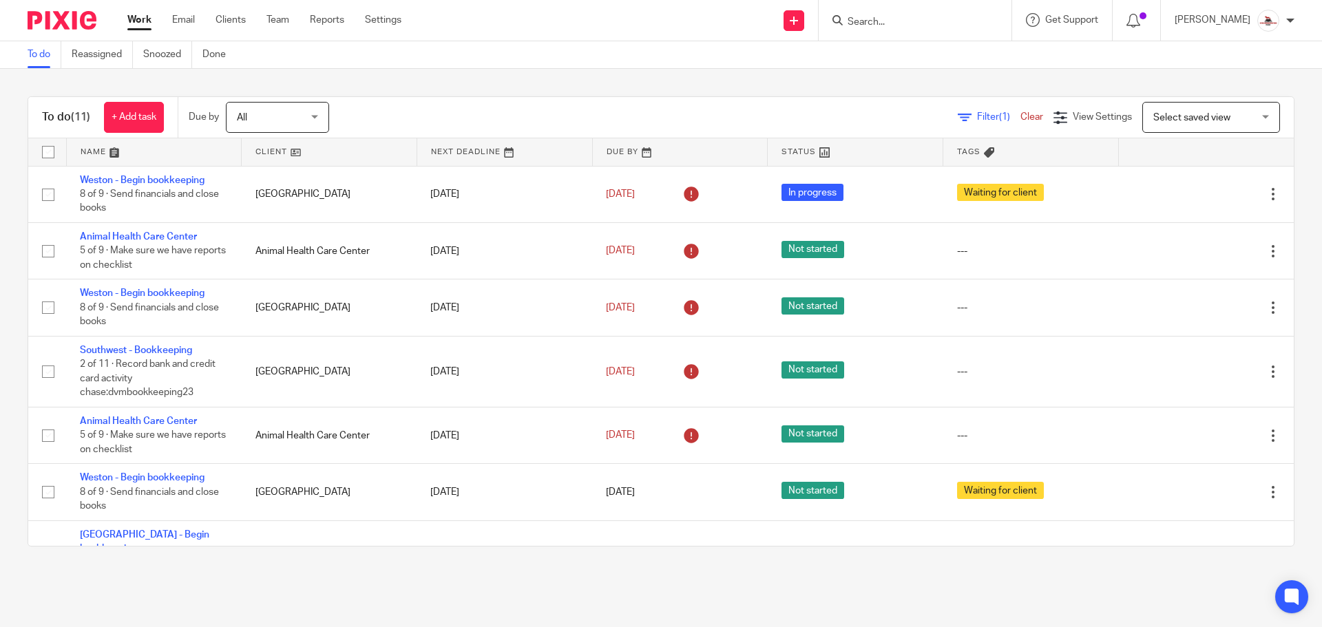
click at [267, 152] on link at bounding box center [329, 152] width 175 height 28
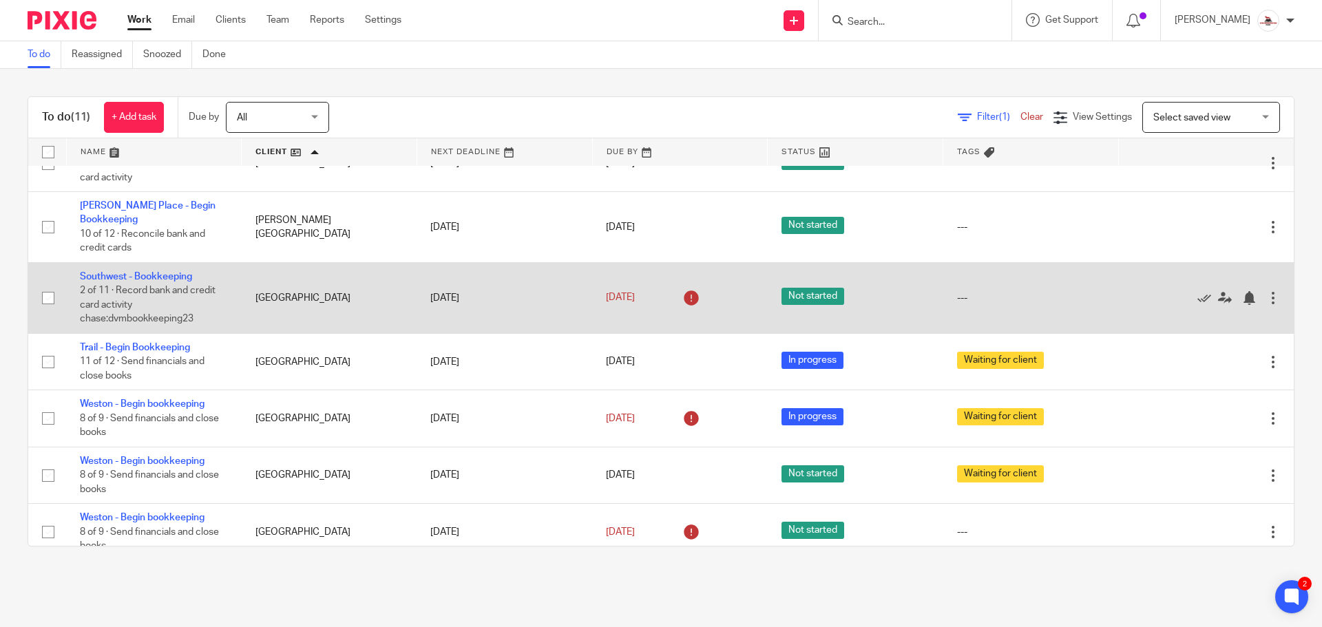
scroll to position [265, 0]
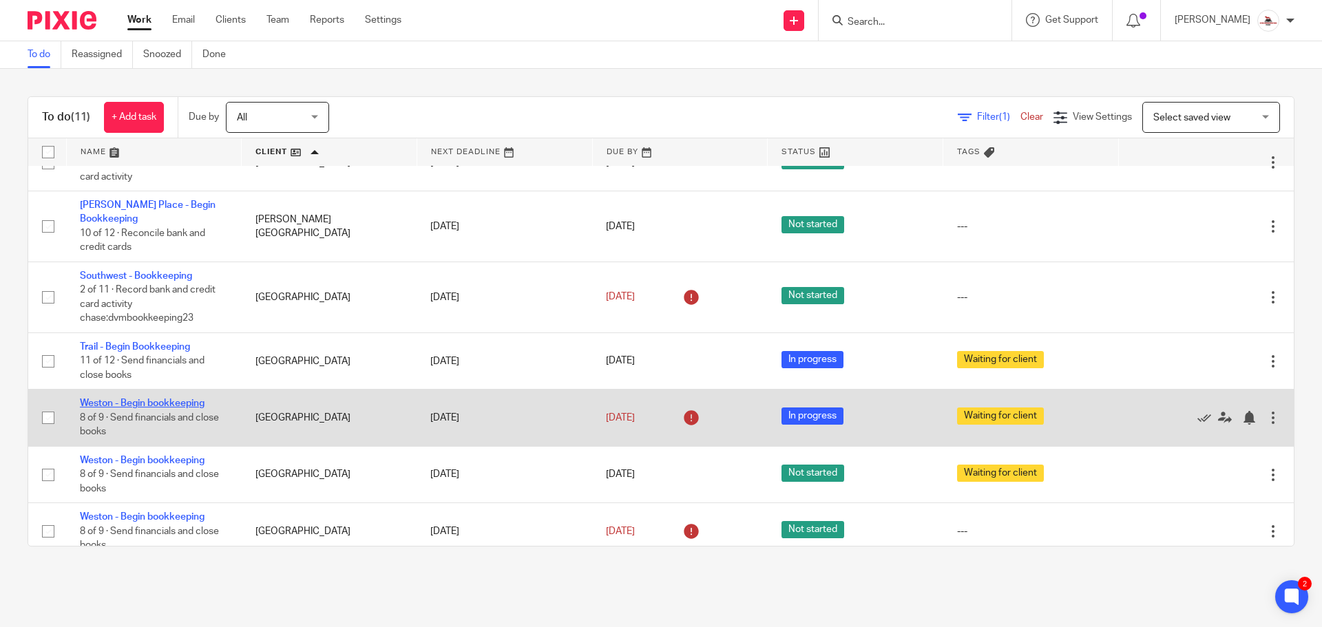
click at [176, 399] on link "Weston - Begin bookkeeping" at bounding box center [142, 404] width 125 height 10
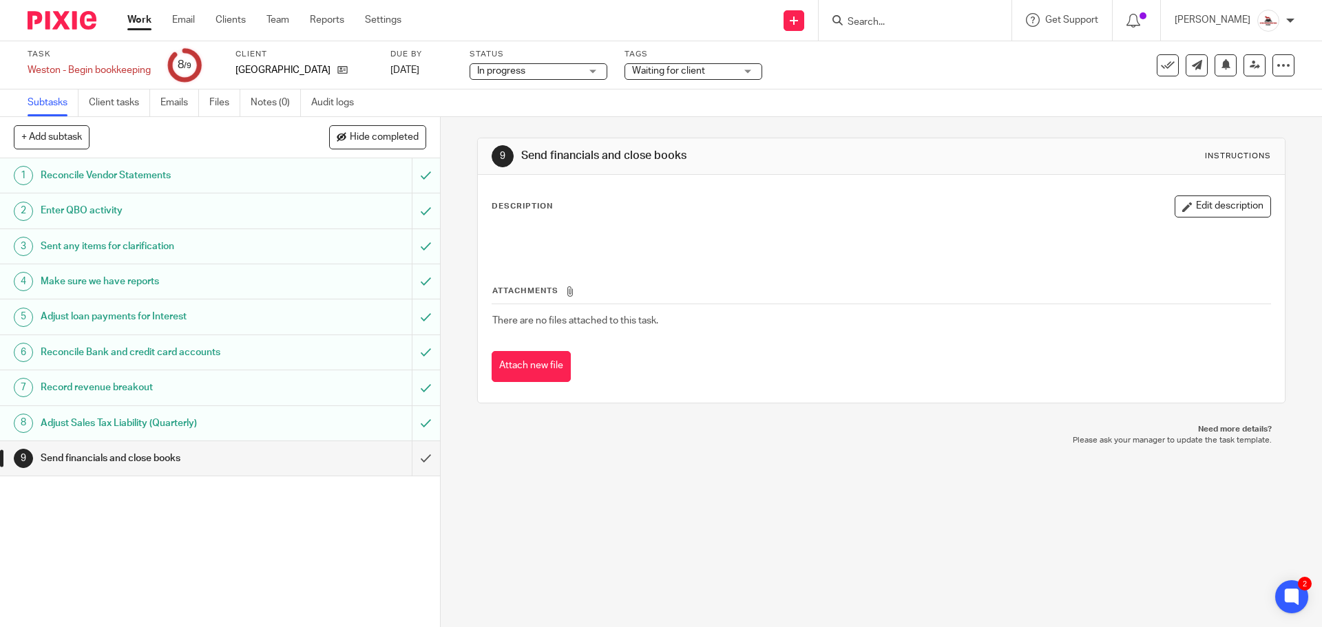
click at [141, 24] on link "Work" at bounding box center [139, 20] width 24 height 14
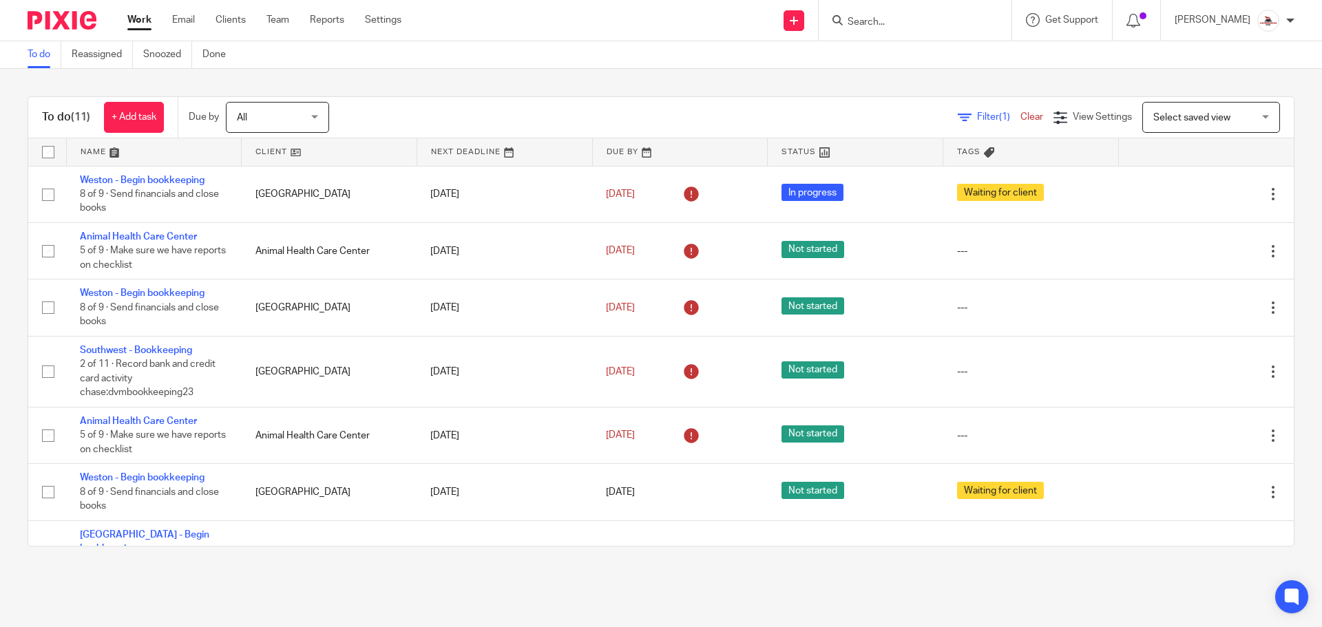
click at [269, 150] on link at bounding box center [329, 152] width 175 height 28
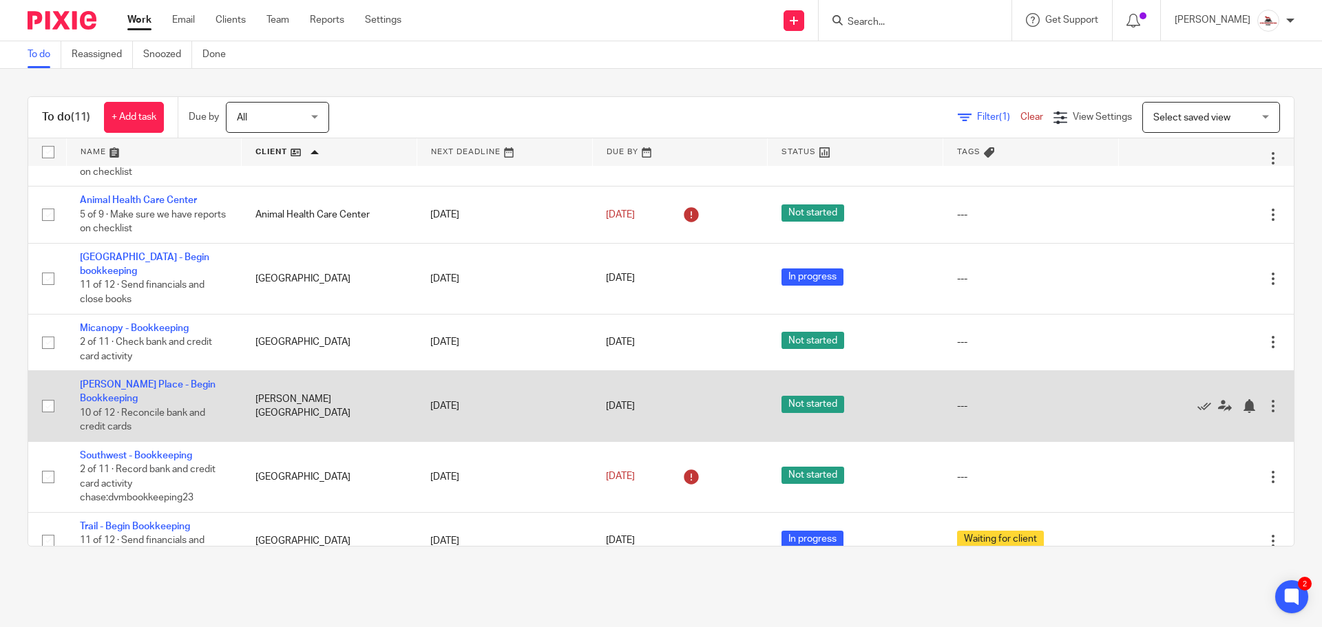
scroll to position [59, 0]
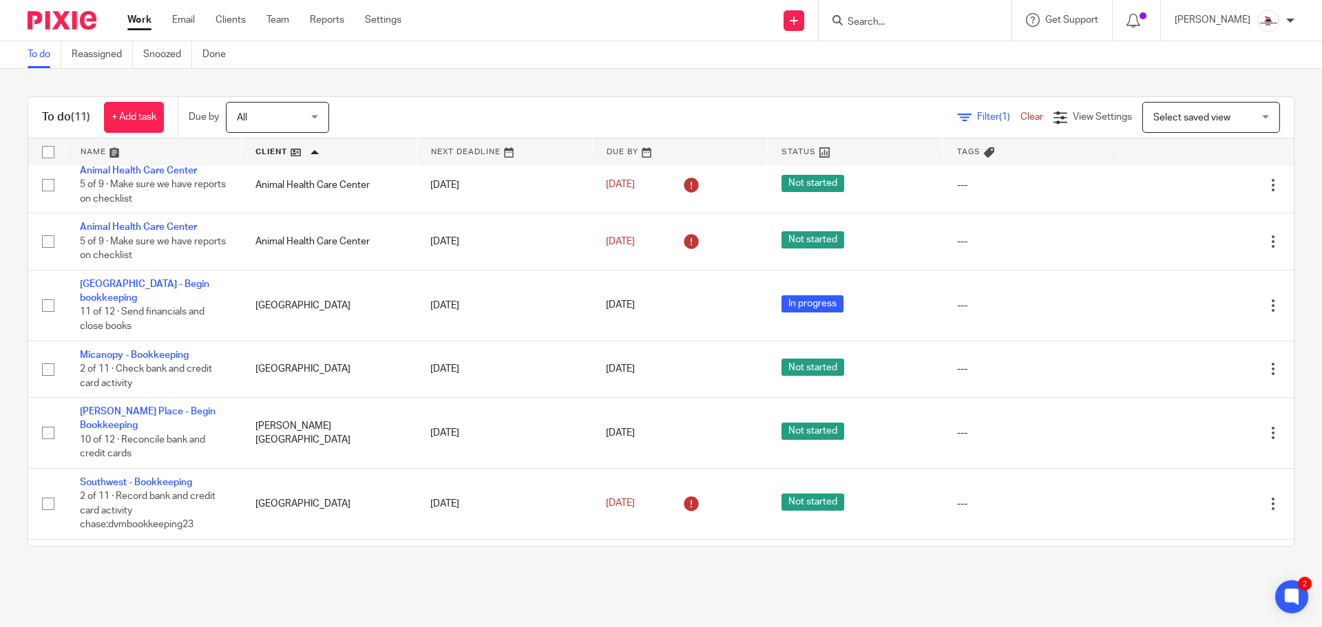
click at [143, 19] on link "Work" at bounding box center [139, 20] width 24 height 14
